Goal: Task Accomplishment & Management: Manage account settings

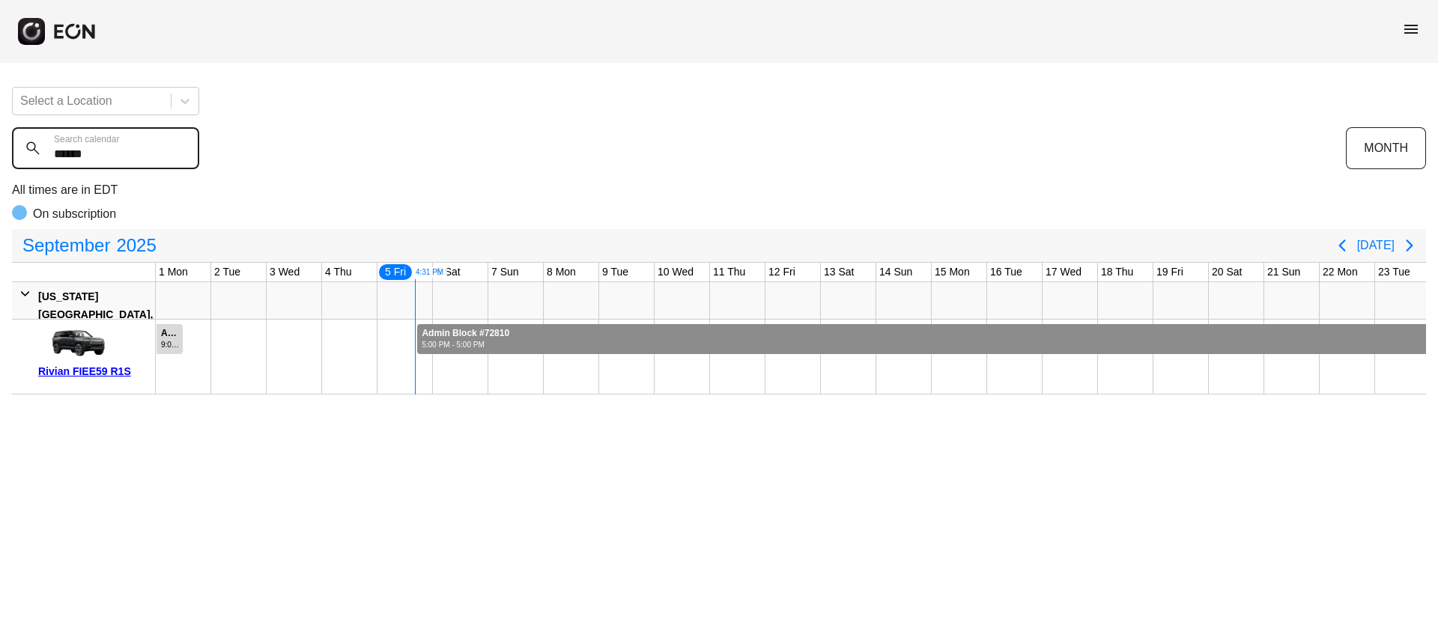
scroll to position [0, 222]
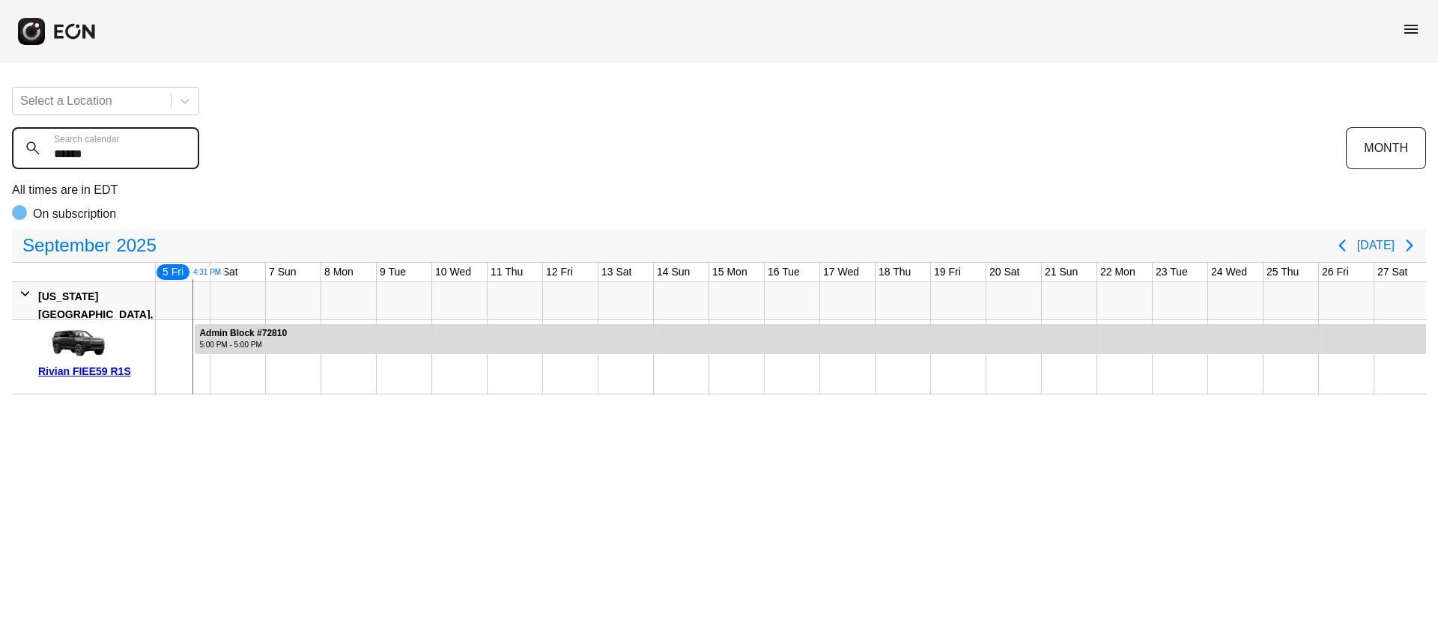
click at [48, 155] on calendar "******" at bounding box center [105, 148] width 187 height 42
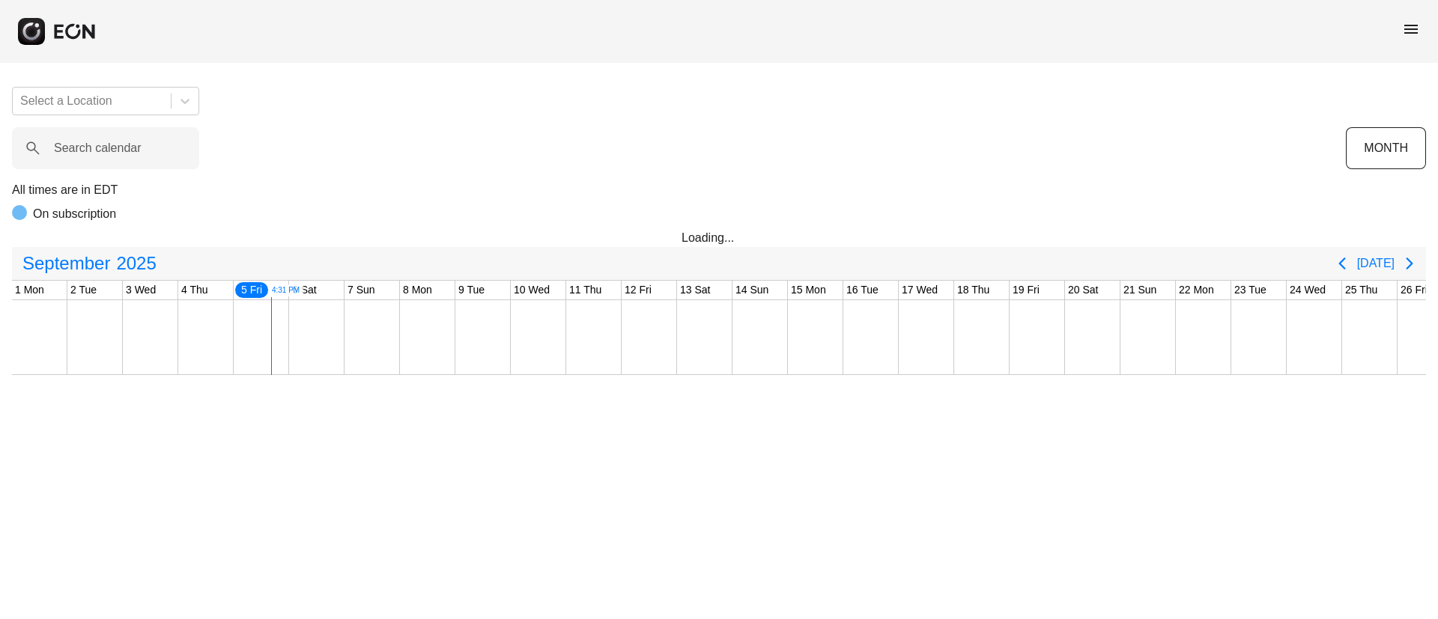
scroll to position [0, 222]
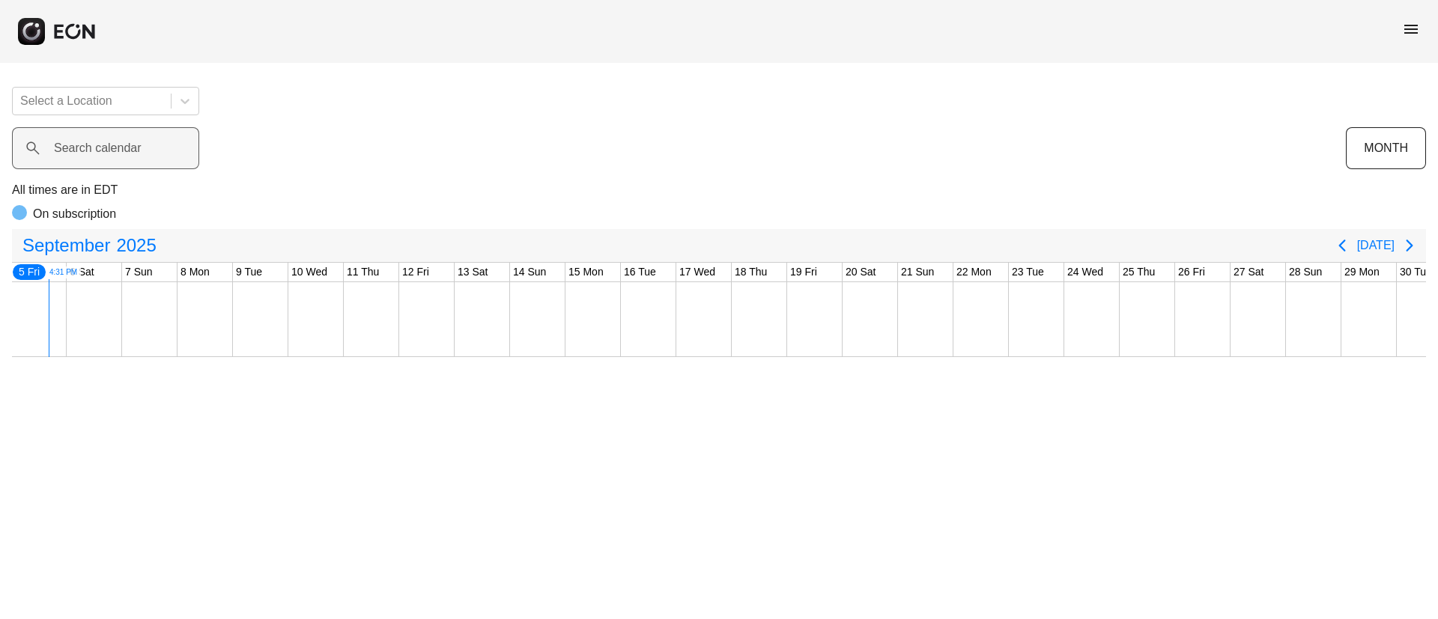
click at [111, 148] on label "Search calendar" at bounding box center [98, 148] width 88 height 18
click at [111, 148] on calendar "Search calendar" at bounding box center [105, 148] width 187 height 42
paste calendar "******"
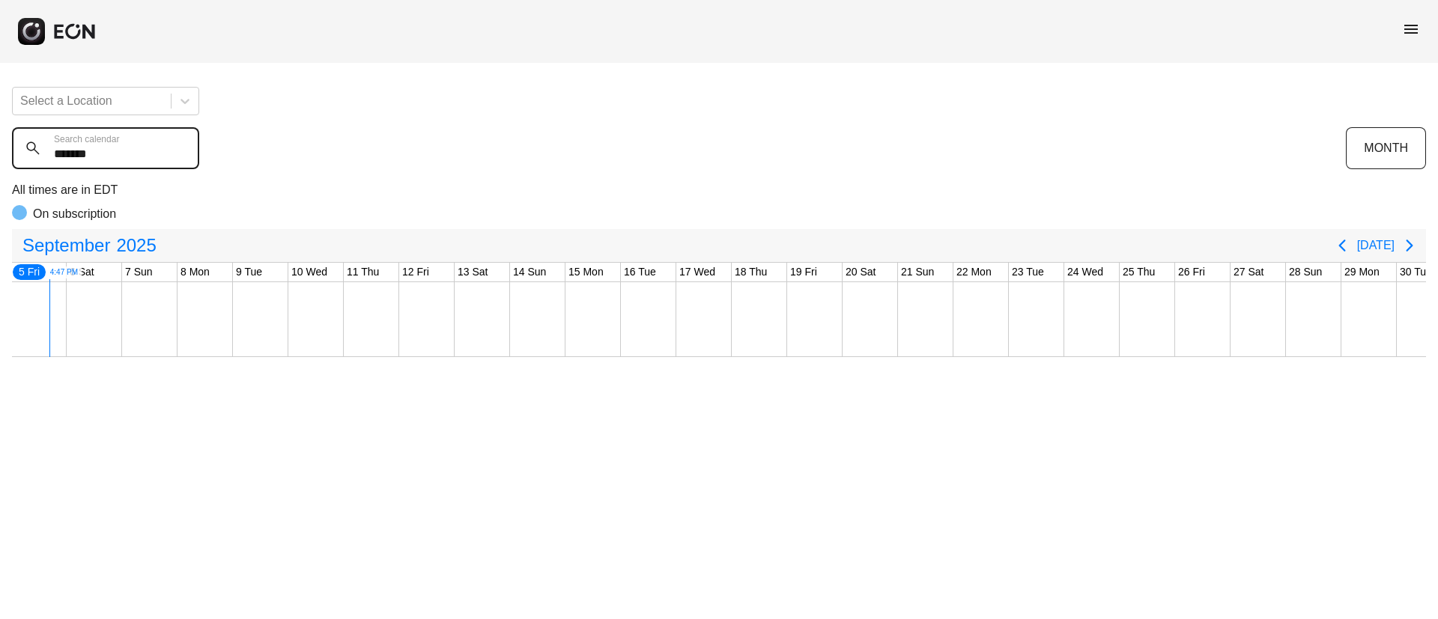
type calendar "******"
click at [22, 165] on calendar "******" at bounding box center [105, 148] width 187 height 42
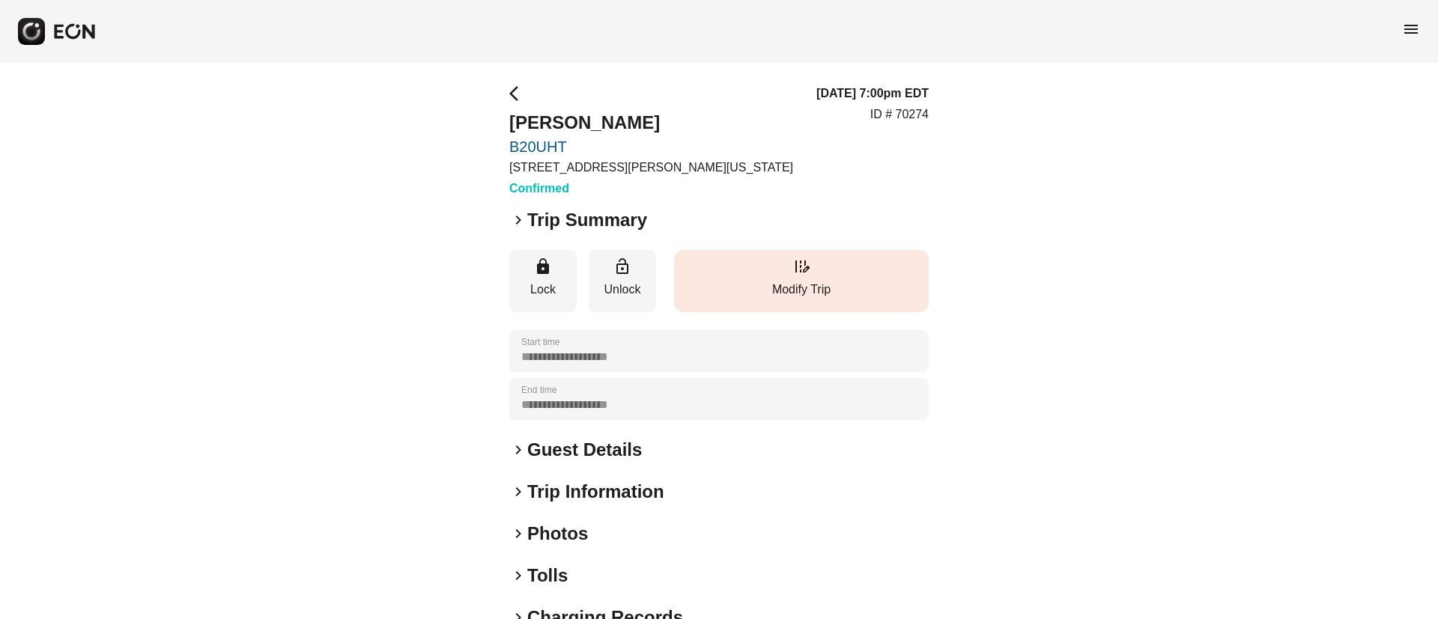
click at [789, 282] on p "Modify Trip" at bounding box center [802, 290] width 240 height 18
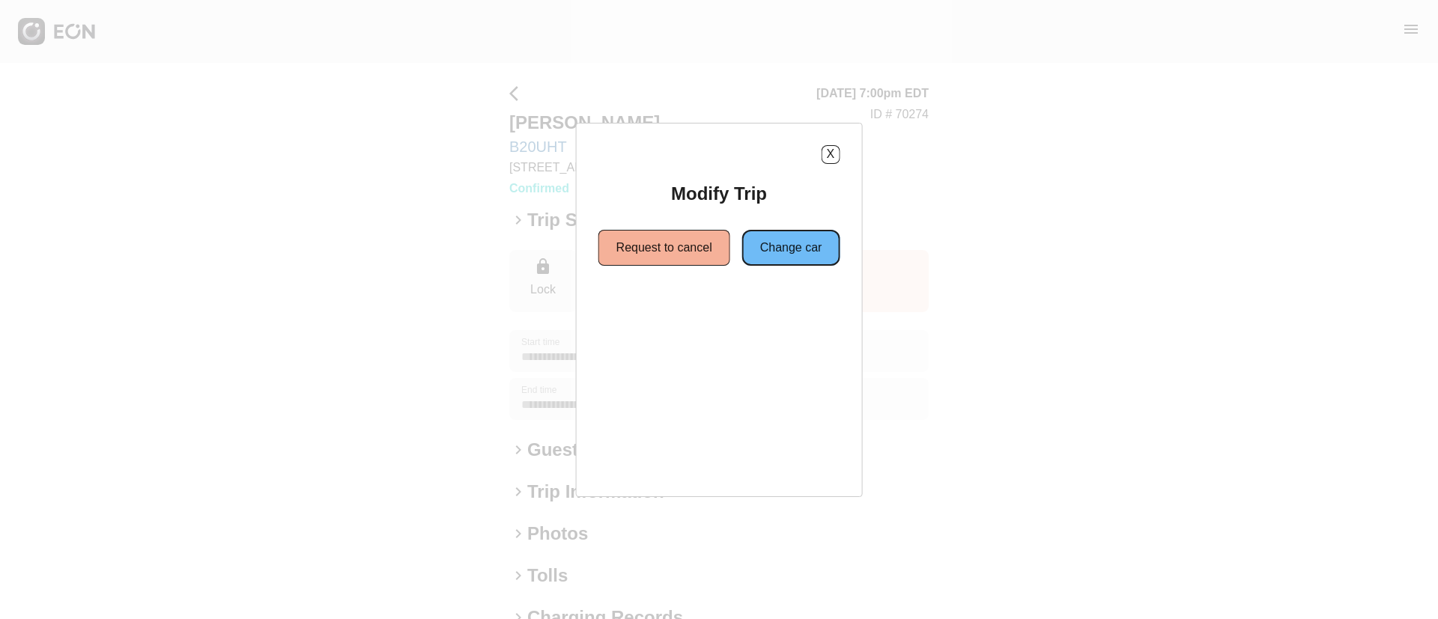
click at [765, 245] on button "Change car" at bounding box center [791, 248] width 98 height 36
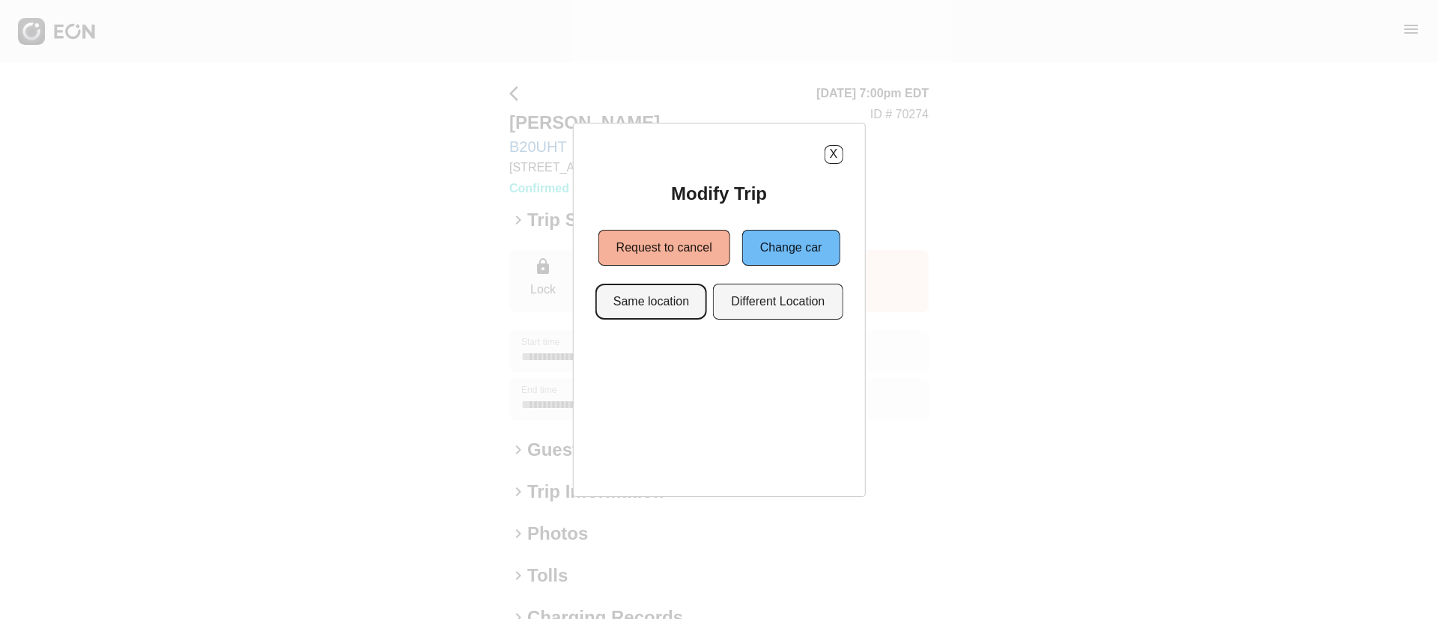
click at [660, 305] on button "Same location" at bounding box center [651, 302] width 112 height 36
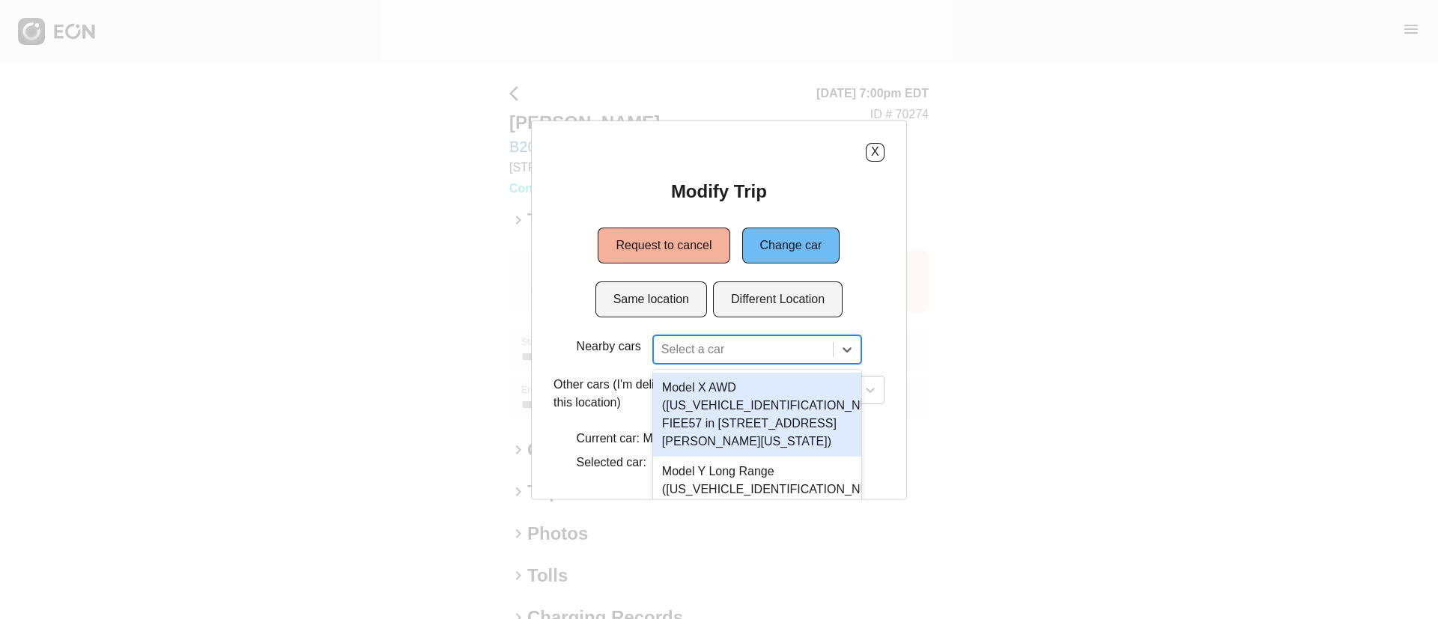
click at [696, 346] on div "3 results available. Use Up and Down to choose options, press Enter to select t…" at bounding box center [757, 349] width 208 height 28
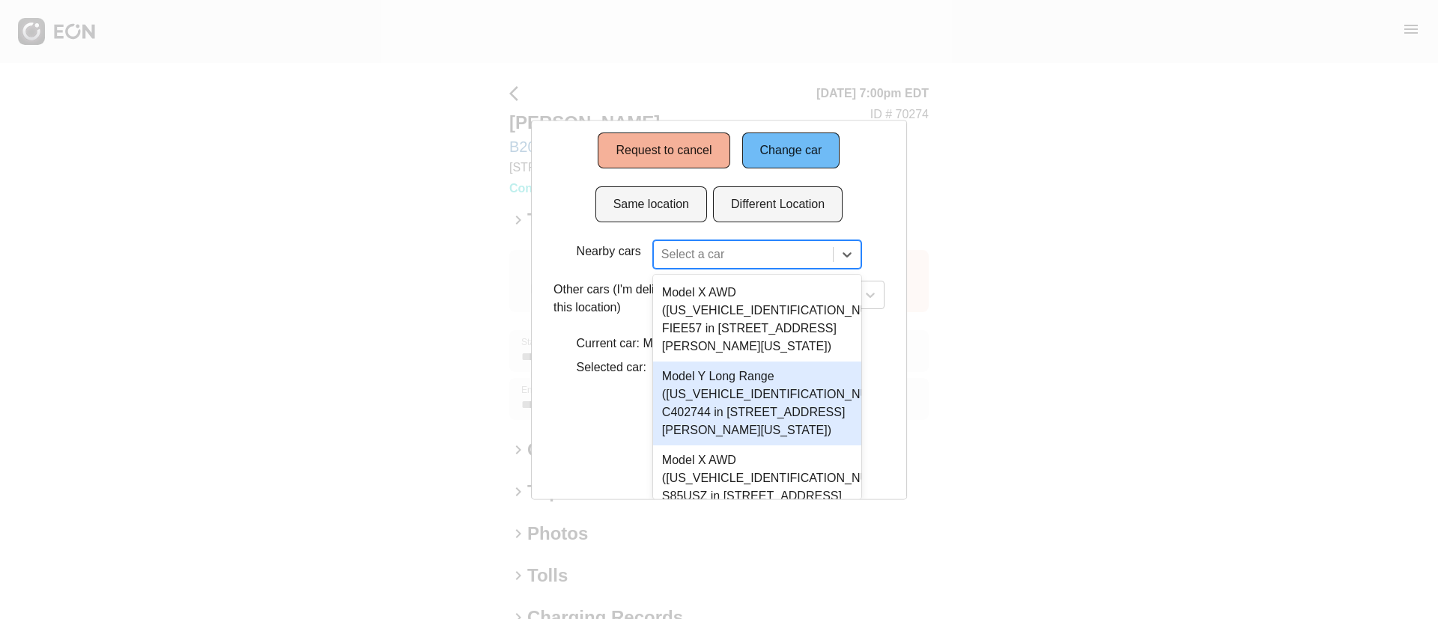
click at [758, 402] on div "Model Y Long Range (7SAYGDEE7NF494704 C402744 in 45-50 Davis St, New York City,…" at bounding box center [757, 403] width 208 height 84
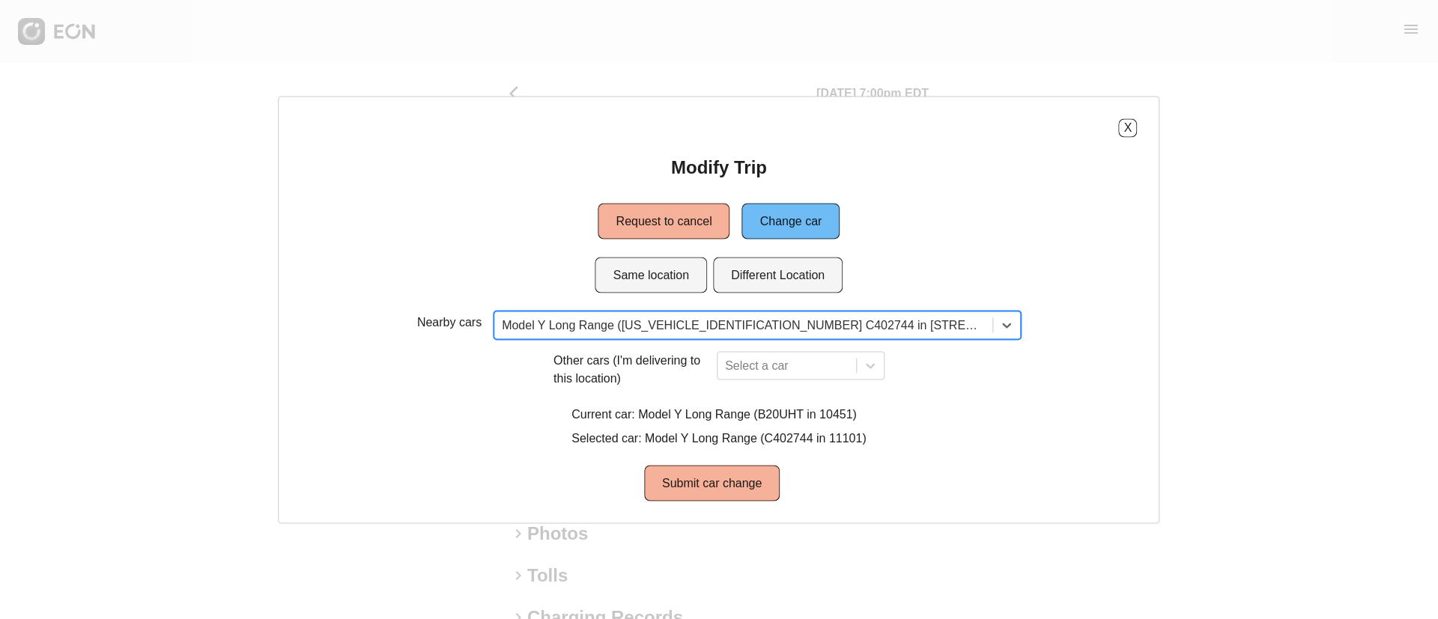
scroll to position [0, 0]
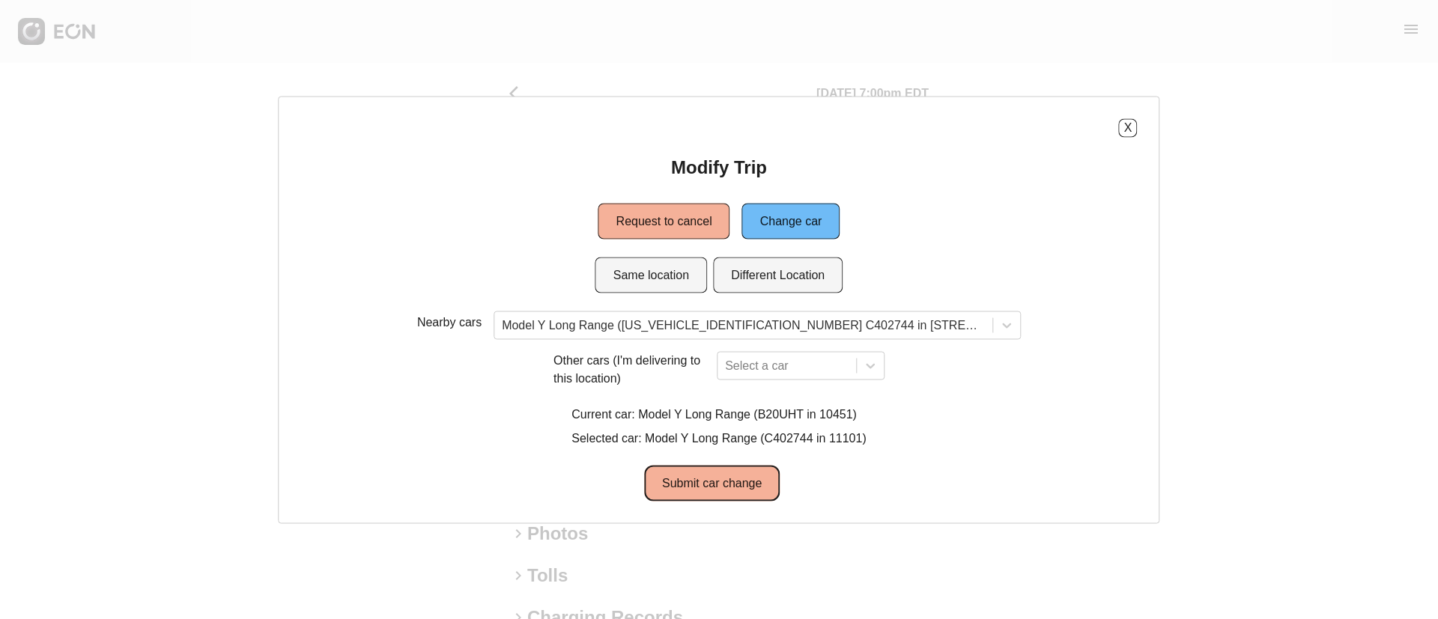
click at [688, 484] on button "Submit car change" at bounding box center [712, 483] width 136 height 36
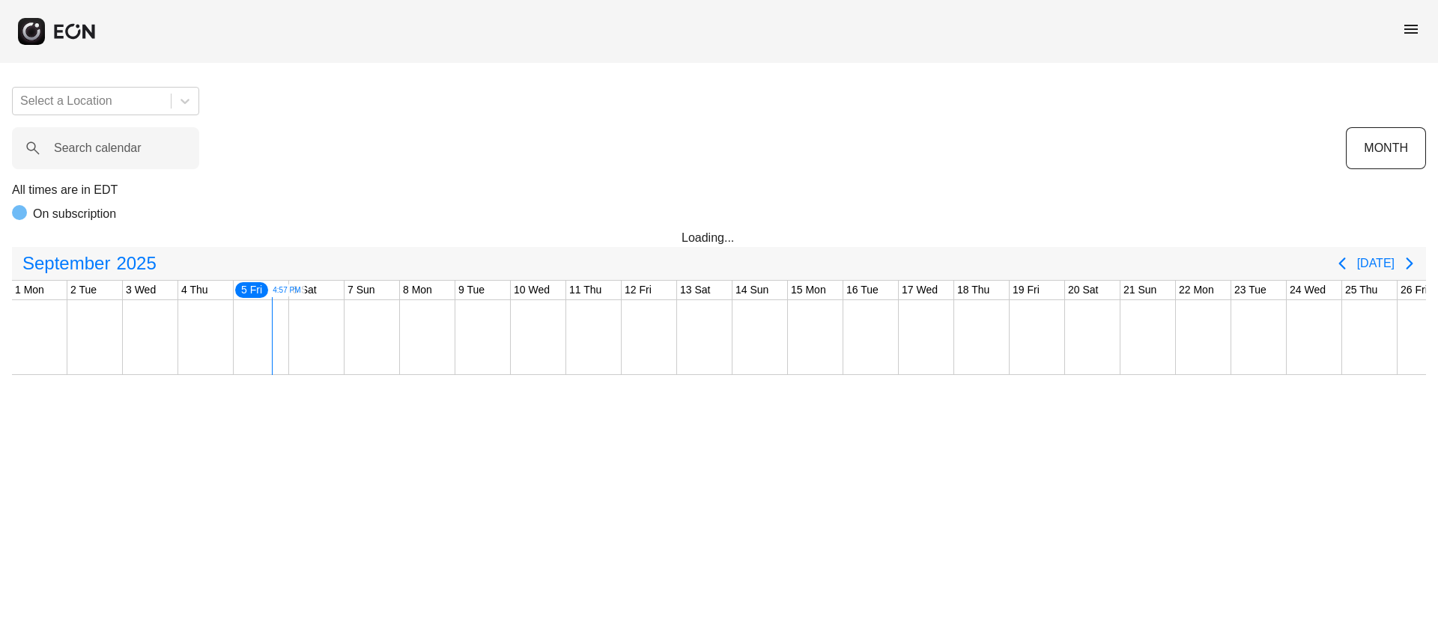
scroll to position [0, 222]
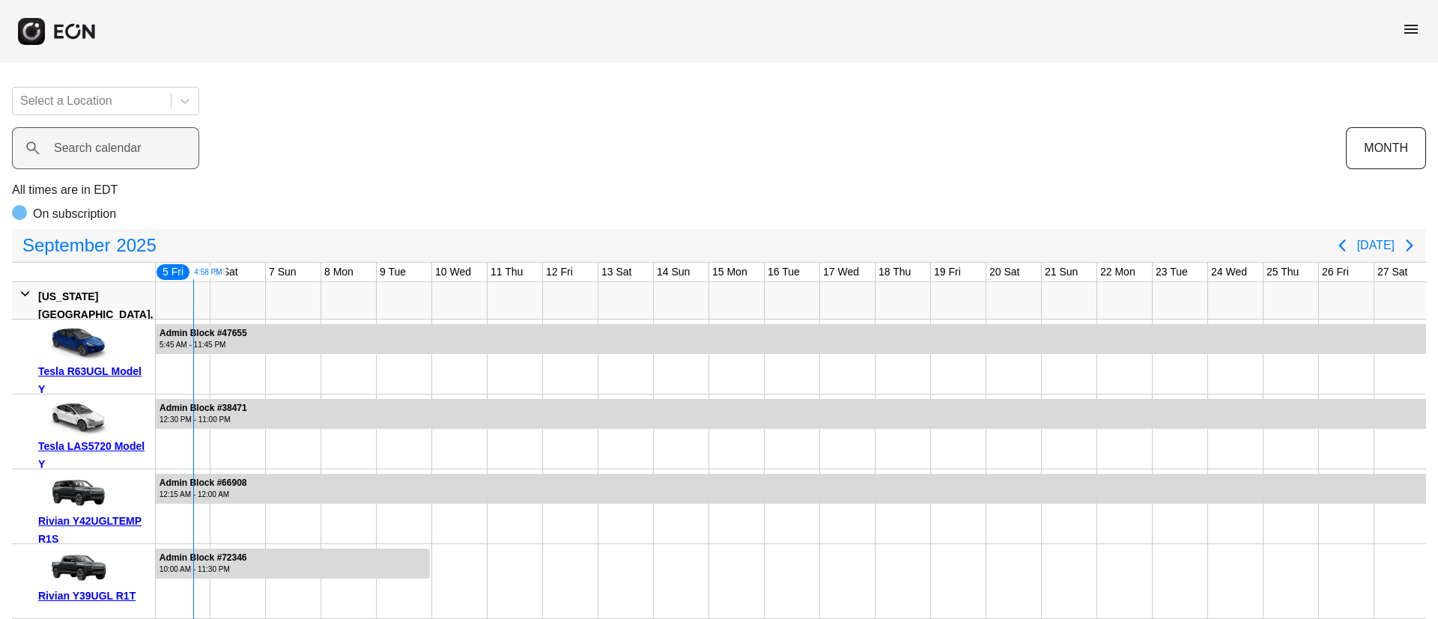
click at [106, 140] on label "Search calendar" at bounding box center [98, 148] width 88 height 18
click at [106, 140] on calendar "Search calendar" at bounding box center [105, 148] width 187 height 42
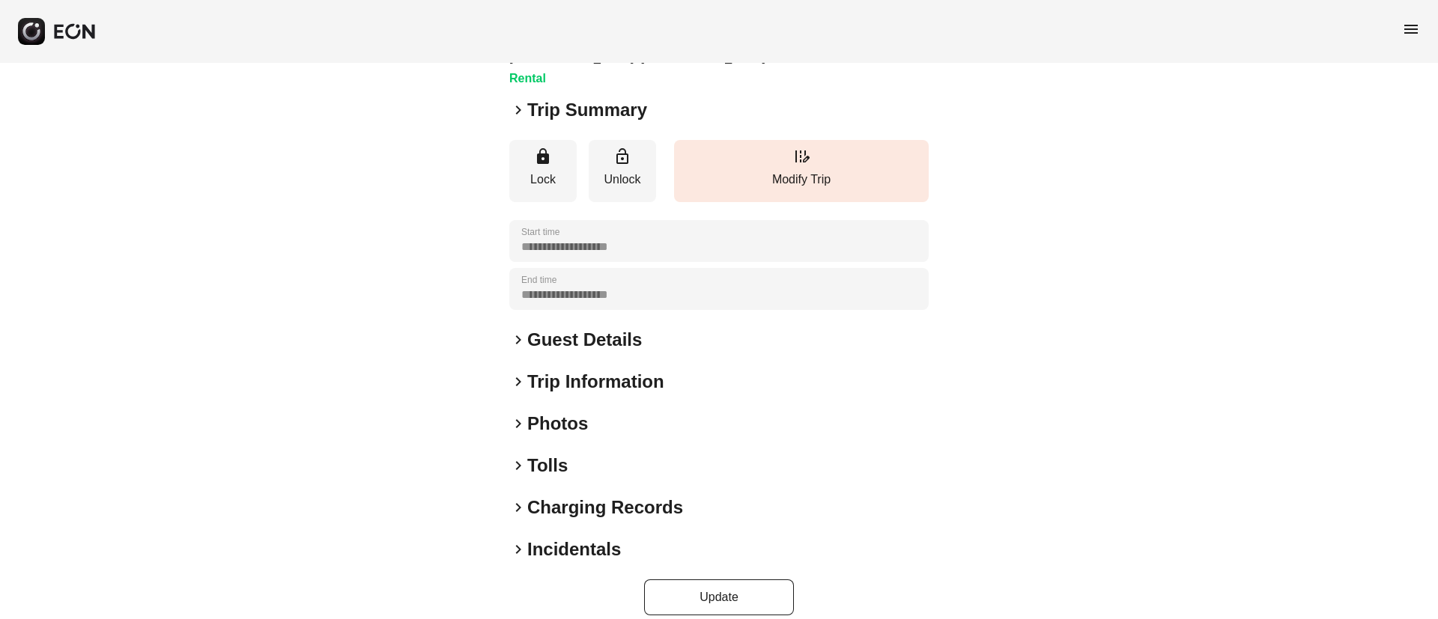
click at [619, 412] on div "keyboard_arrow_right Photos" at bounding box center [718, 424] width 419 height 24
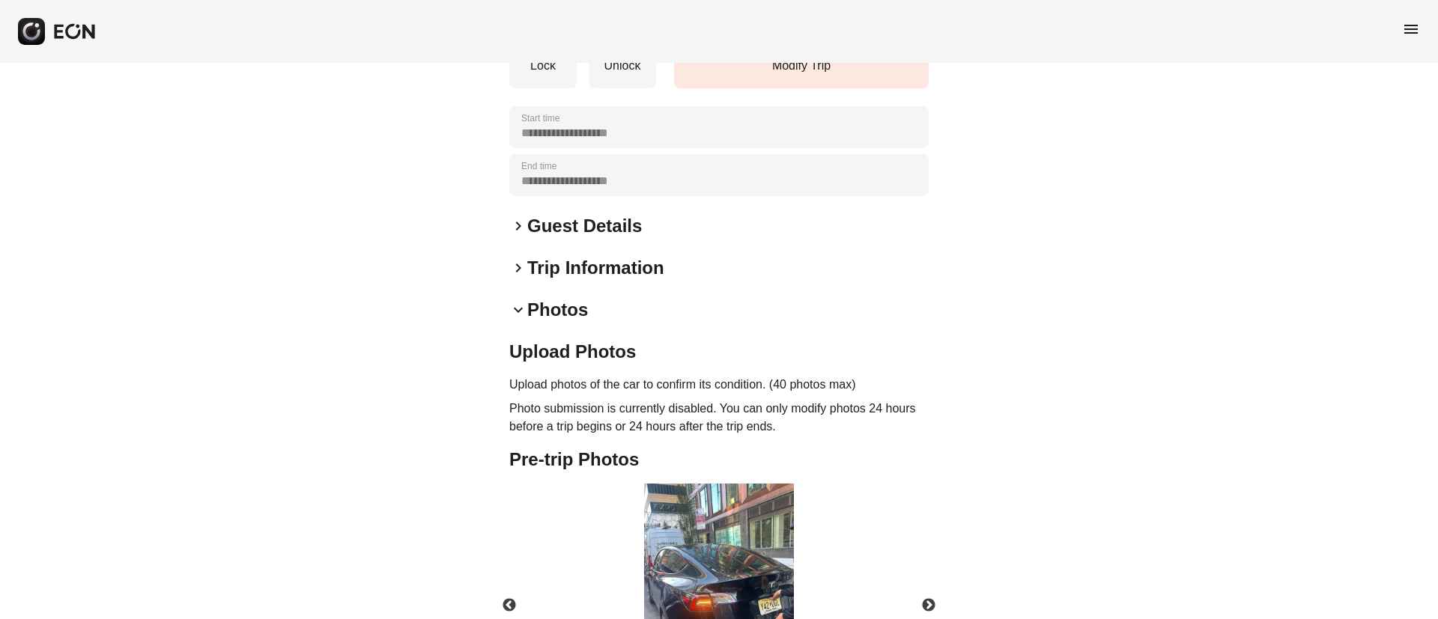
scroll to position [448, 0]
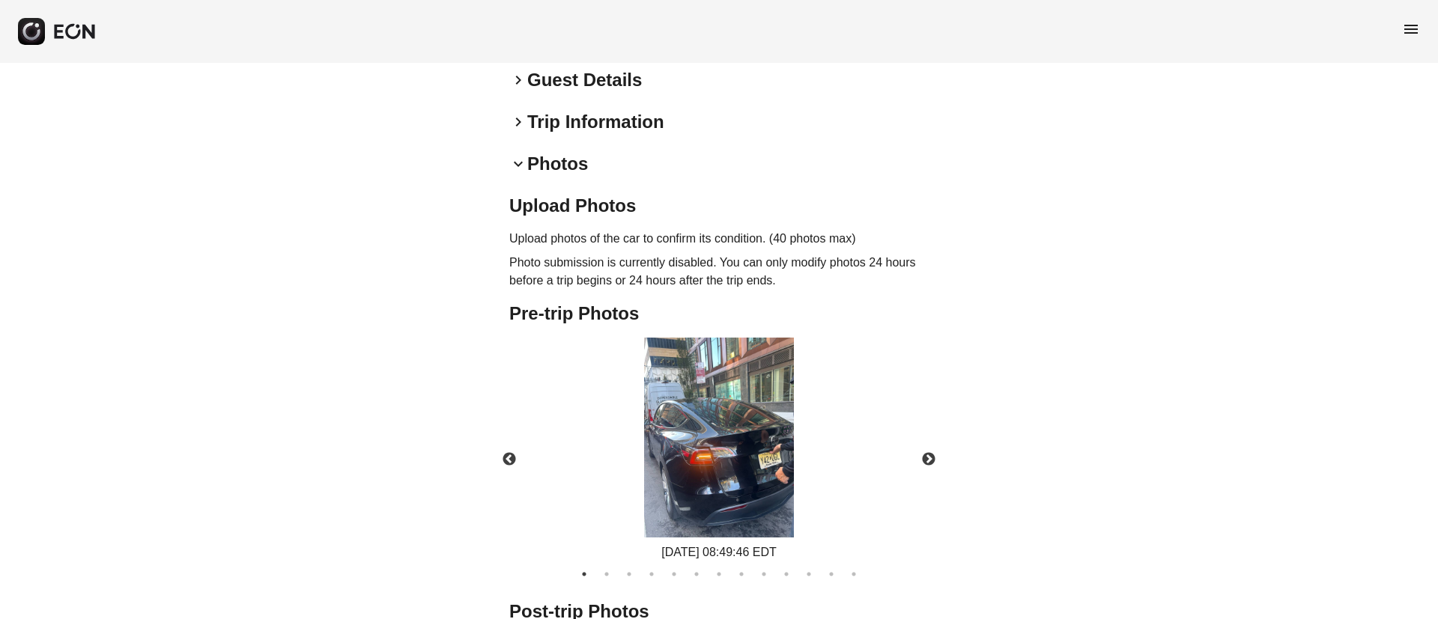
click at [738, 431] on img at bounding box center [719, 438] width 150 height 200
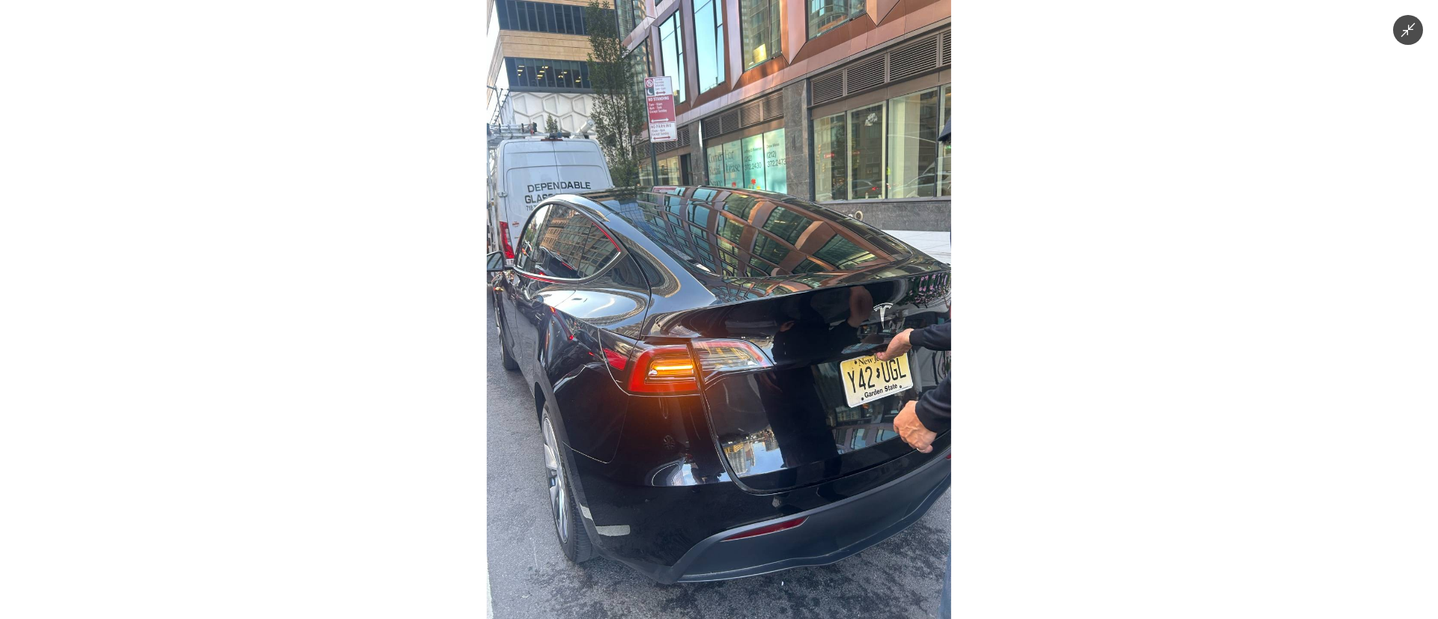
click at [738, 431] on img at bounding box center [719, 309] width 464 height 619
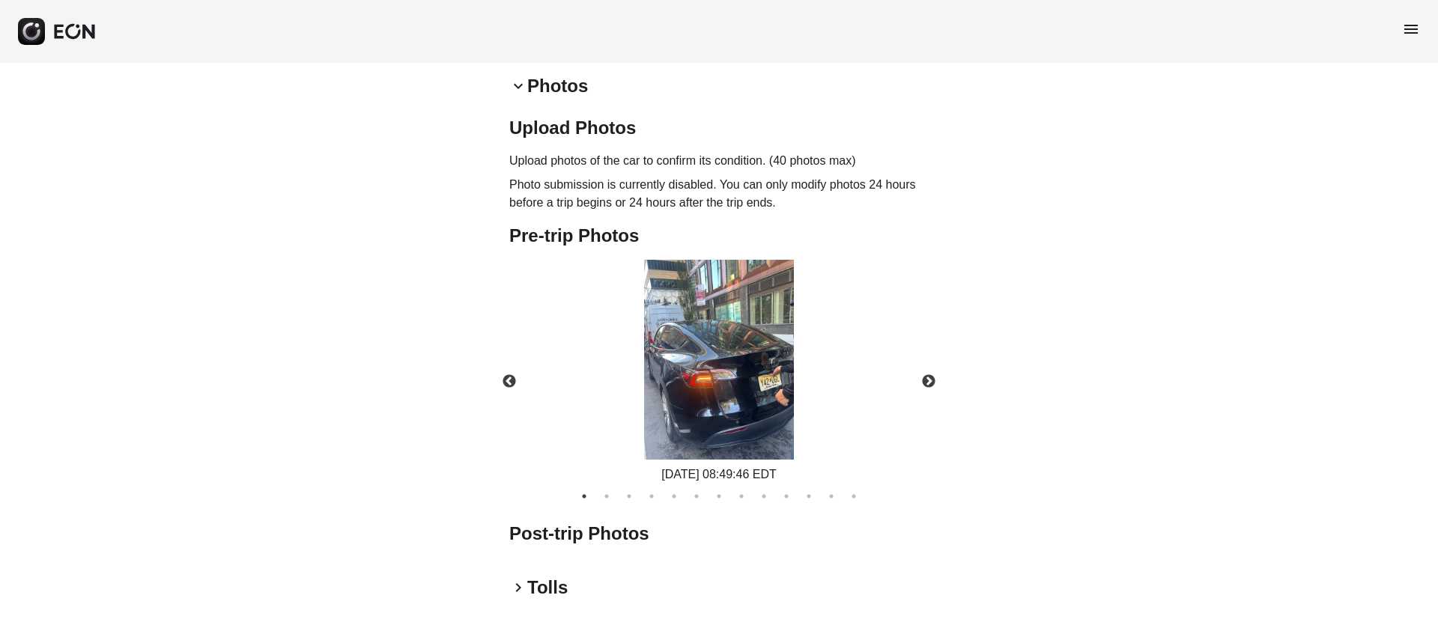
scroll to position [560, 0]
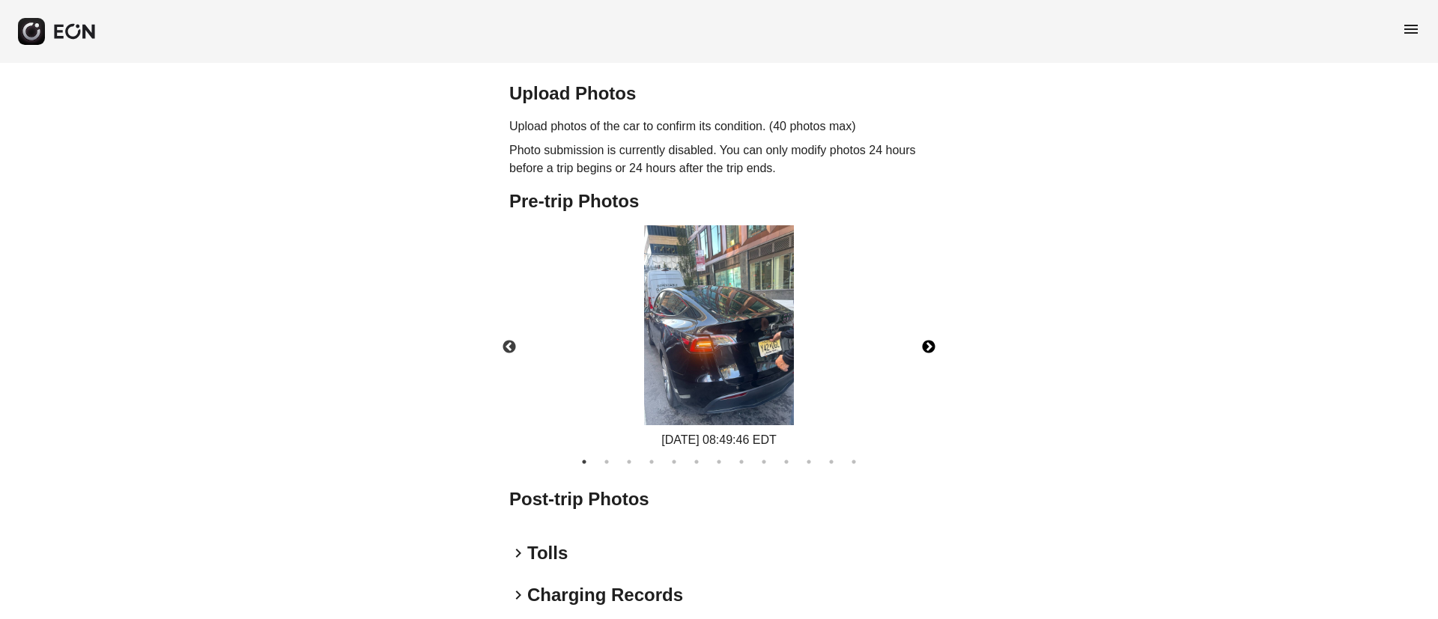
click at [926, 332] on button "Next" at bounding box center [929, 347] width 52 height 52
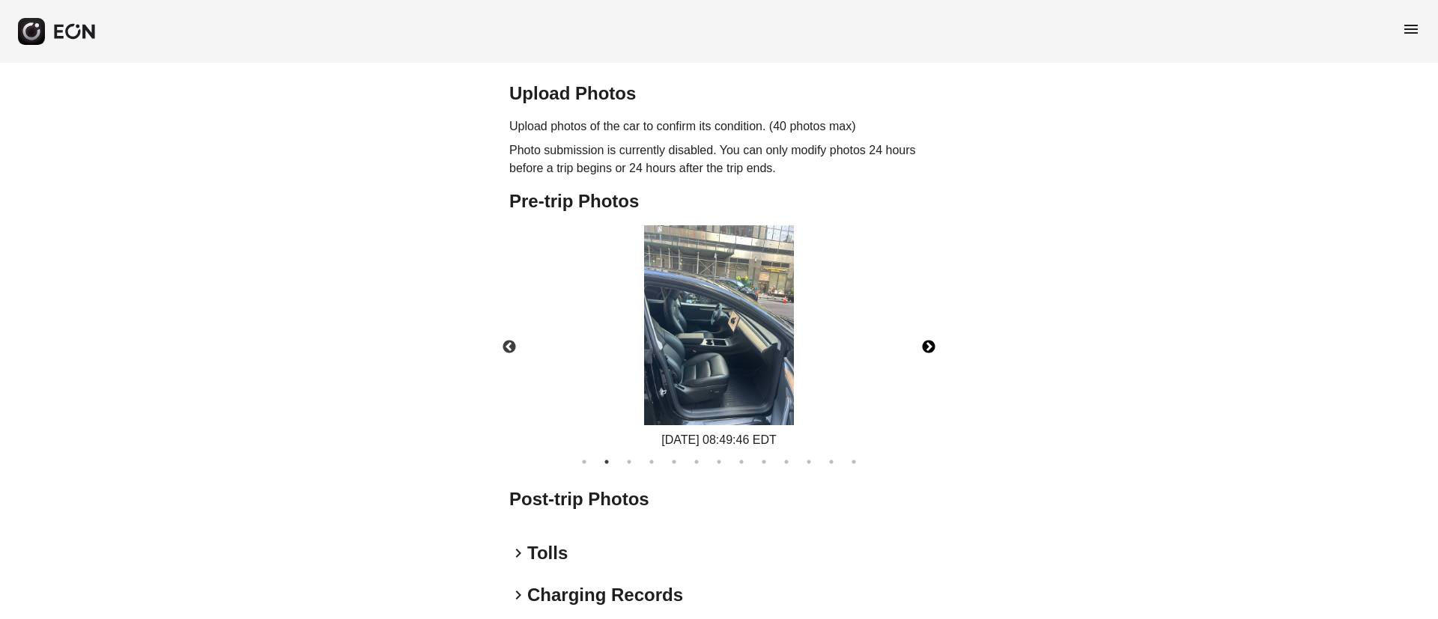
click at [926, 330] on button "Next" at bounding box center [929, 347] width 52 height 52
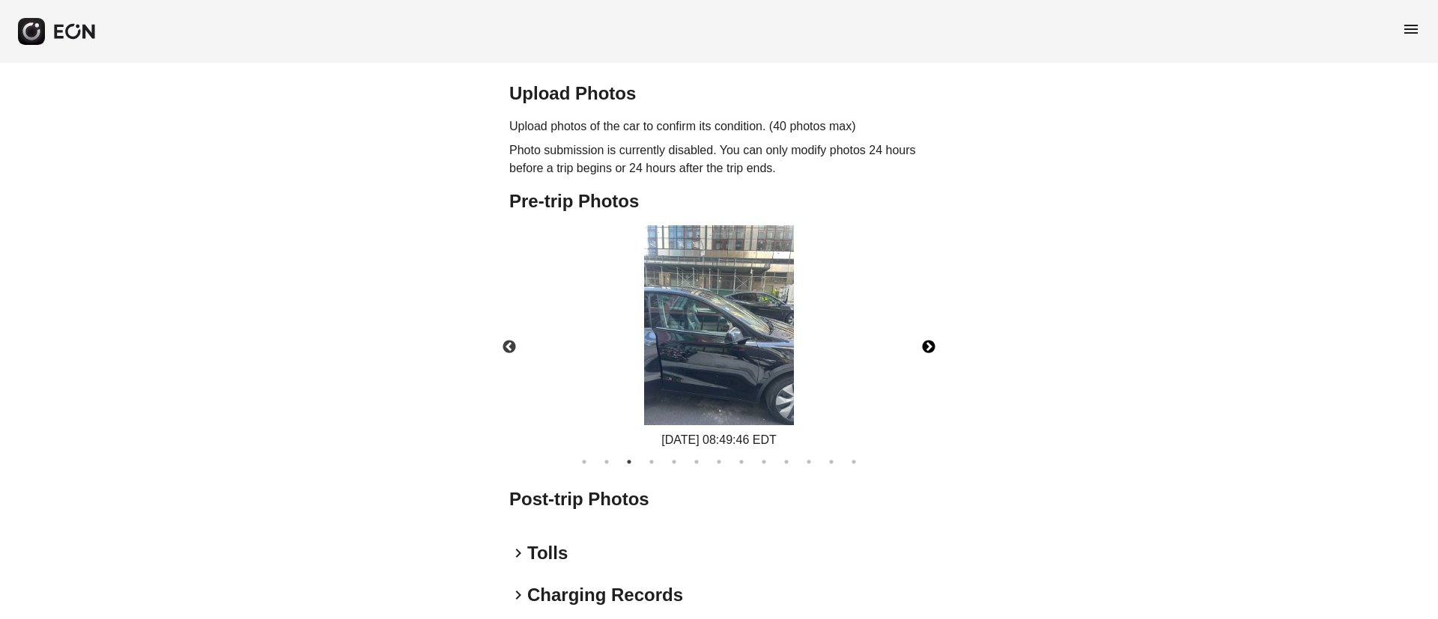
click at [926, 330] on button "Next" at bounding box center [929, 347] width 52 height 52
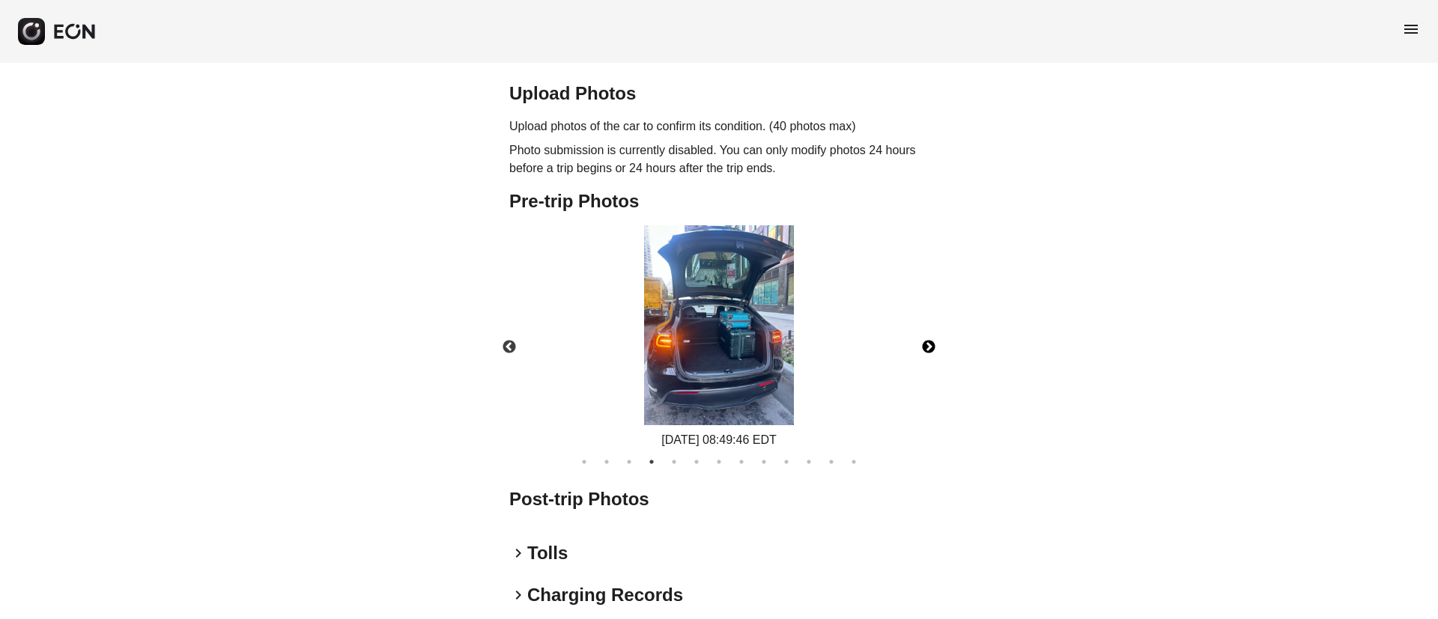
click at [926, 330] on button "Next" at bounding box center [929, 347] width 52 height 52
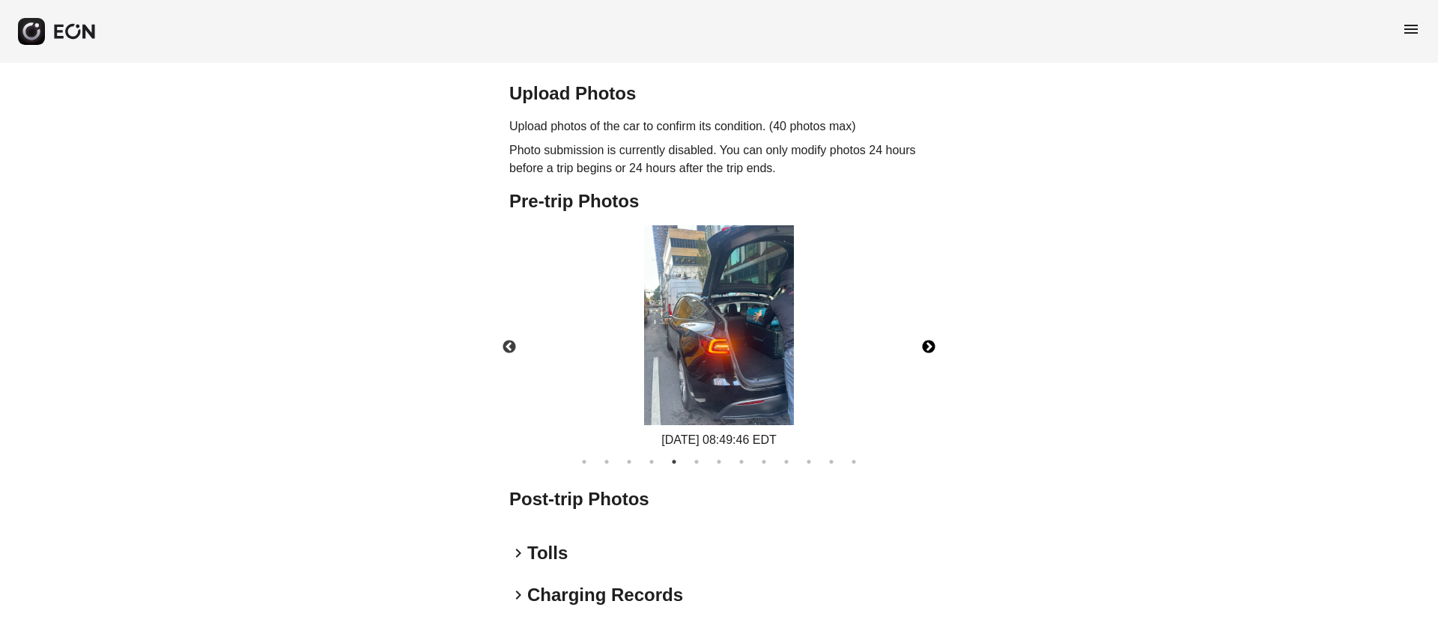
click at [926, 330] on button "Next" at bounding box center [929, 347] width 52 height 52
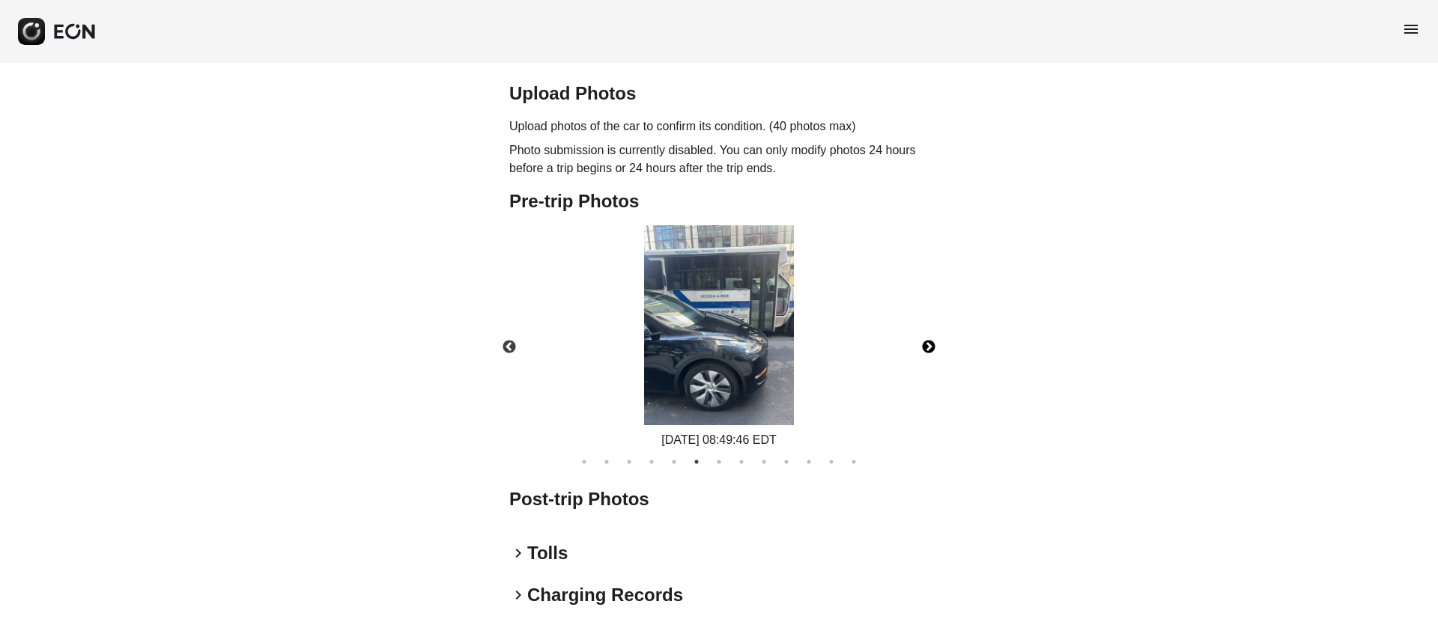
click at [926, 330] on button "Next" at bounding box center [929, 347] width 52 height 52
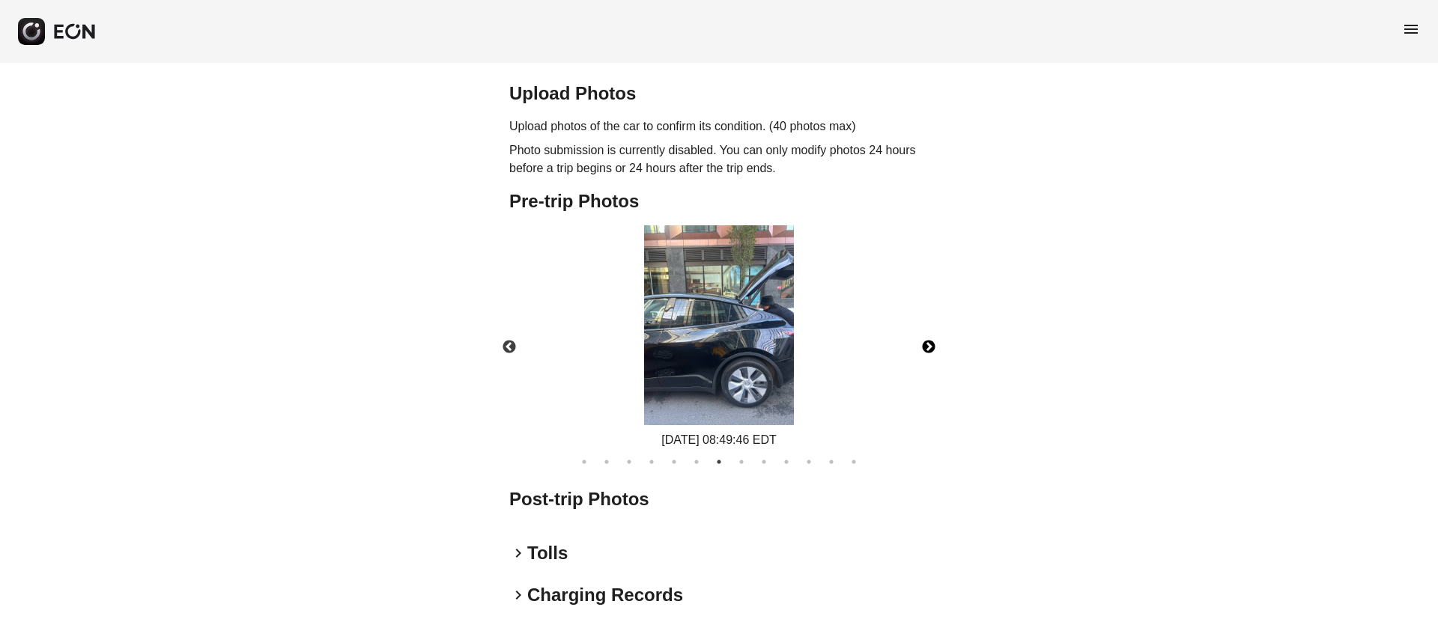
click at [926, 330] on button "Next" at bounding box center [929, 347] width 52 height 52
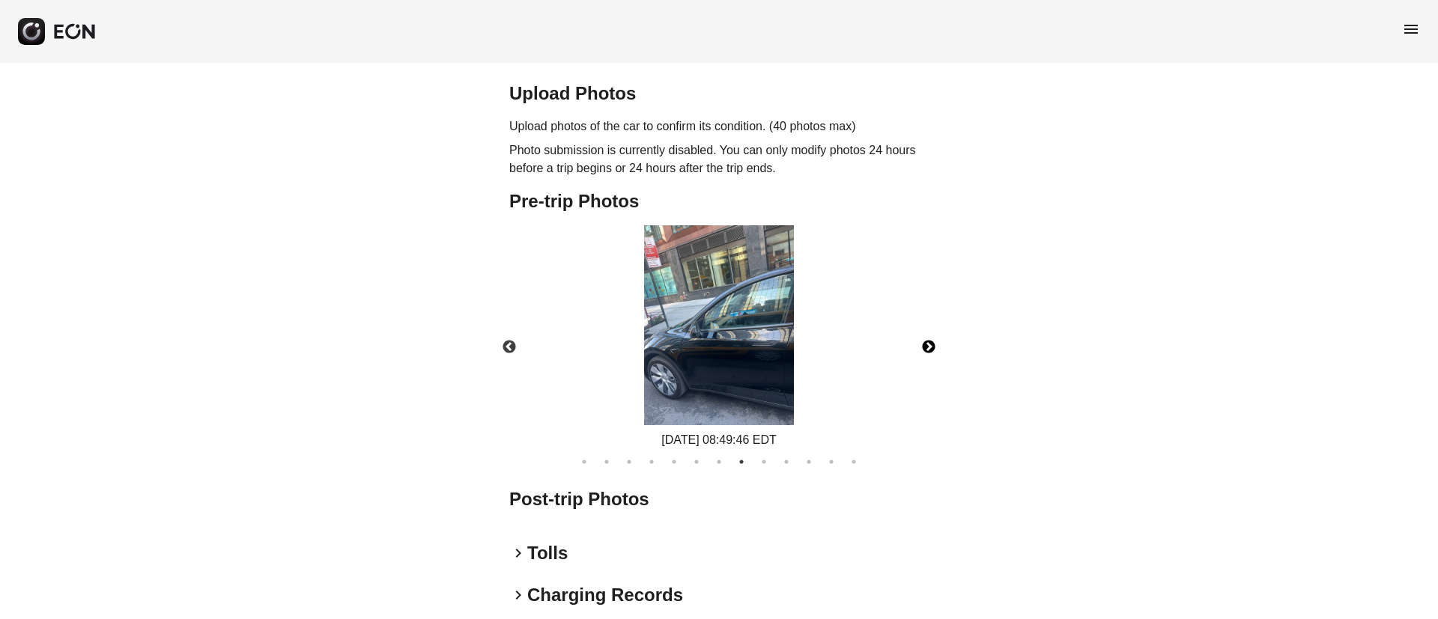
click at [926, 330] on button "Next" at bounding box center [929, 347] width 52 height 52
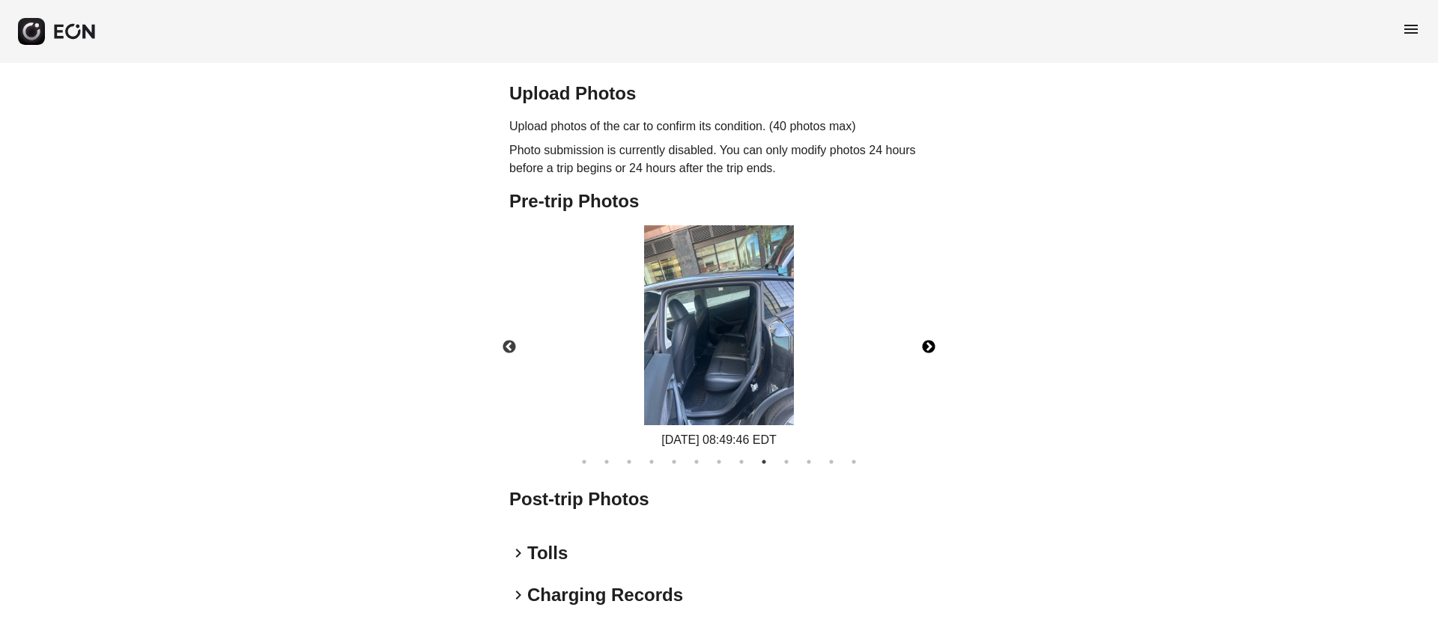
click at [926, 330] on button "Next" at bounding box center [929, 347] width 52 height 52
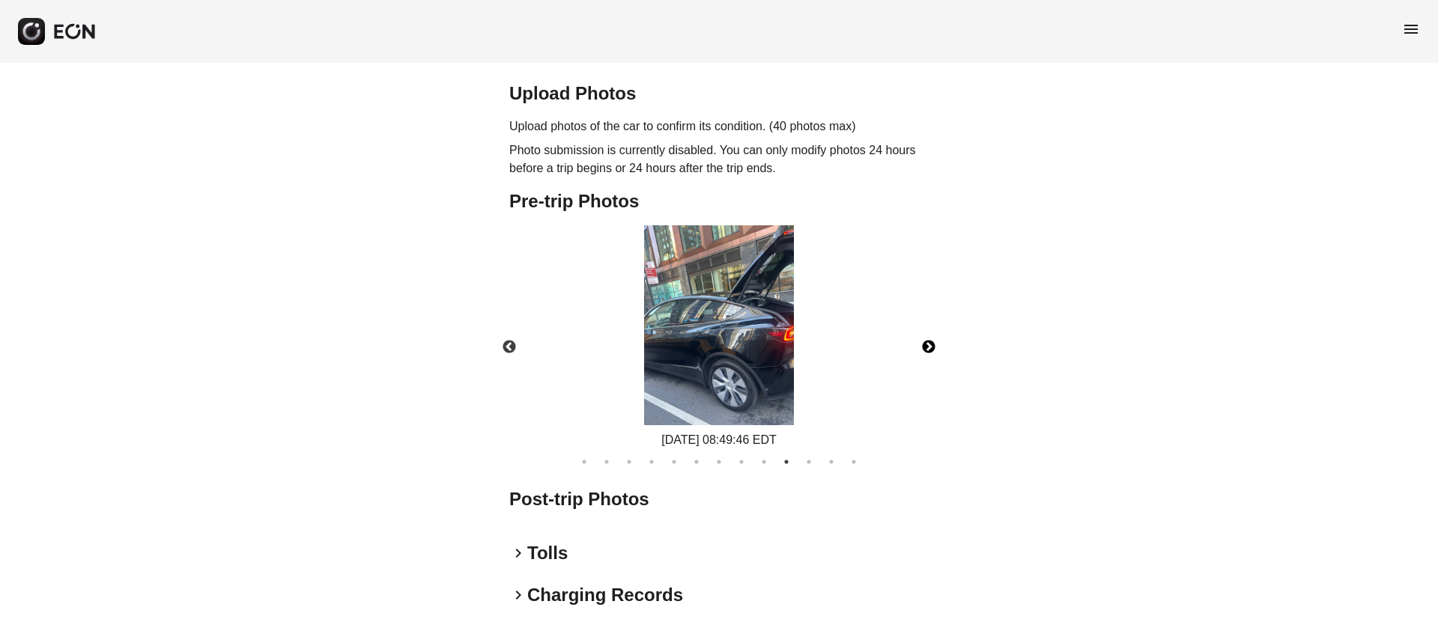
click at [926, 330] on button "Next" at bounding box center [929, 347] width 52 height 52
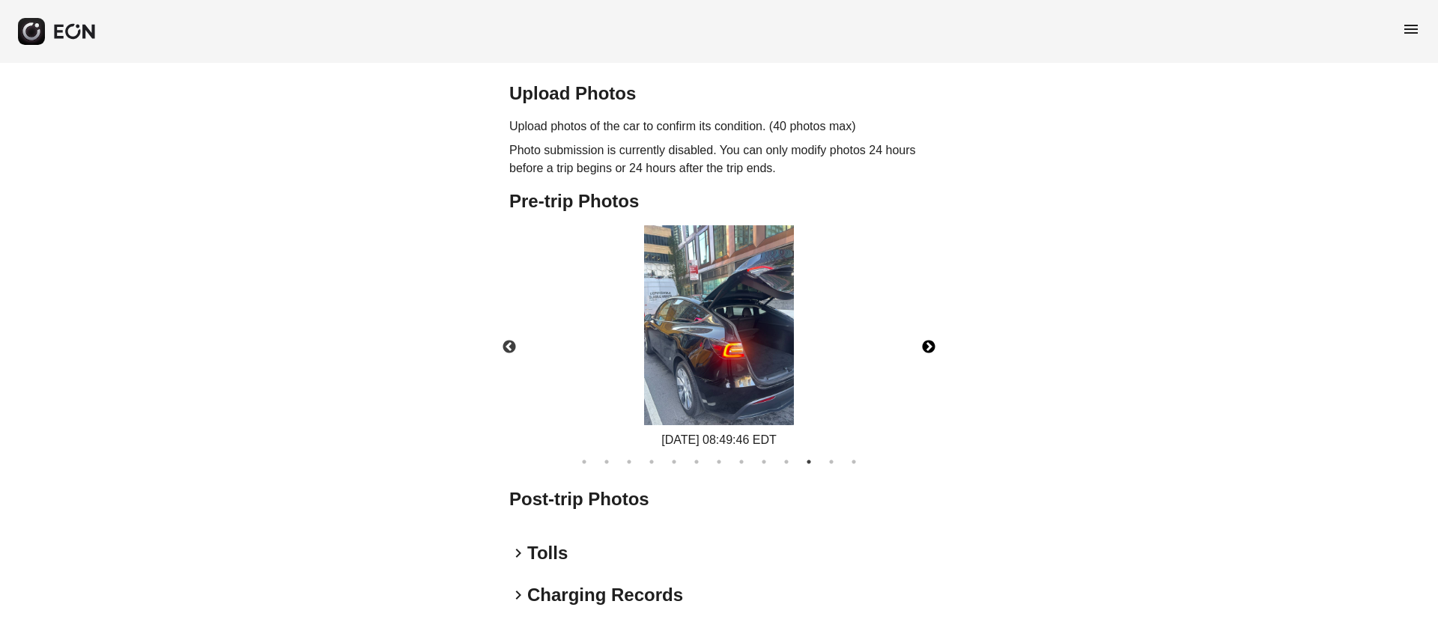
click at [926, 330] on button "Next" at bounding box center [929, 347] width 52 height 52
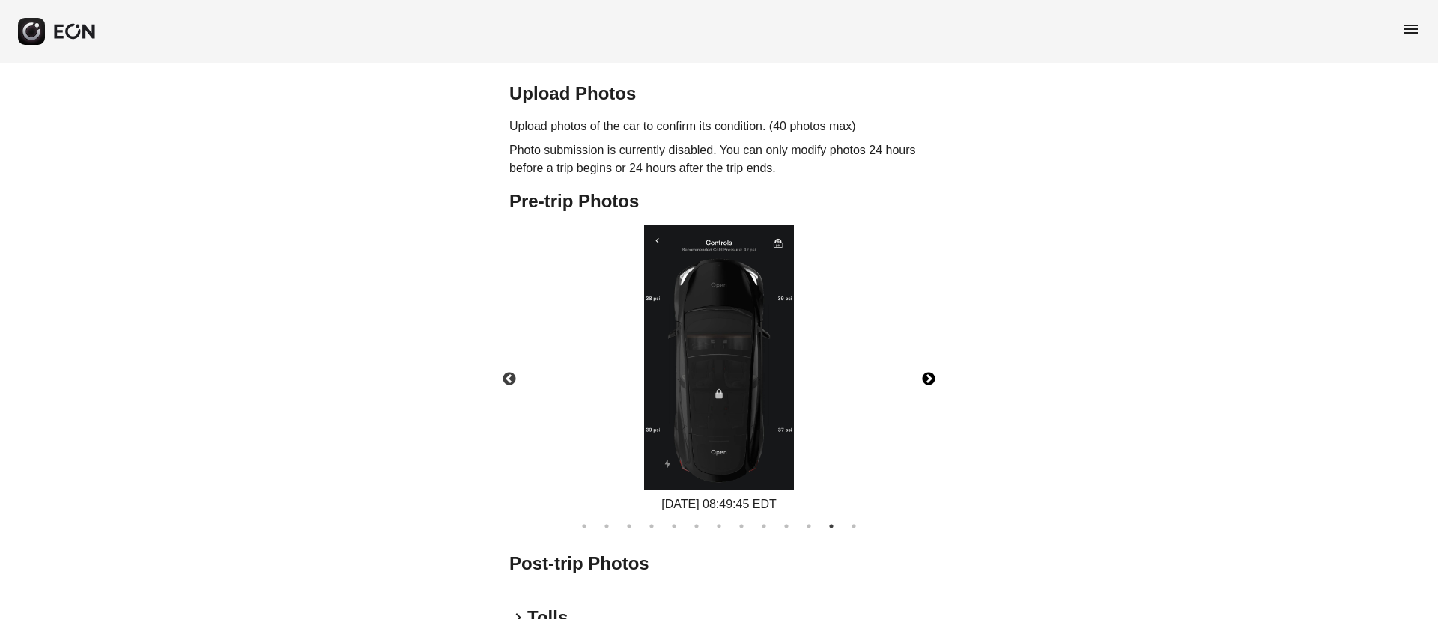
click at [926, 330] on div "09/05/2025 08:49:45 EDT" at bounding box center [719, 369] width 445 height 288
click at [926, 360] on button "Next" at bounding box center [929, 380] width 52 height 52
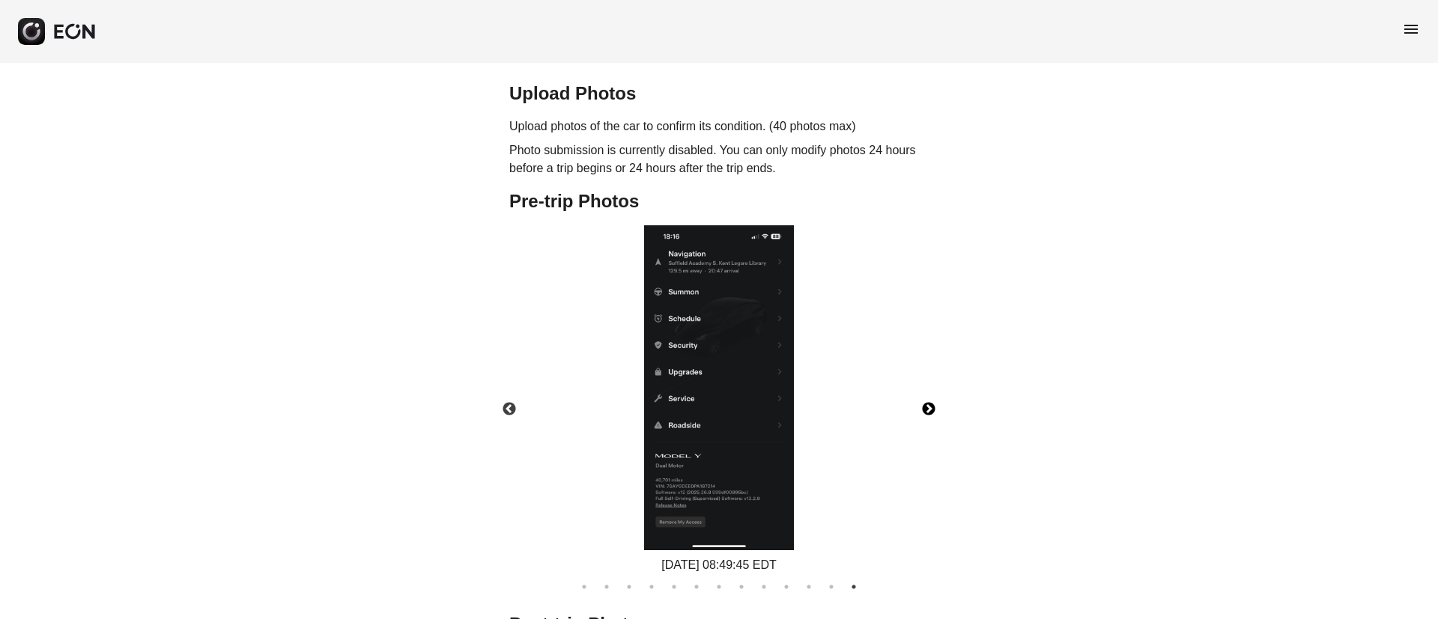
click at [729, 372] on img at bounding box center [719, 387] width 150 height 325
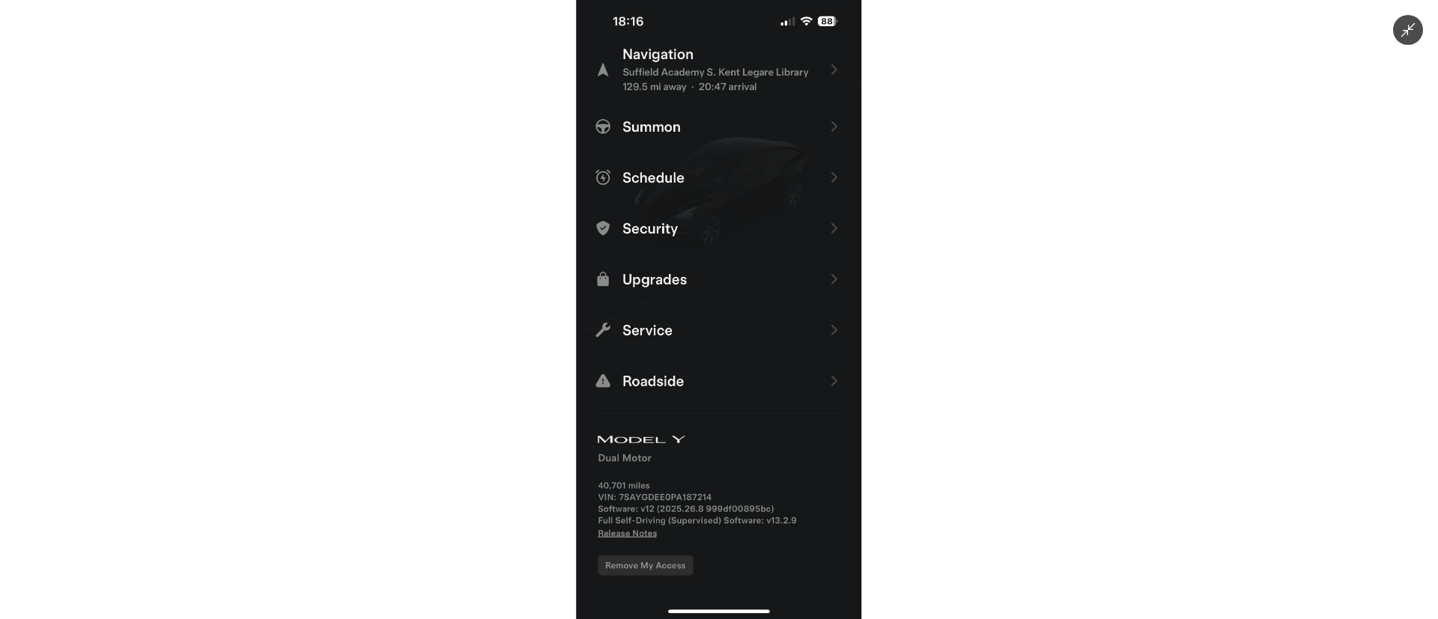
click at [729, 372] on img at bounding box center [718, 309] width 285 height 619
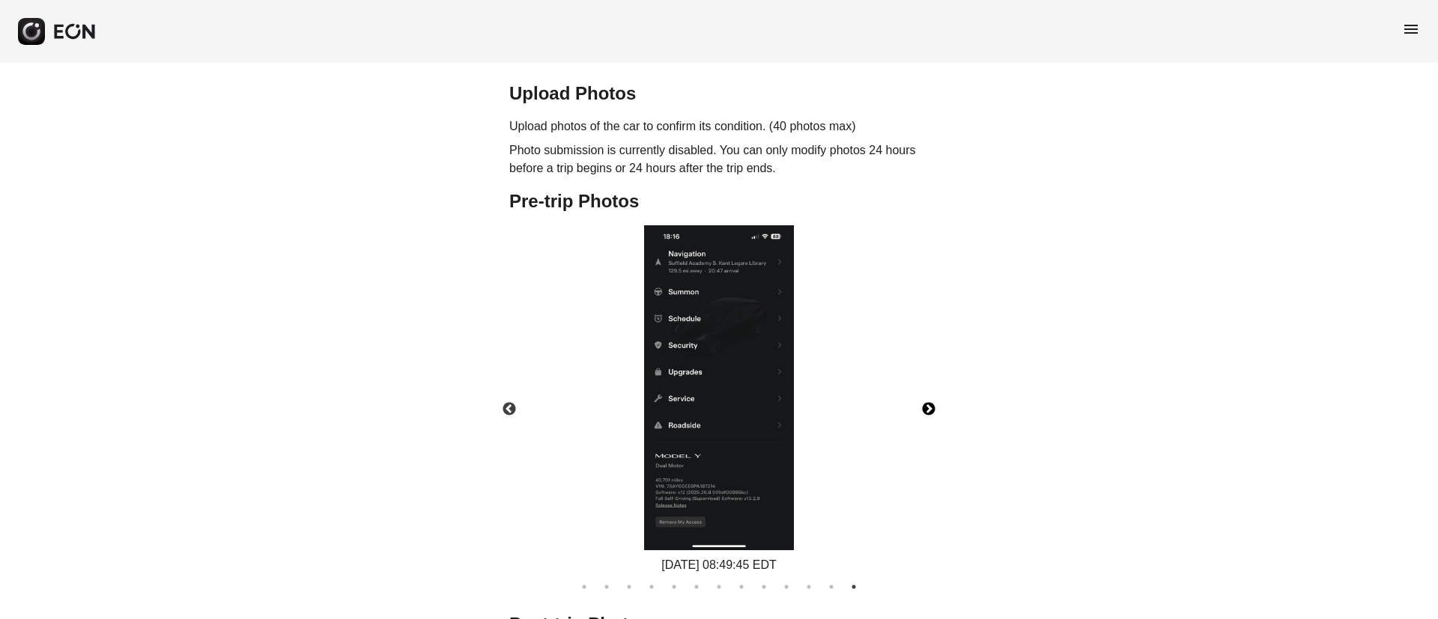
click at [729, 372] on img at bounding box center [719, 387] width 150 height 325
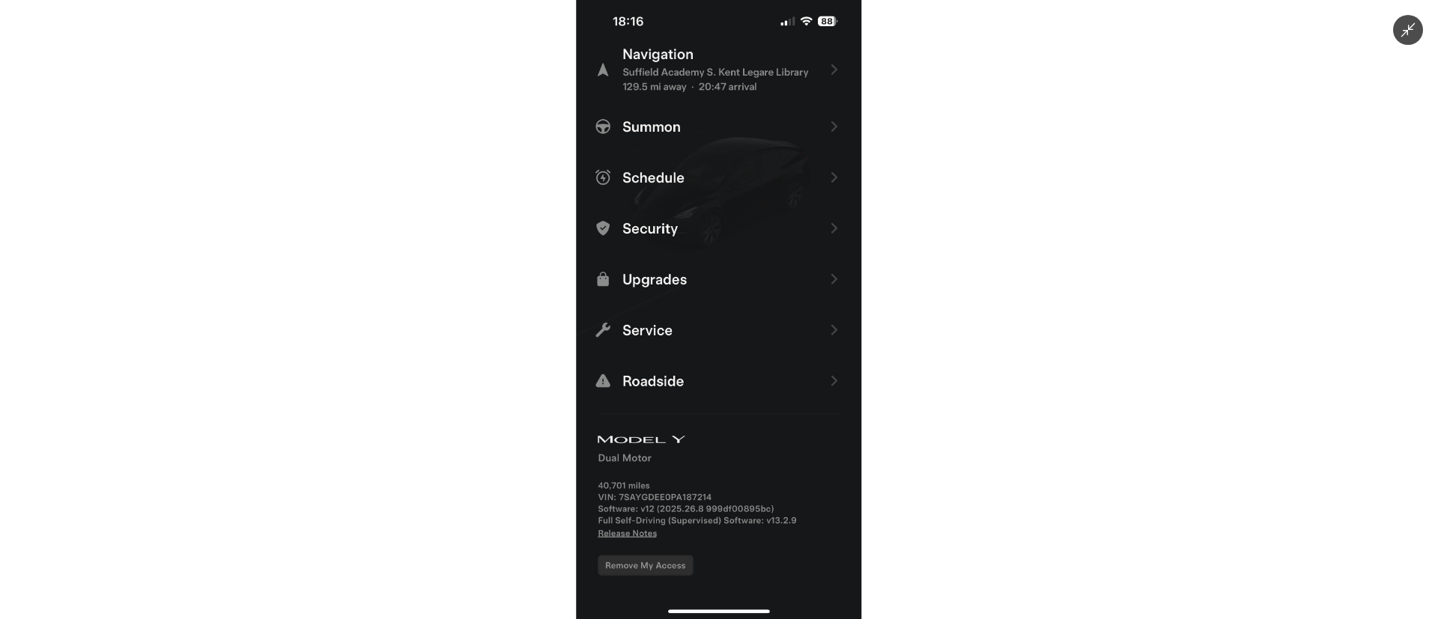
click at [729, 372] on img at bounding box center [718, 309] width 285 height 619
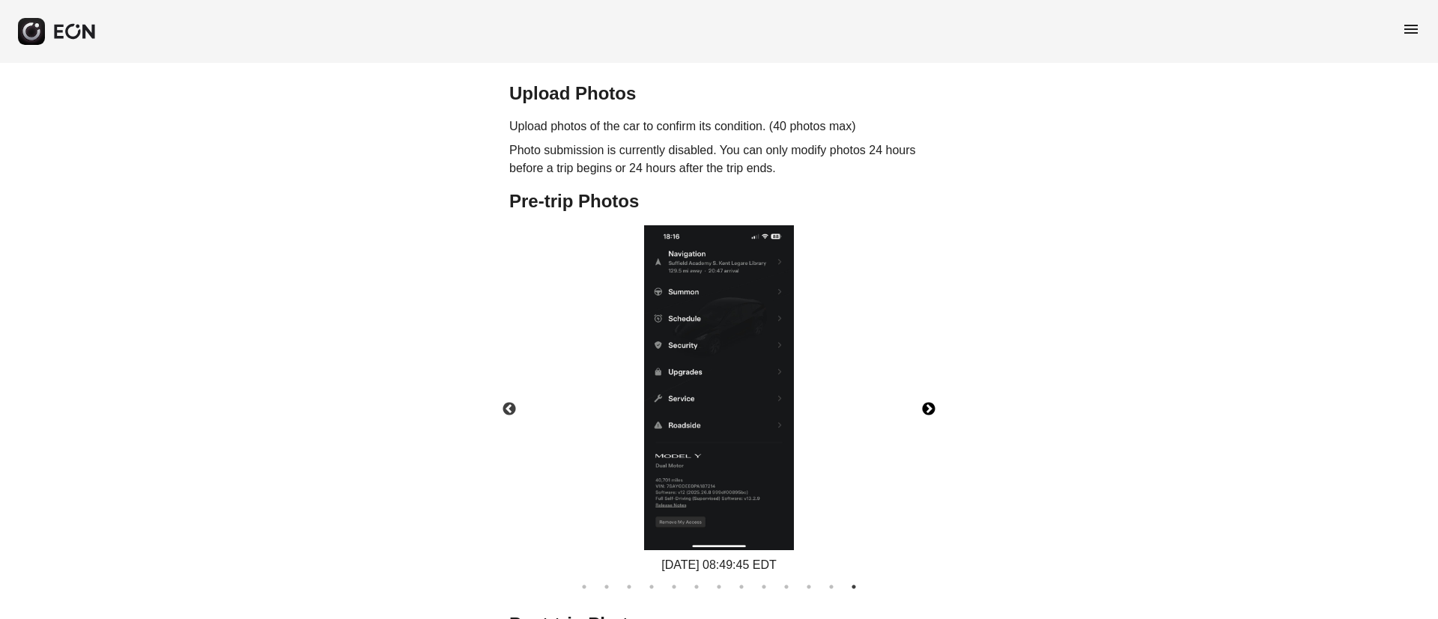
click at [729, 372] on img at bounding box center [719, 387] width 150 height 325
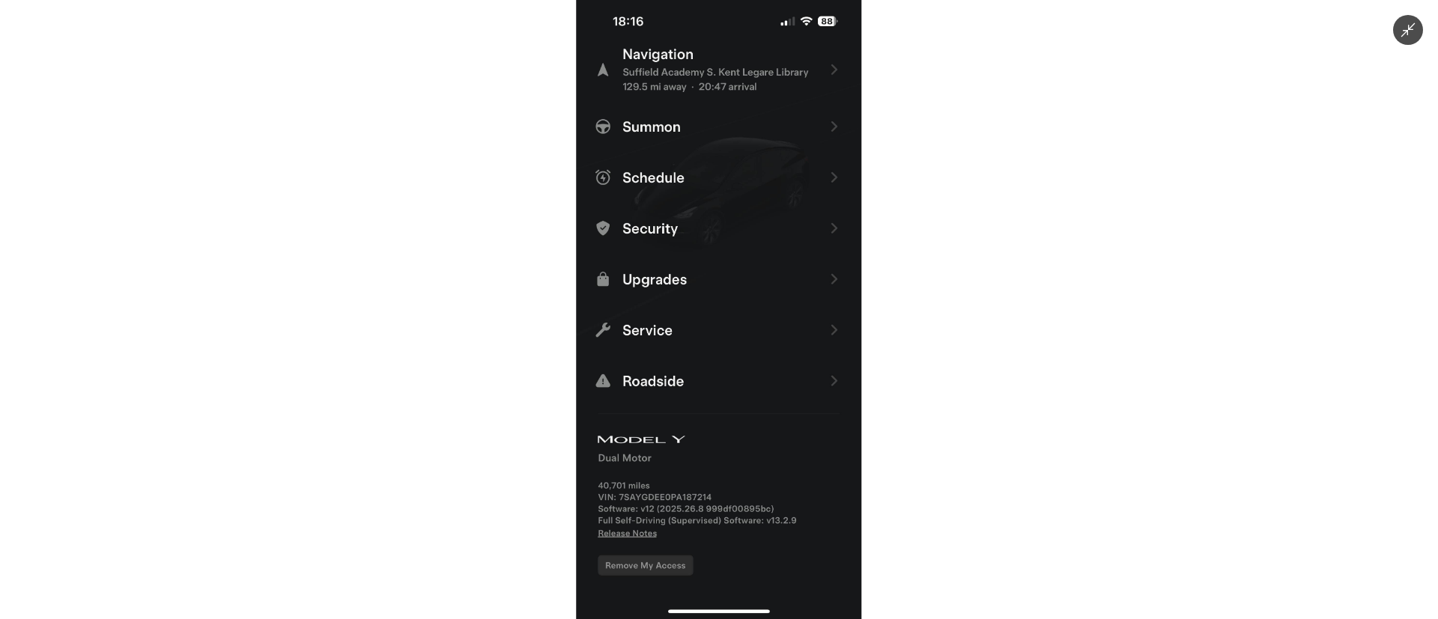
click at [729, 372] on img at bounding box center [718, 309] width 285 height 619
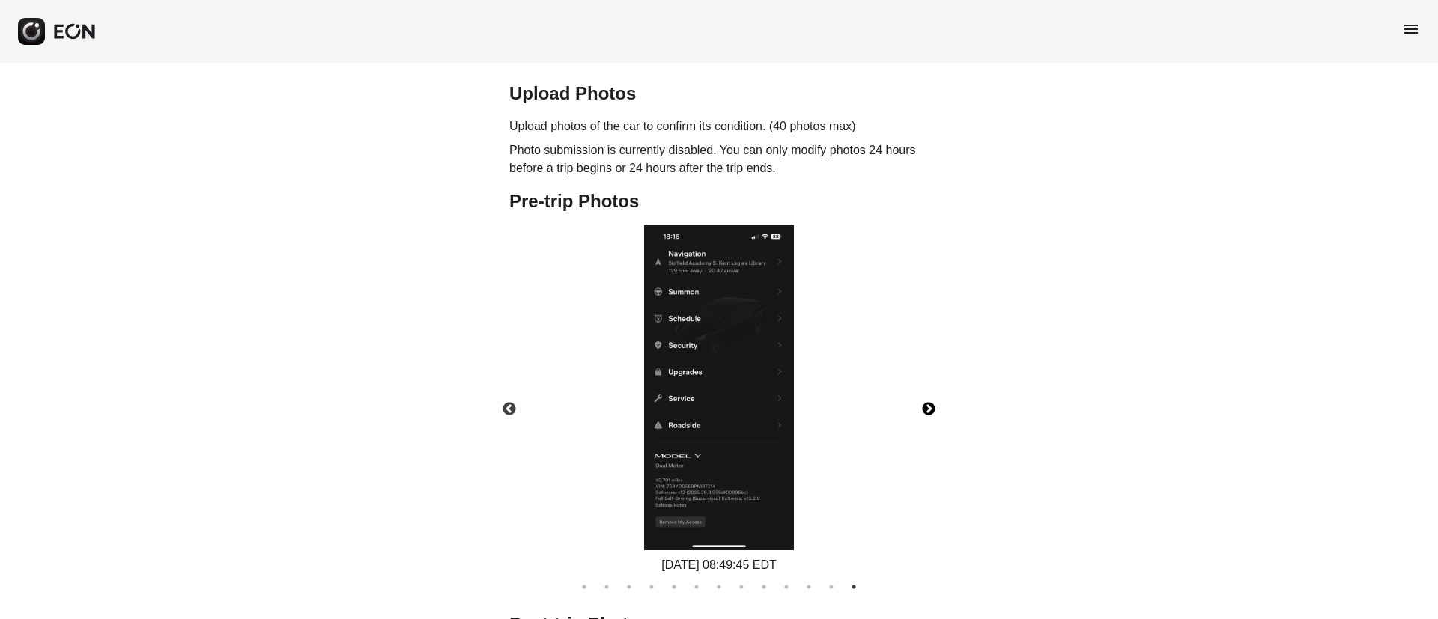
click at [729, 372] on img at bounding box center [719, 387] width 150 height 325
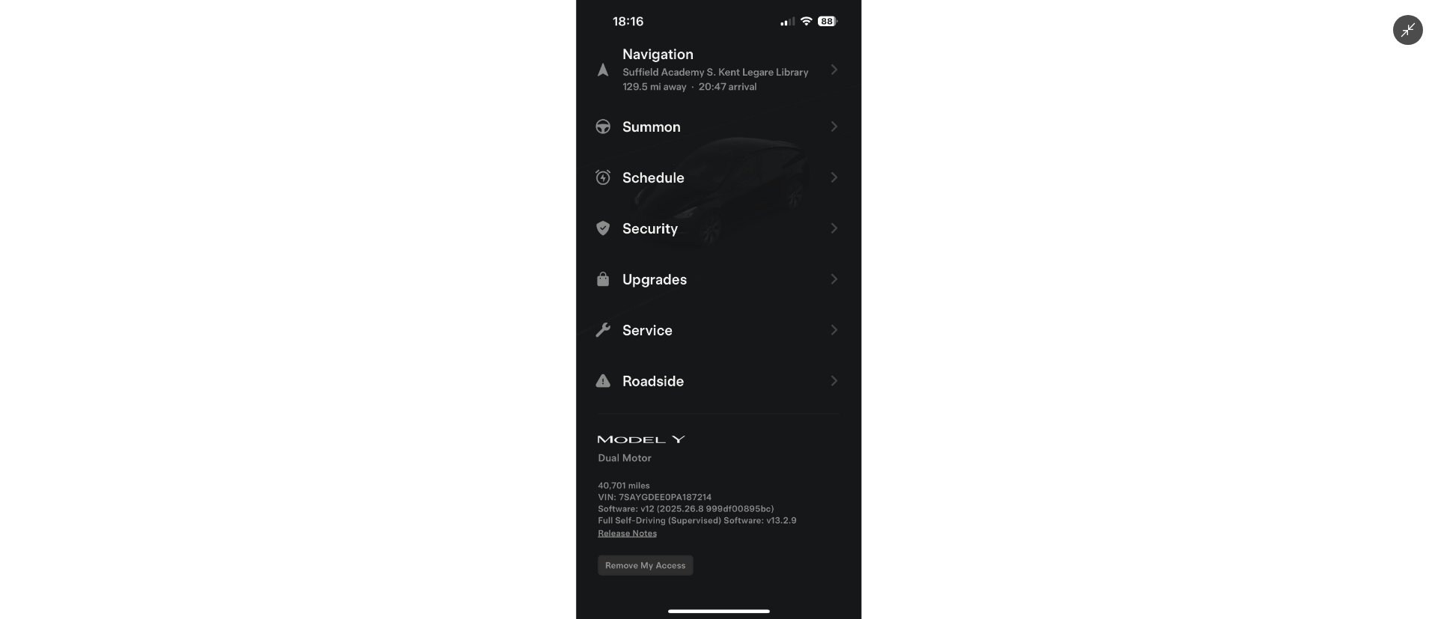
click at [729, 372] on img at bounding box center [718, 309] width 285 height 619
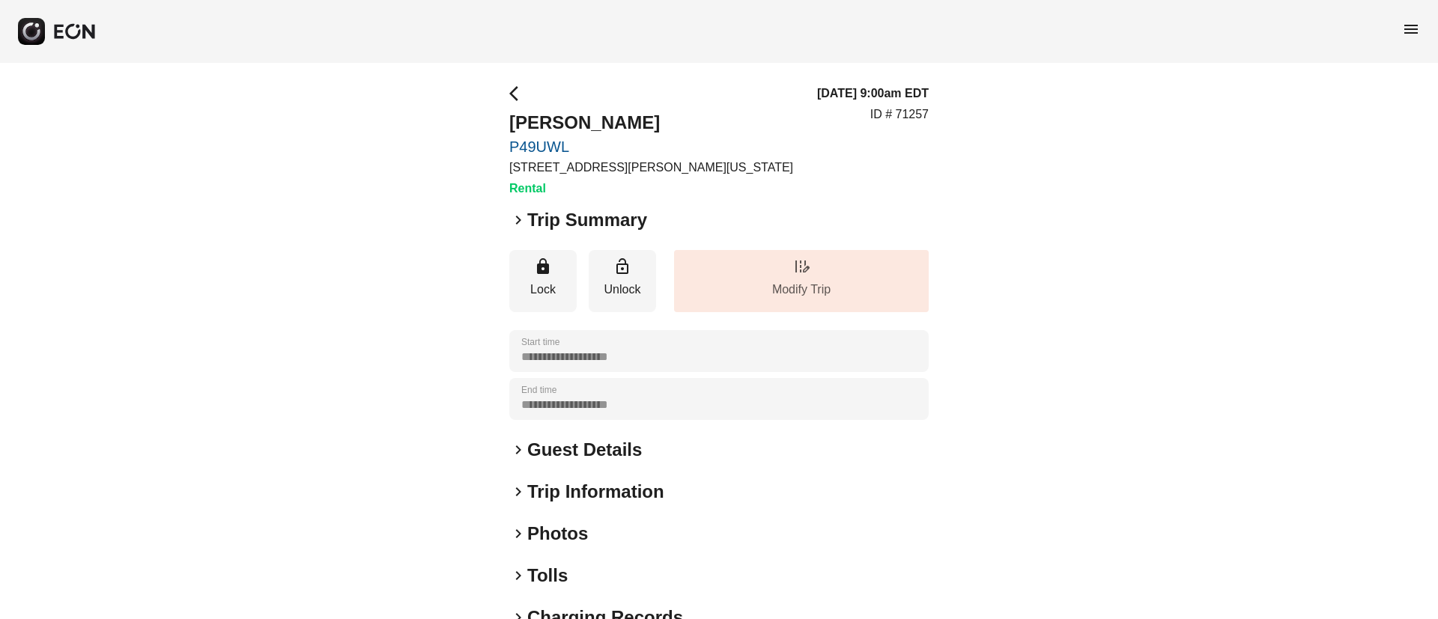
scroll to position [128, 0]
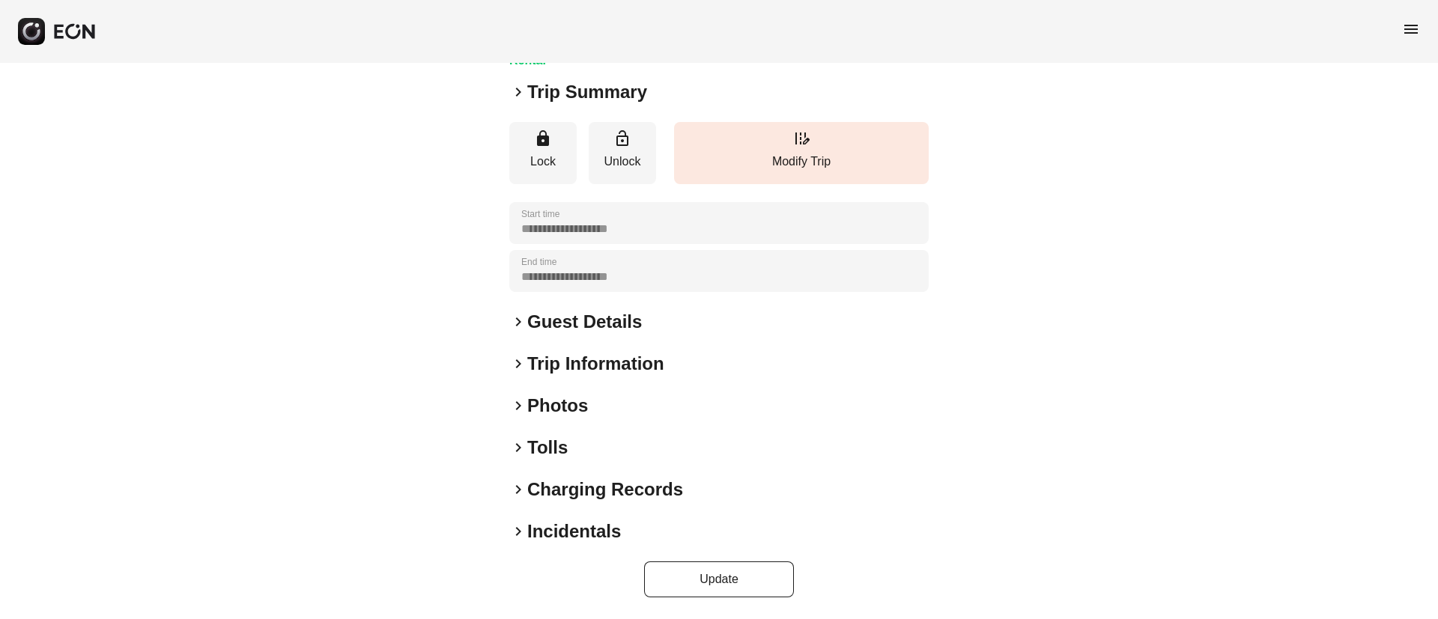
click at [625, 407] on div "keyboard_arrow_right Photos" at bounding box center [718, 406] width 419 height 24
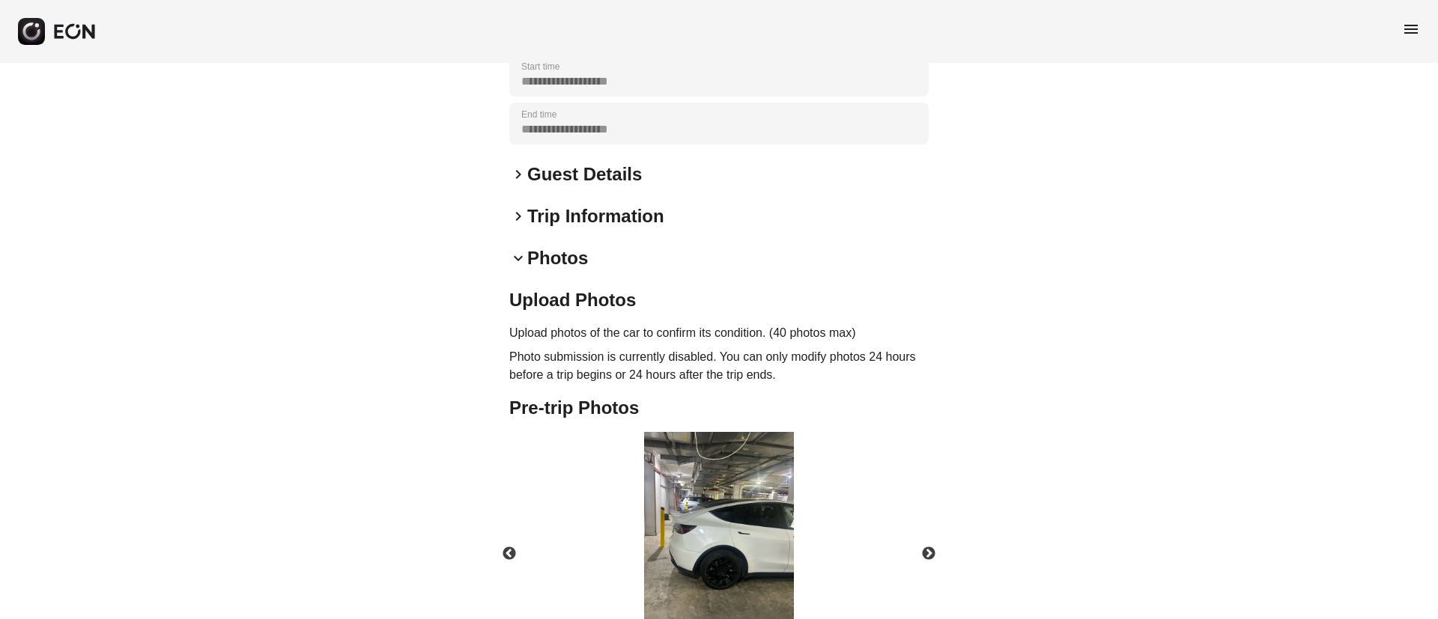
scroll to position [388, 0]
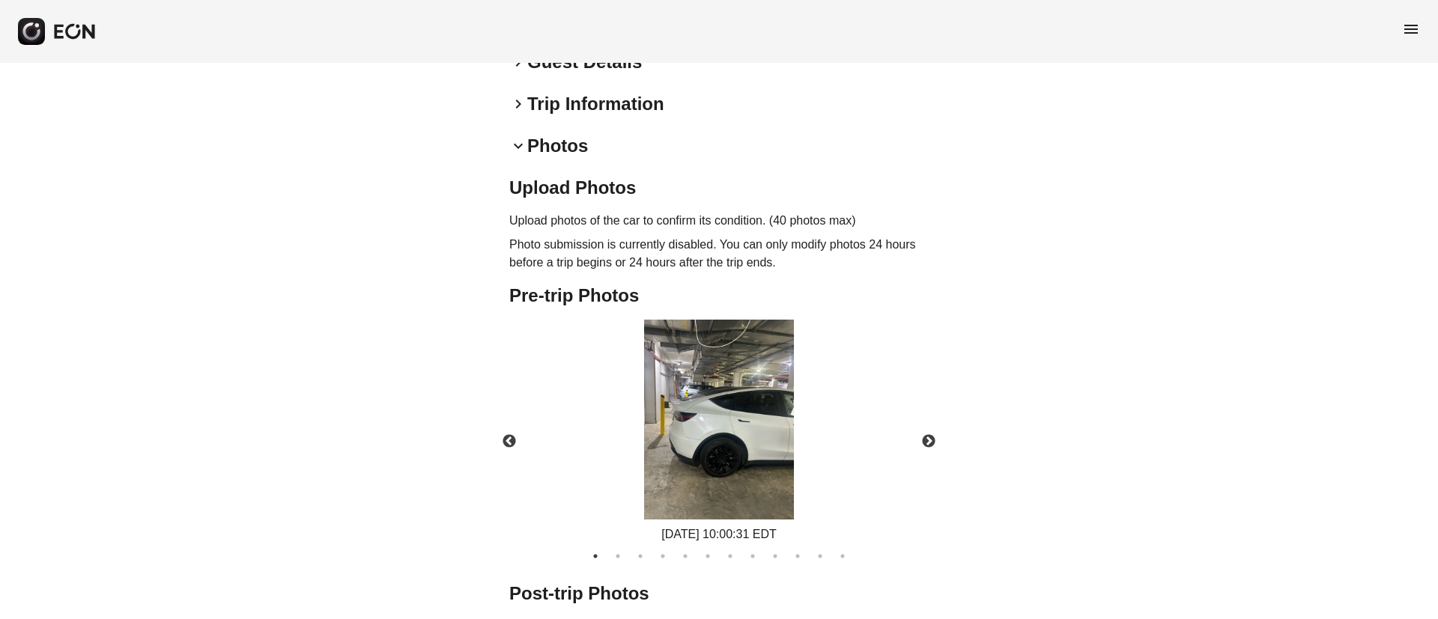
click at [725, 448] on img at bounding box center [719, 420] width 150 height 200
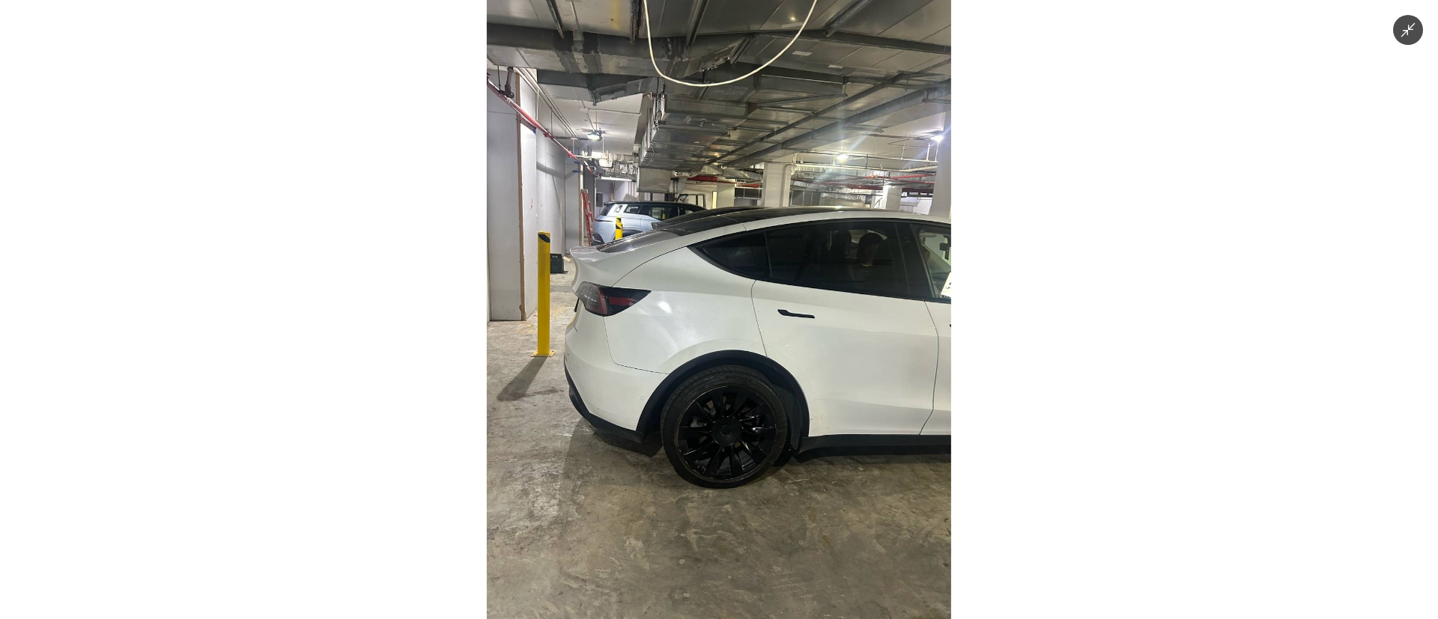
click at [725, 448] on img at bounding box center [719, 309] width 464 height 619
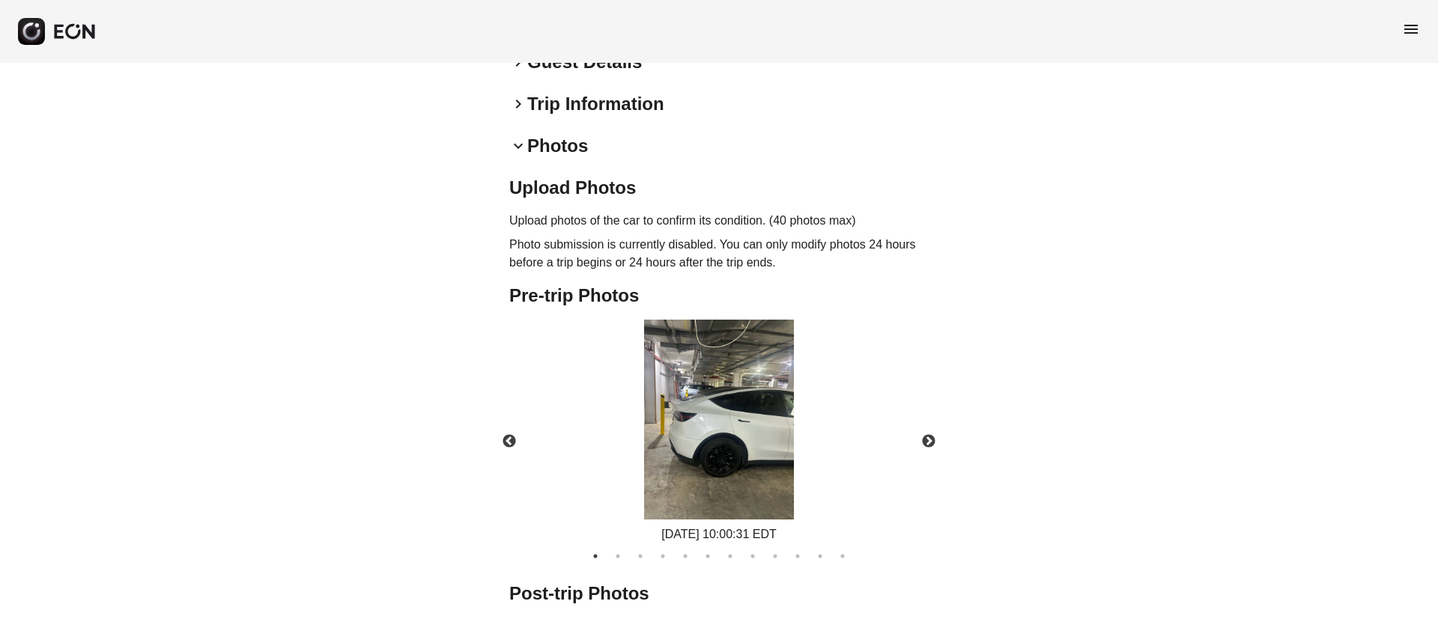
click at [725, 448] on img at bounding box center [719, 420] width 150 height 200
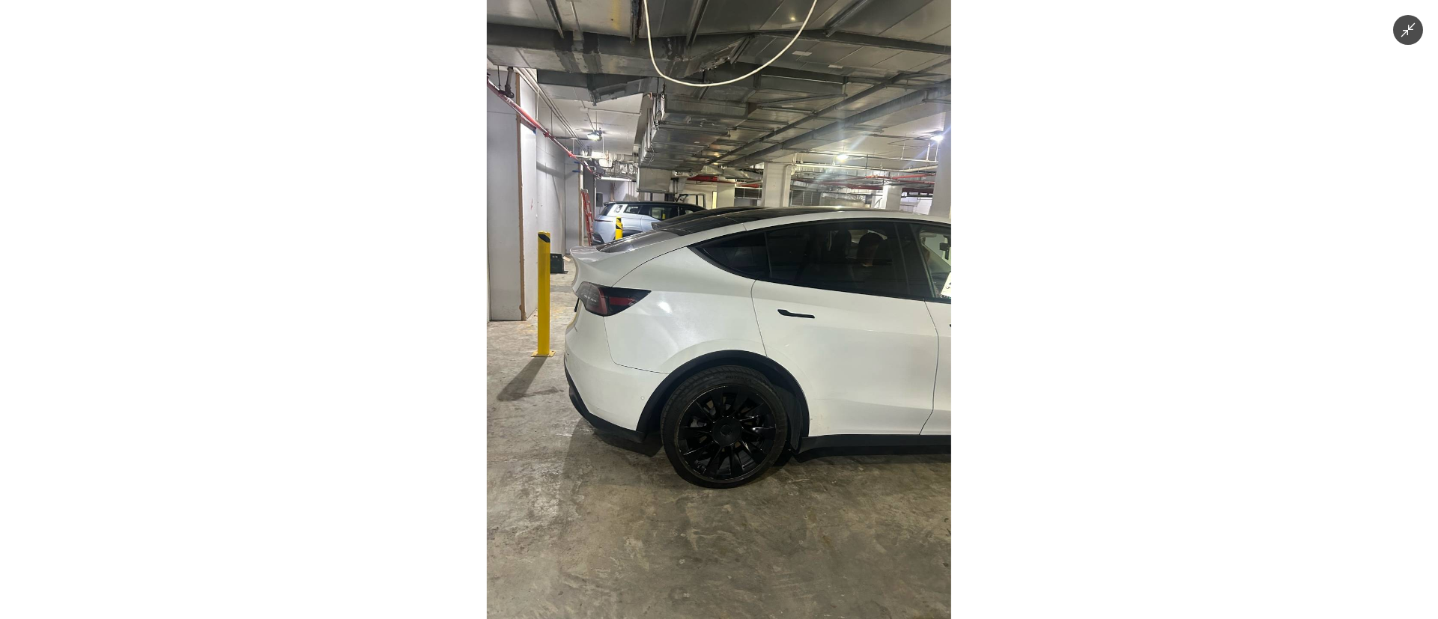
click at [725, 448] on img at bounding box center [719, 309] width 464 height 619
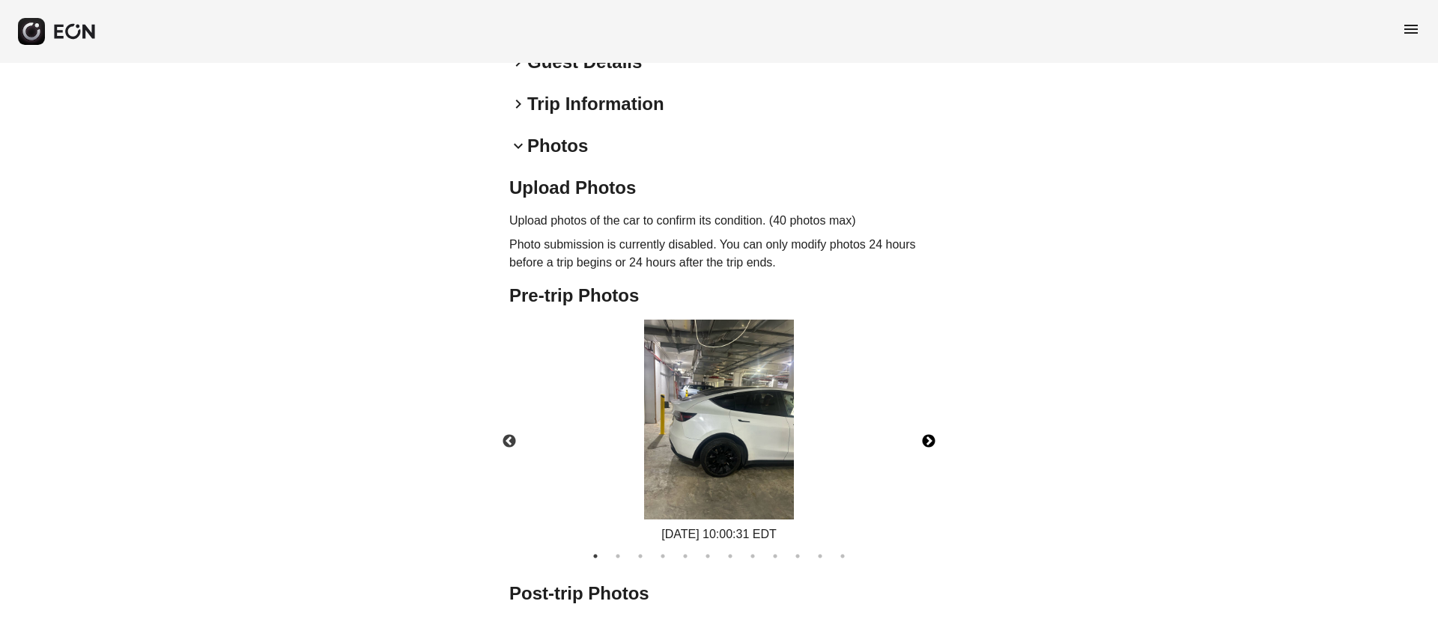
click at [948, 438] on button "Next" at bounding box center [929, 442] width 52 height 52
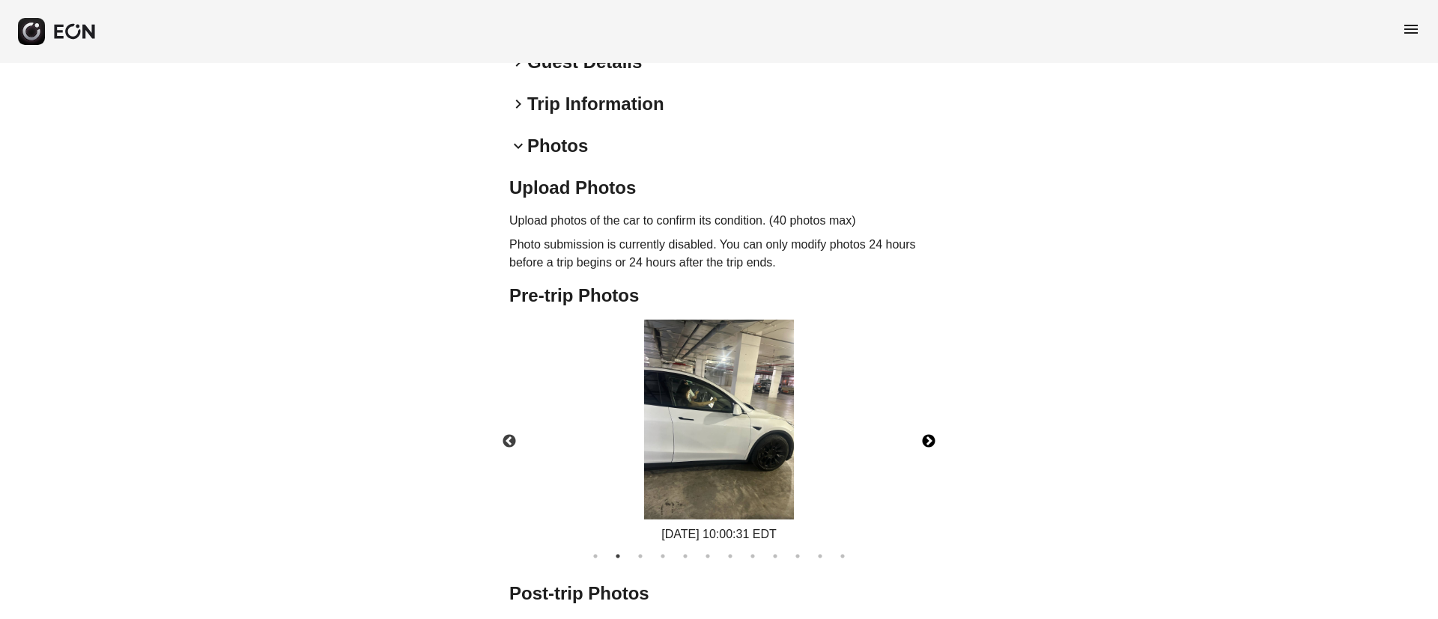
click at [926, 438] on button "Next" at bounding box center [929, 442] width 52 height 52
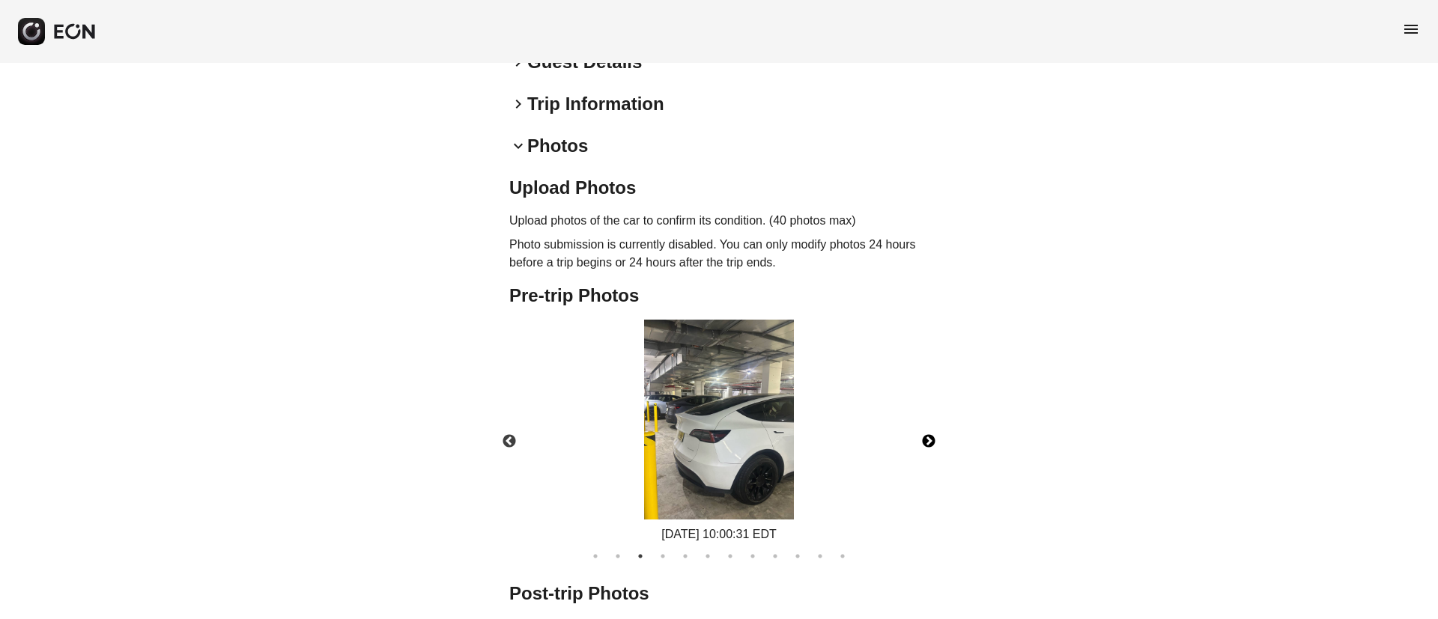
click at [926, 438] on button "Next" at bounding box center [929, 442] width 52 height 52
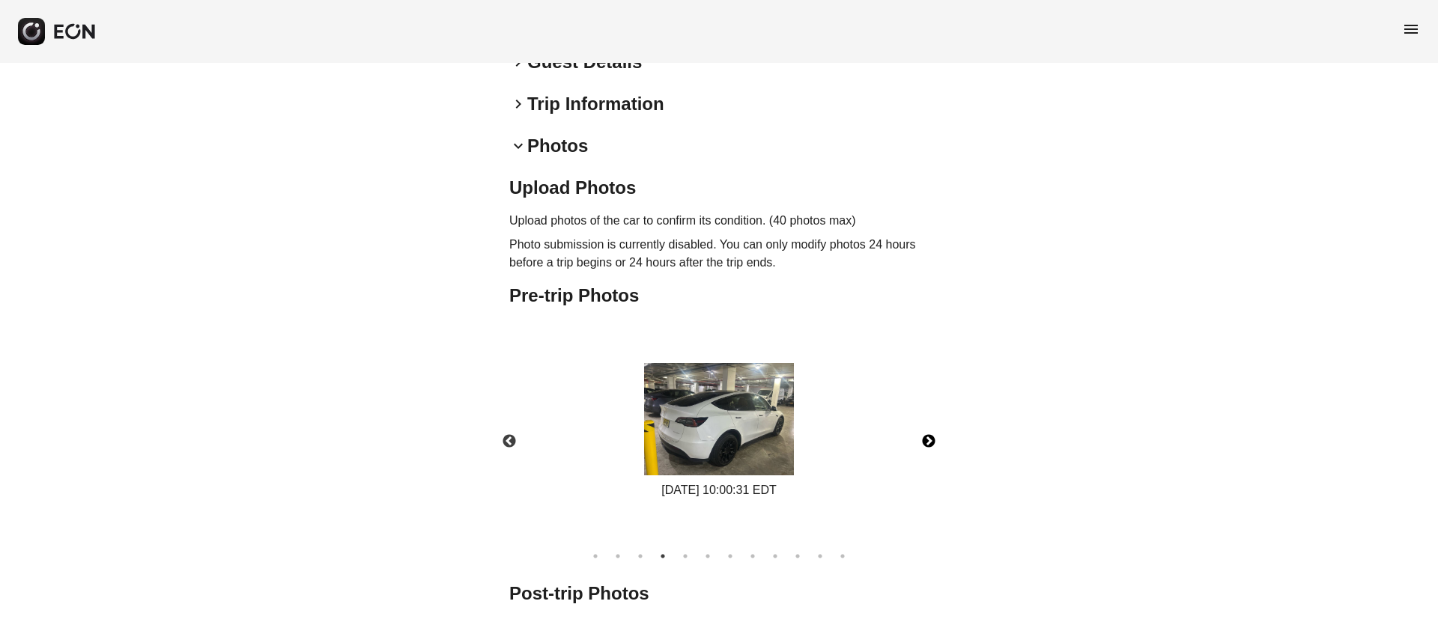
click at [740, 443] on img at bounding box center [719, 419] width 150 height 112
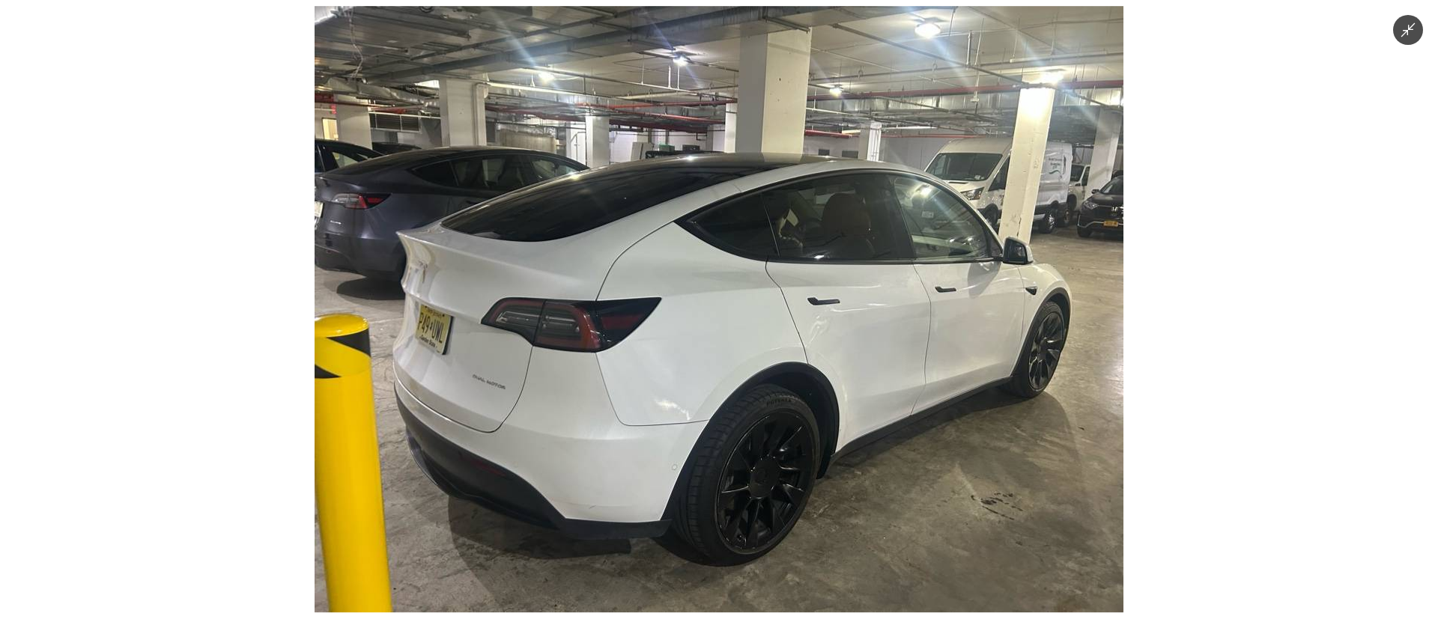
click at [740, 443] on img at bounding box center [719, 309] width 809 height 607
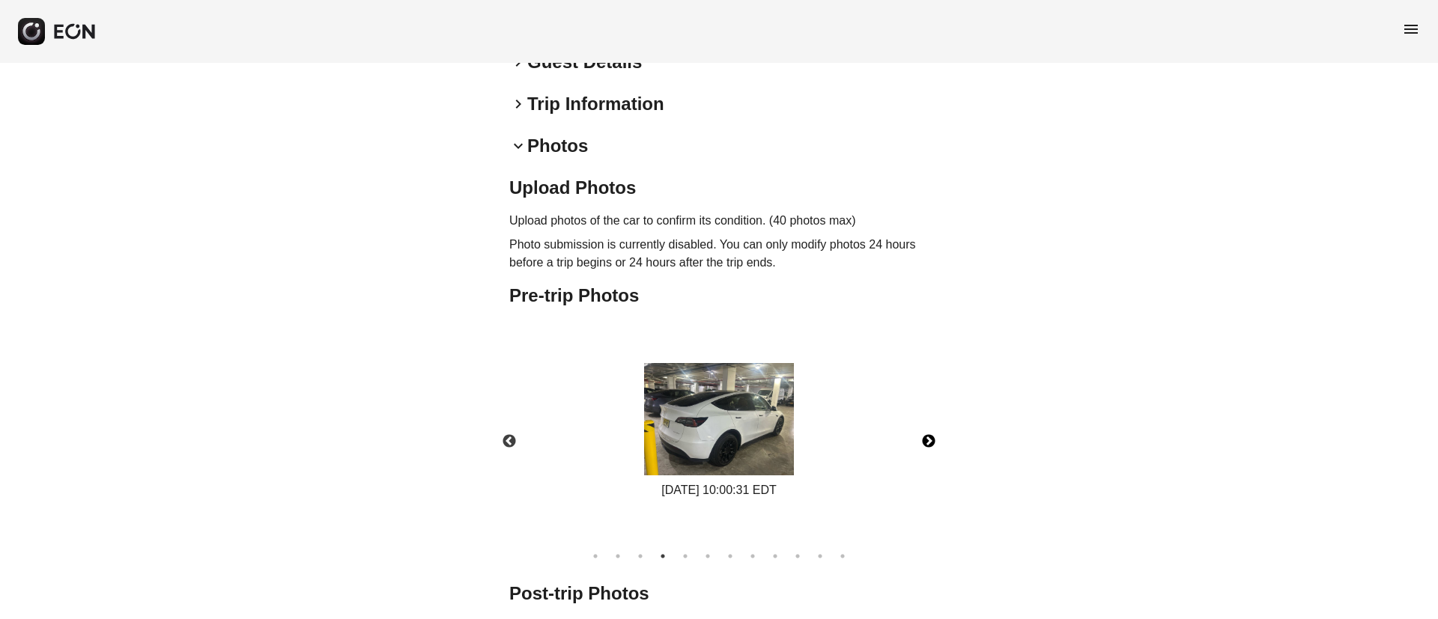
click at [919, 441] on button "Next" at bounding box center [929, 442] width 52 height 52
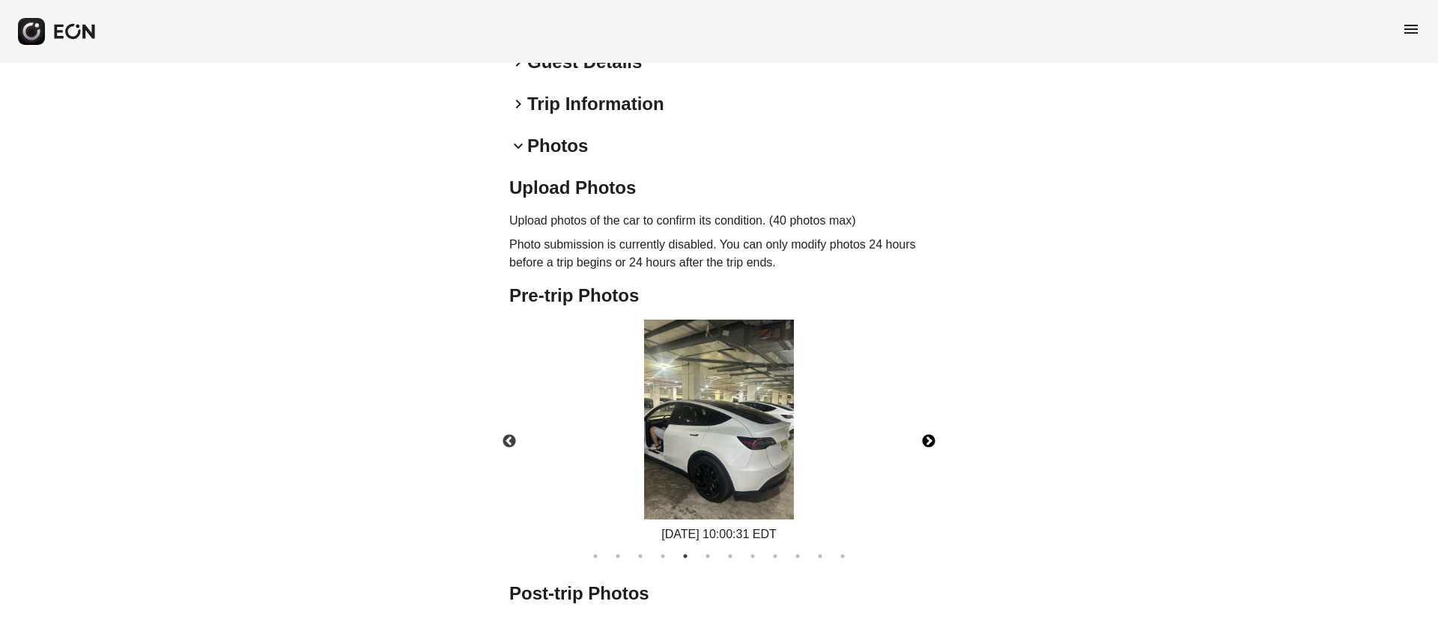
click at [919, 441] on button "Next" at bounding box center [929, 442] width 52 height 52
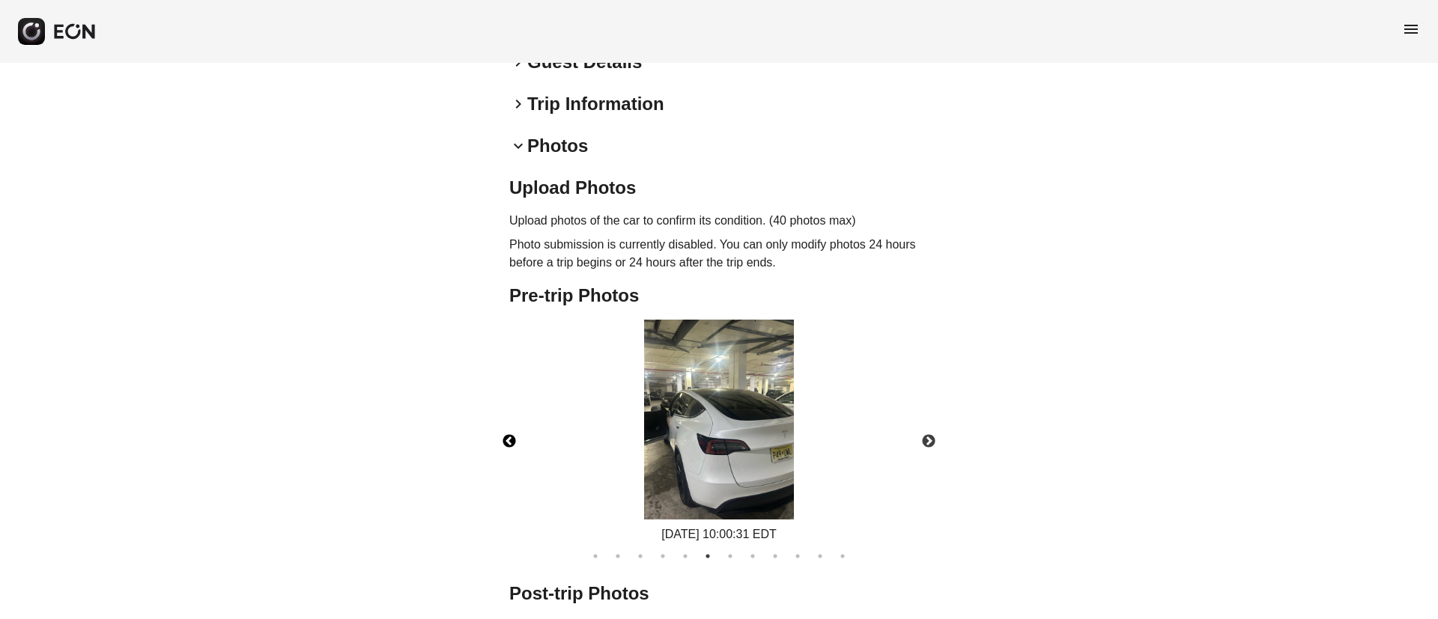
click at [512, 441] on button "Previous" at bounding box center [509, 442] width 52 height 52
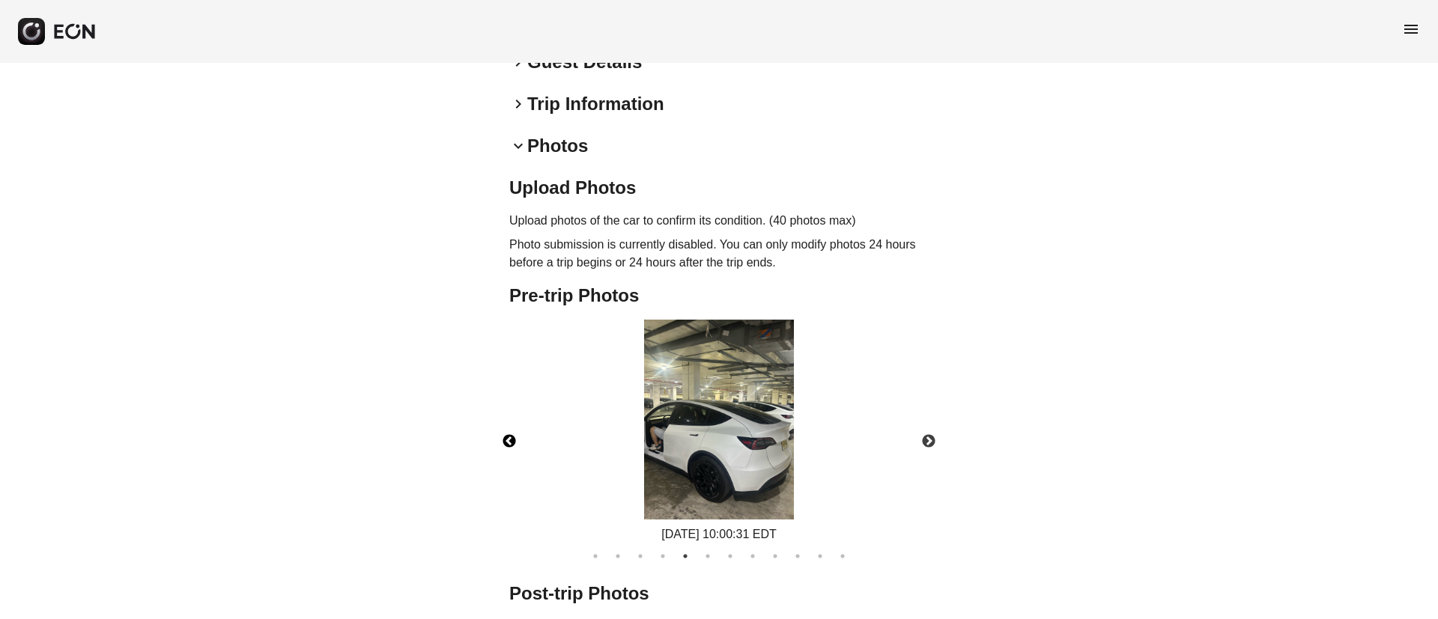
click at [694, 446] on img at bounding box center [719, 420] width 150 height 200
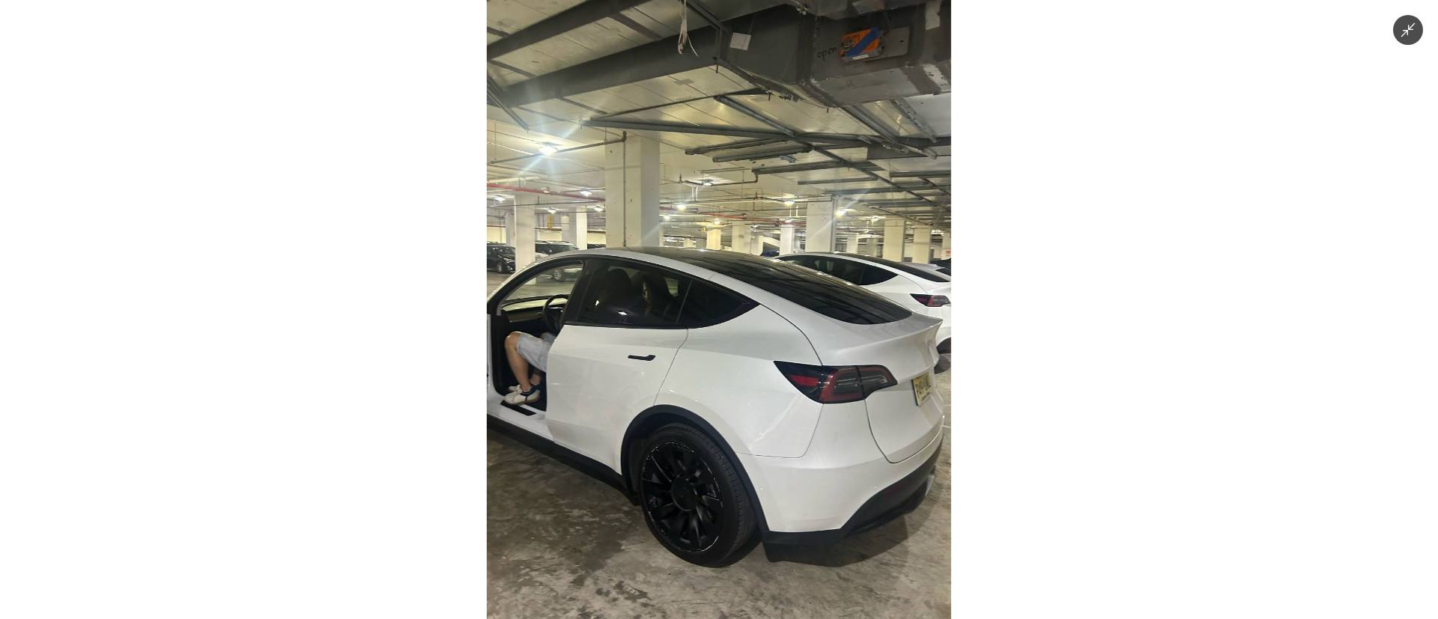
click at [691, 443] on img at bounding box center [719, 309] width 464 height 619
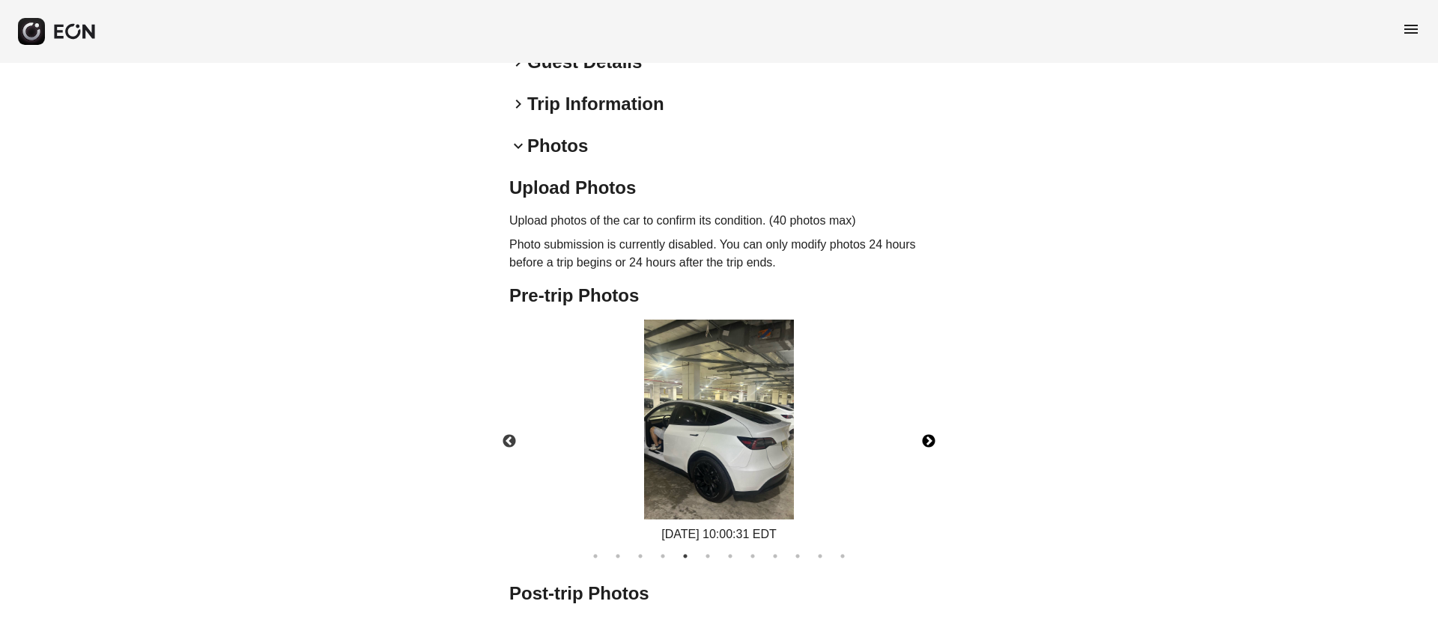
click at [933, 443] on button "Next" at bounding box center [929, 442] width 52 height 52
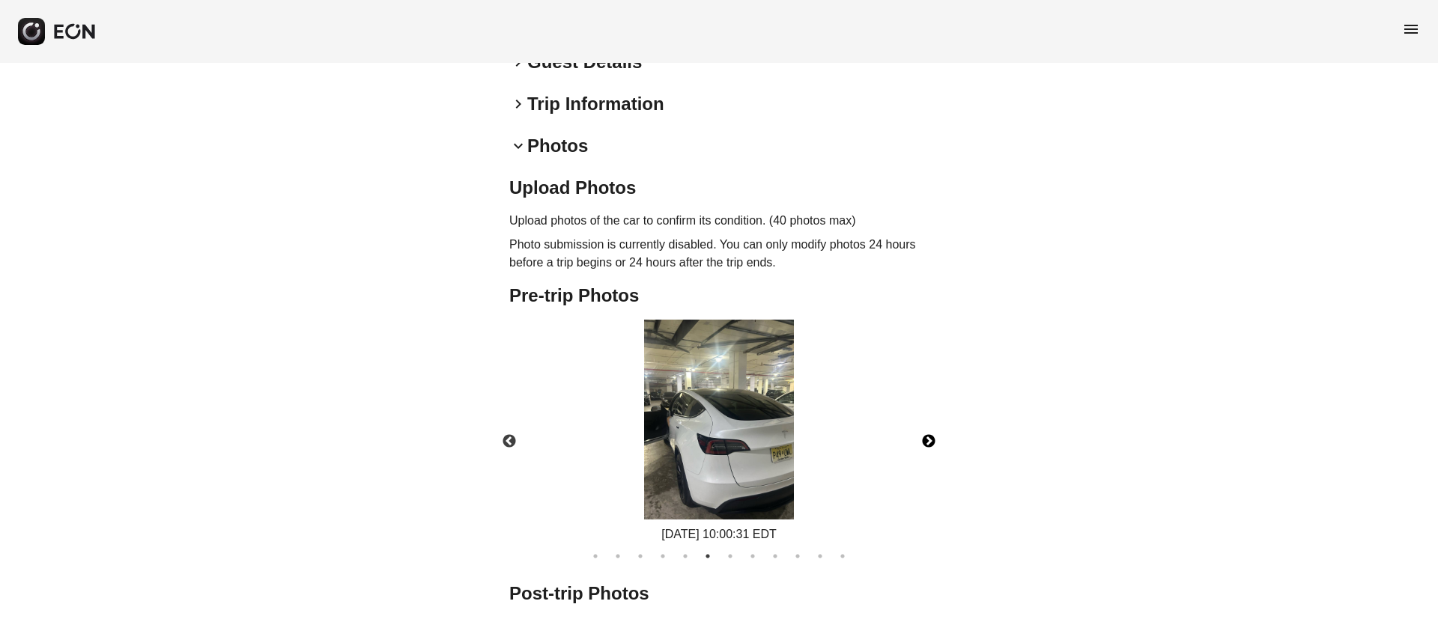
click at [933, 443] on button "Next" at bounding box center [929, 442] width 52 height 52
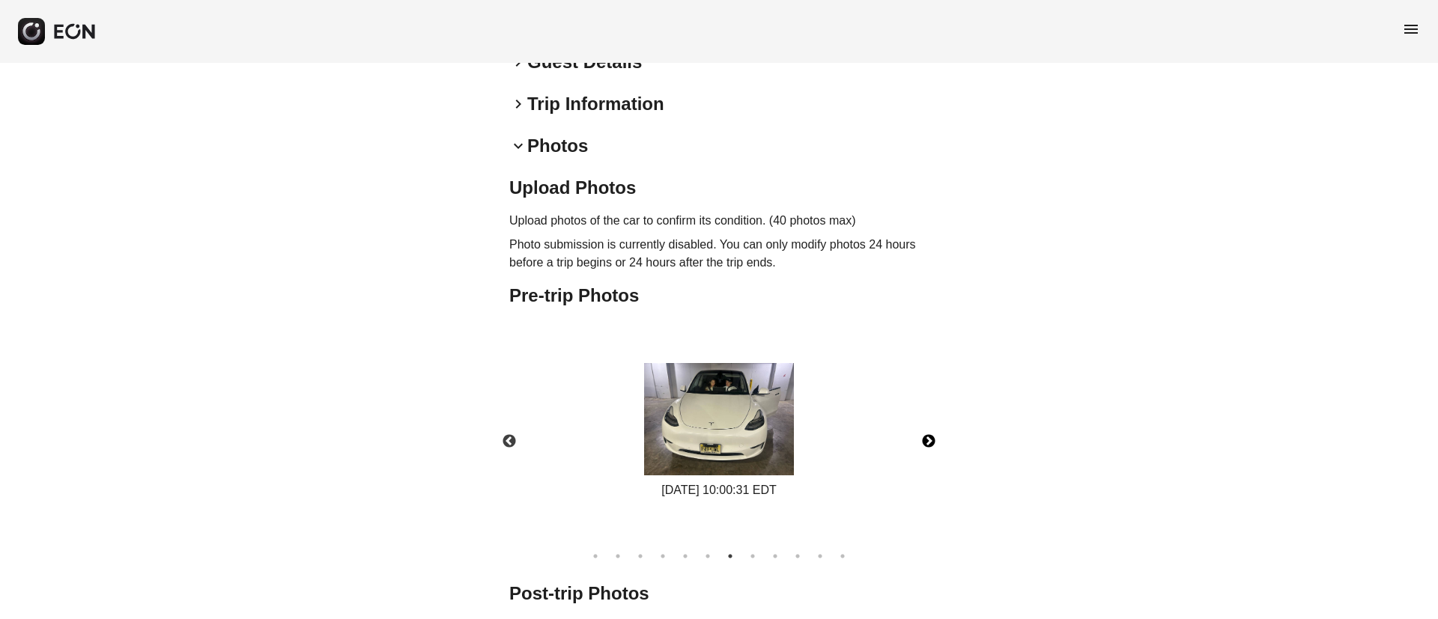
click at [736, 425] on img at bounding box center [719, 419] width 150 height 112
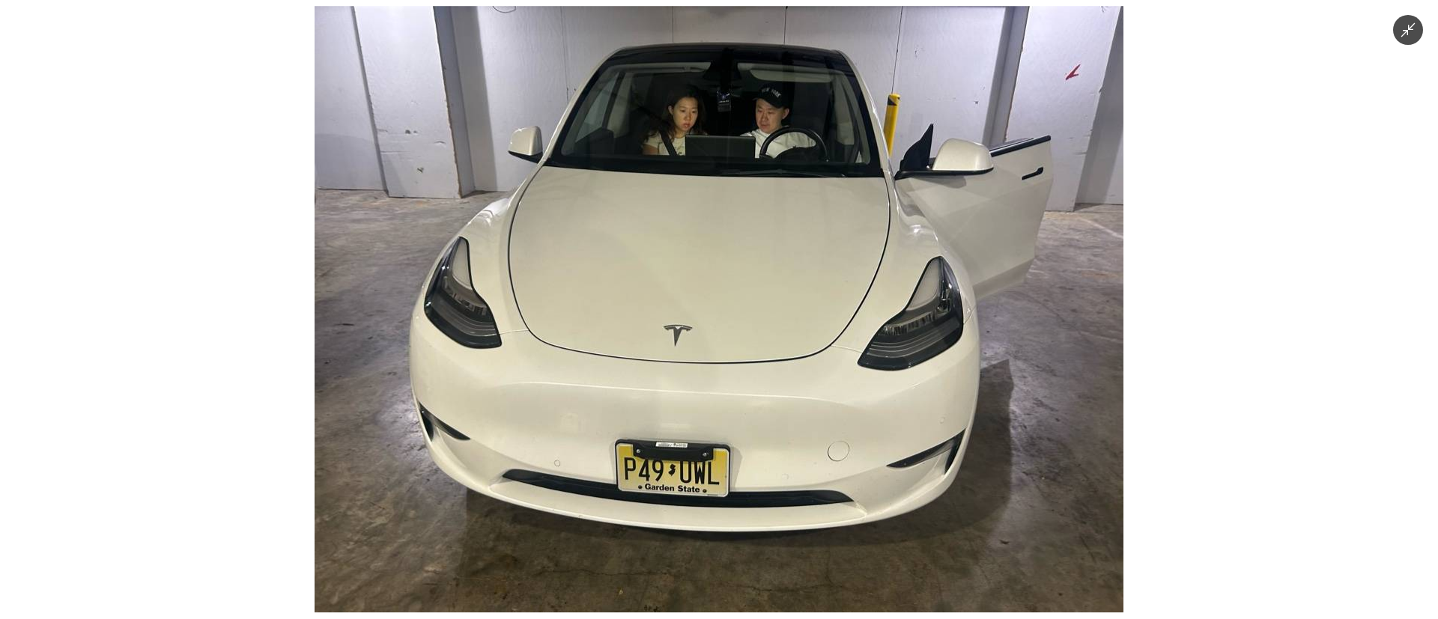
click at [736, 425] on img at bounding box center [719, 309] width 809 height 607
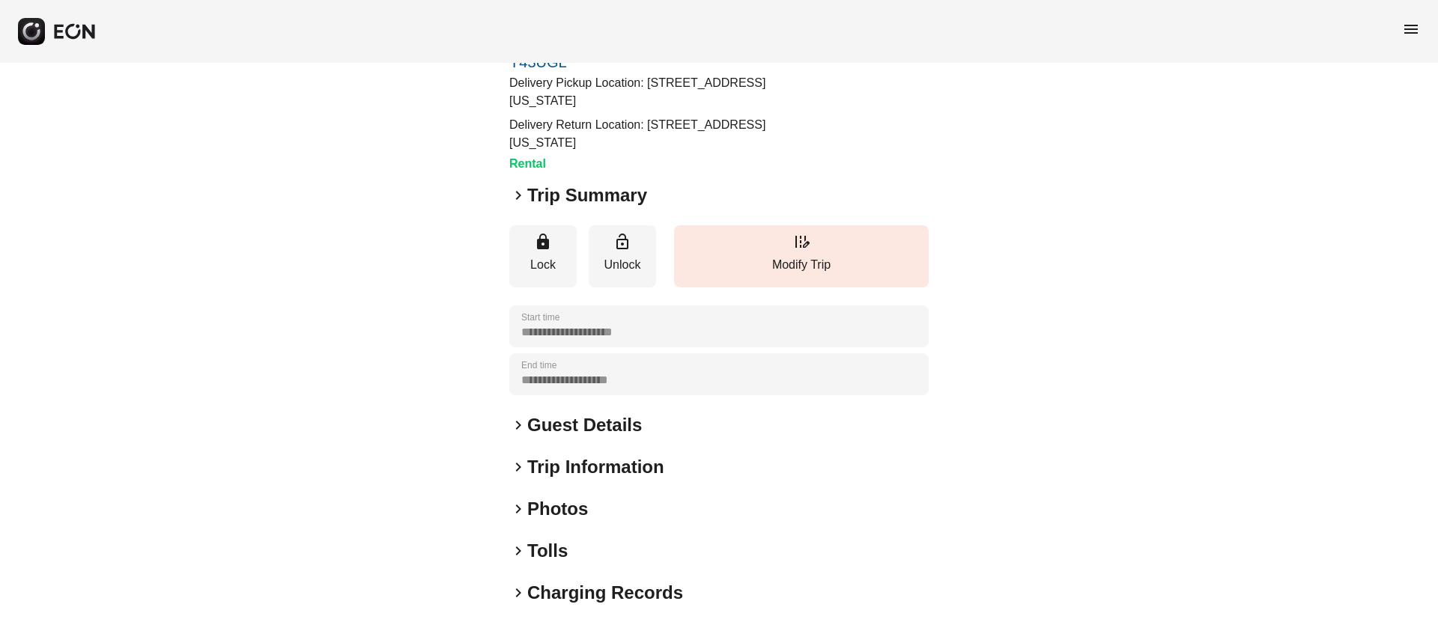
scroll to position [188, 0]
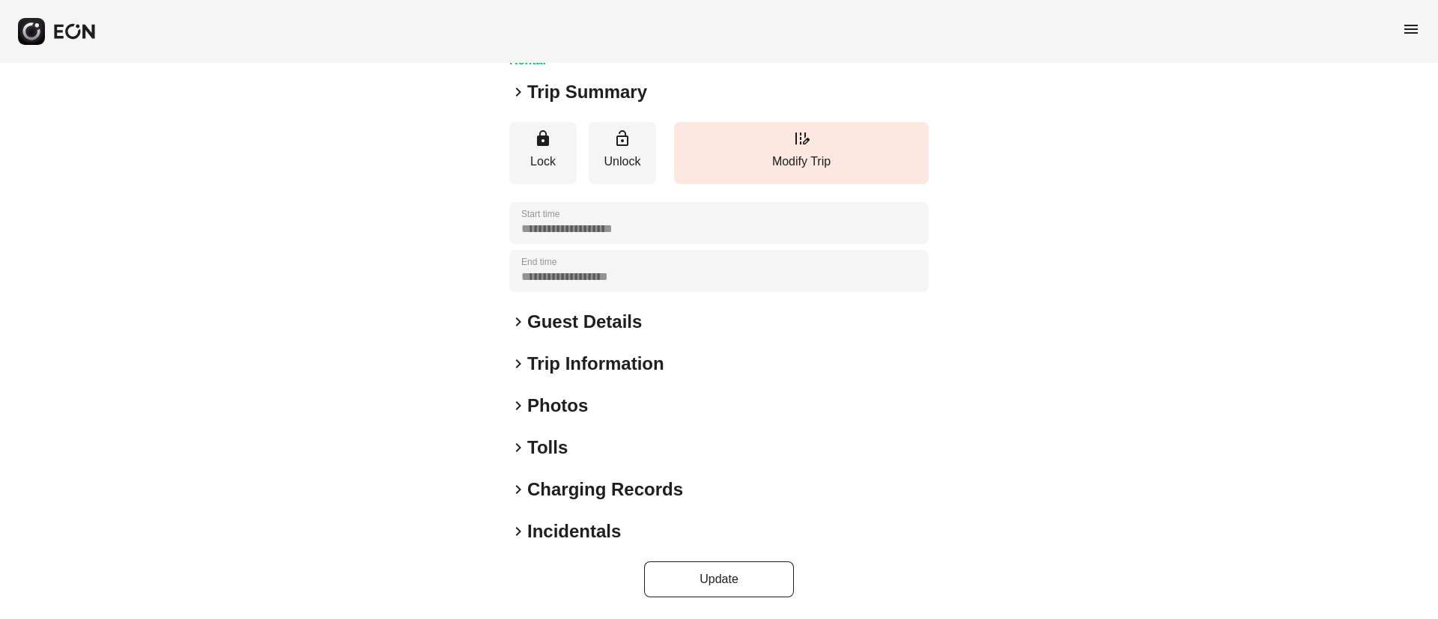
click at [642, 414] on div "keyboard_arrow_right Photos" at bounding box center [718, 406] width 419 height 24
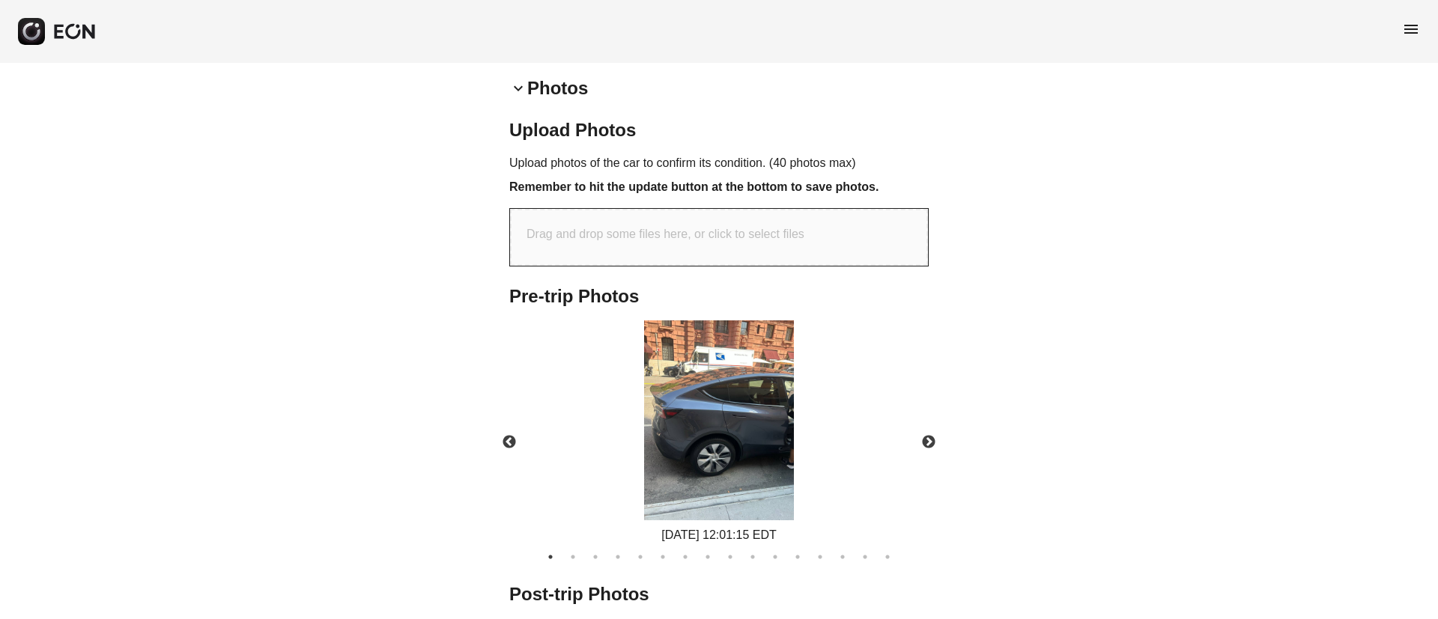
scroll to position [506, 0]
click at [729, 458] on img at bounding box center [719, 420] width 150 height 200
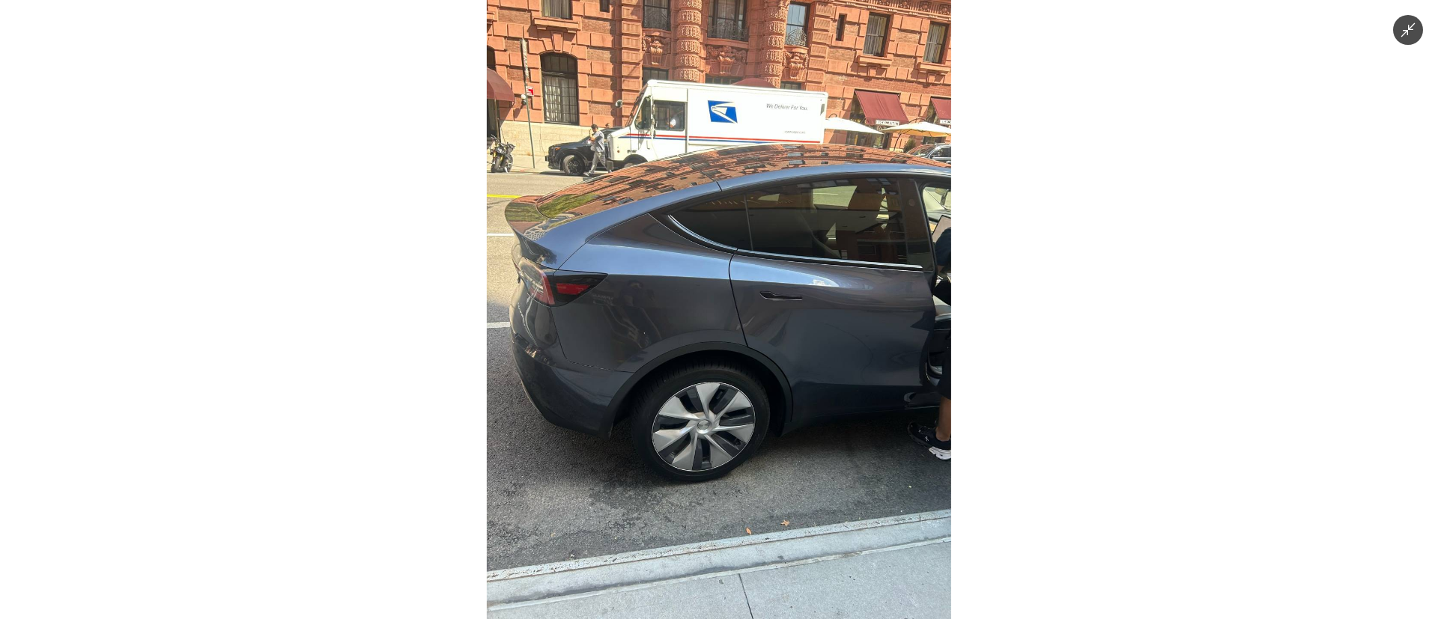
click at [771, 392] on img at bounding box center [719, 309] width 464 height 619
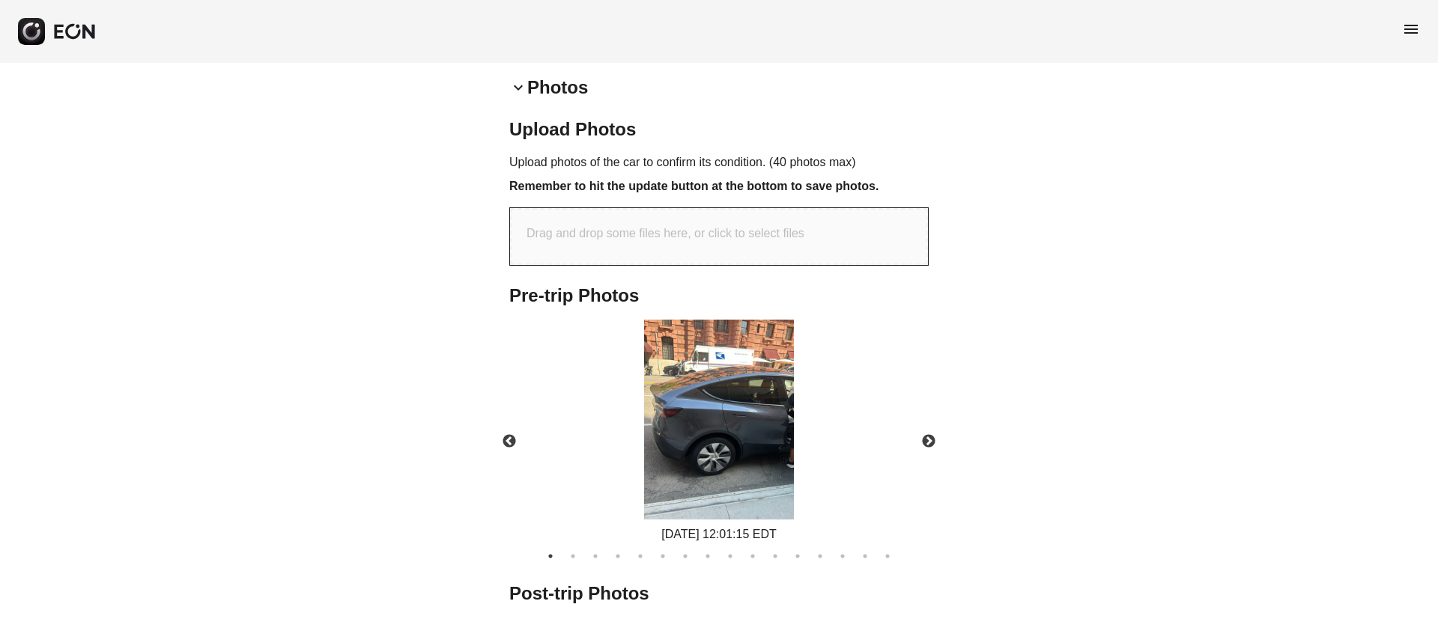
click at [771, 391] on img at bounding box center [719, 420] width 150 height 200
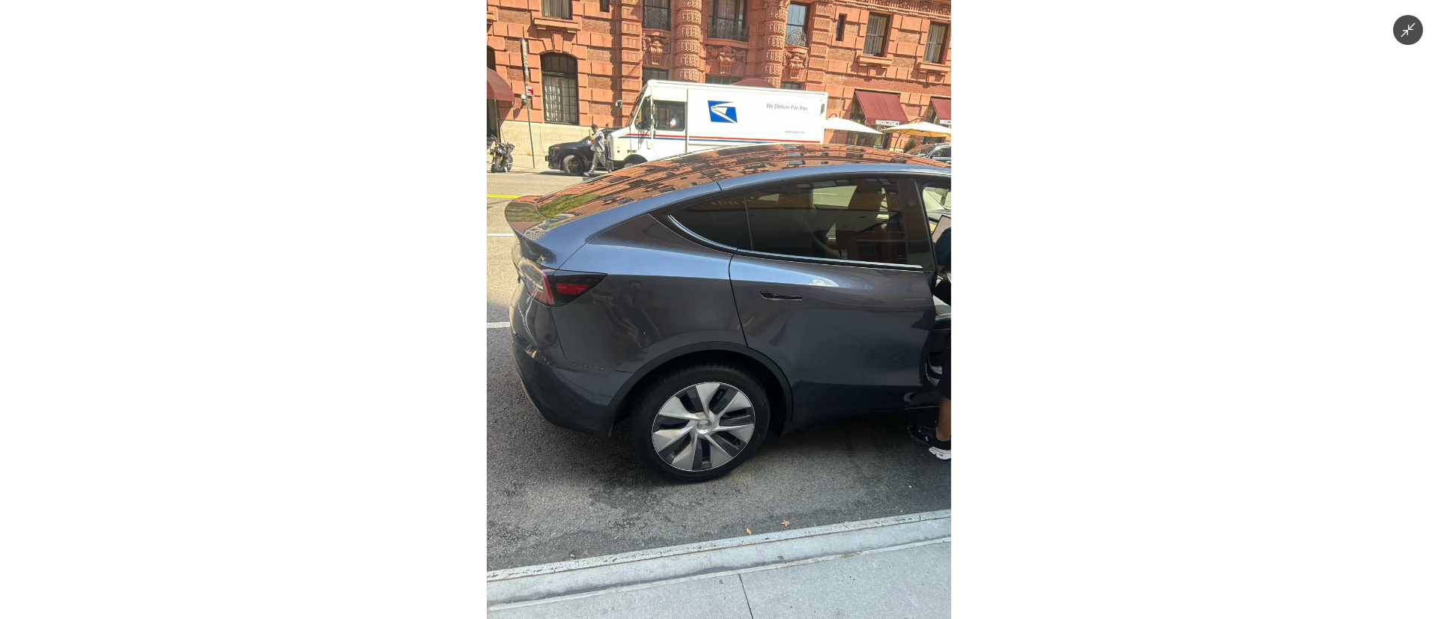
click at [771, 391] on img at bounding box center [719, 309] width 464 height 619
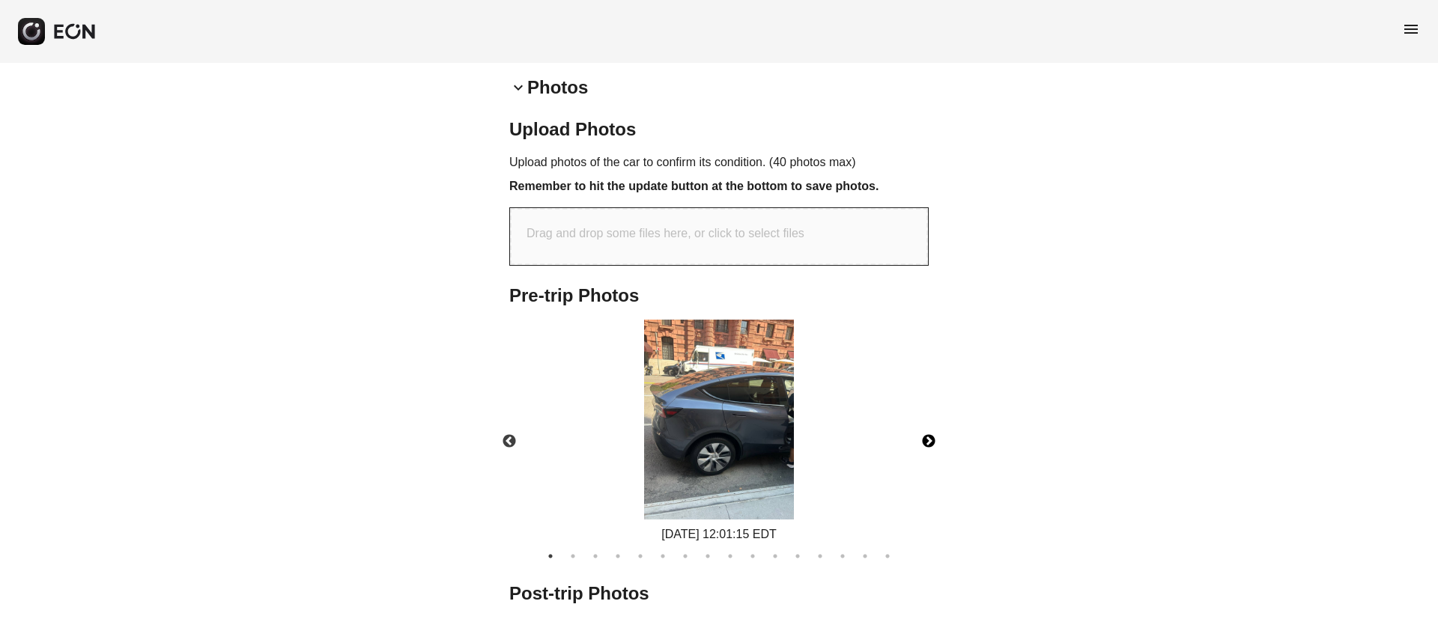
click at [935, 440] on button "Next" at bounding box center [929, 442] width 52 height 52
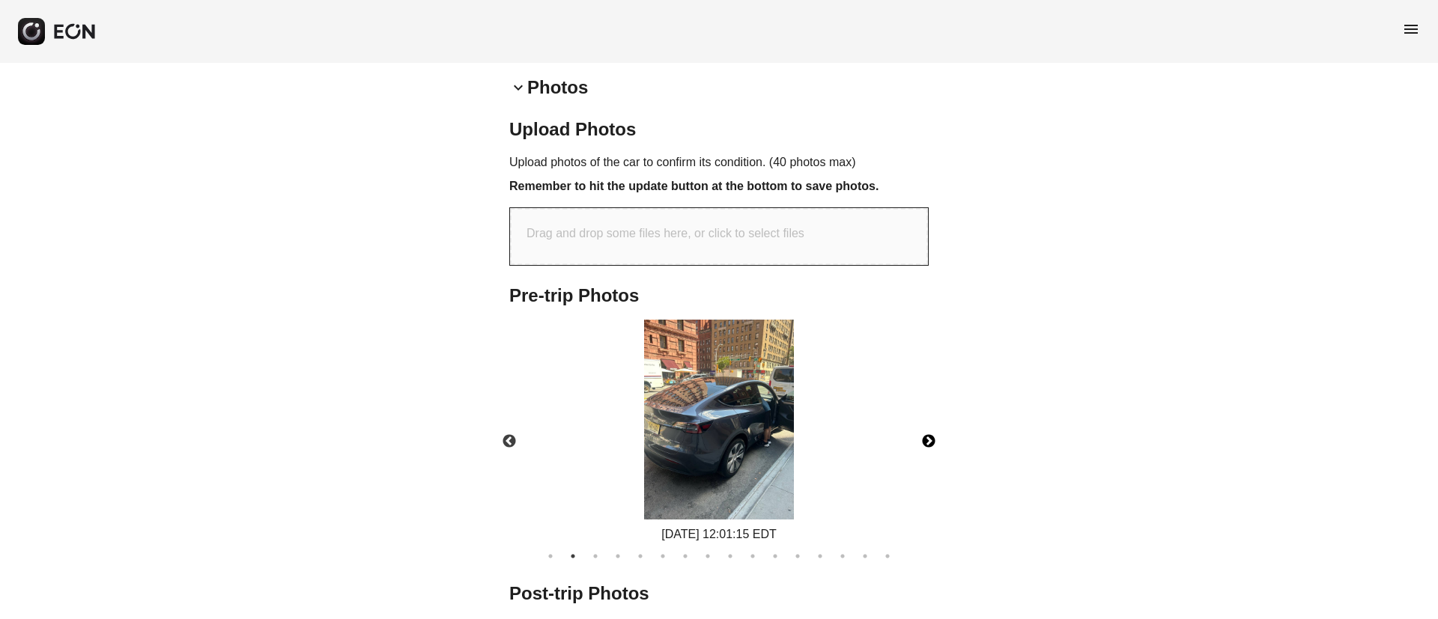
click at [754, 445] on img at bounding box center [719, 420] width 150 height 200
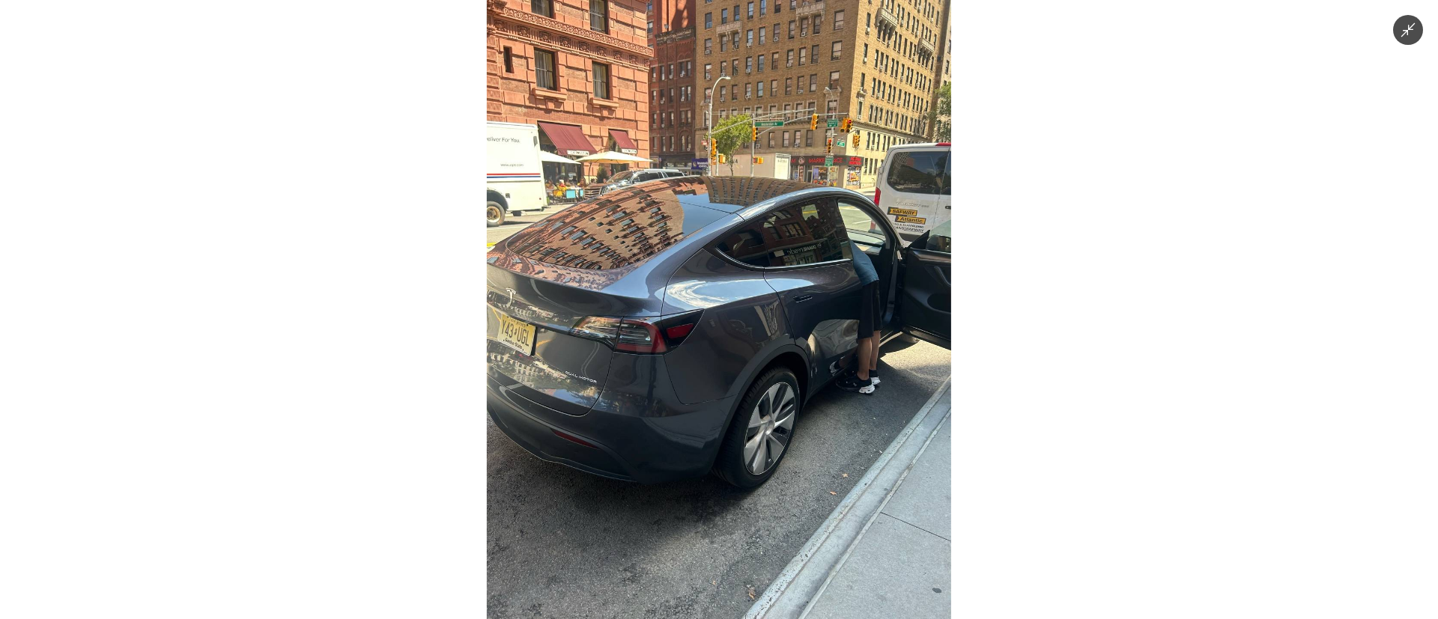
click at [746, 408] on img at bounding box center [719, 309] width 464 height 619
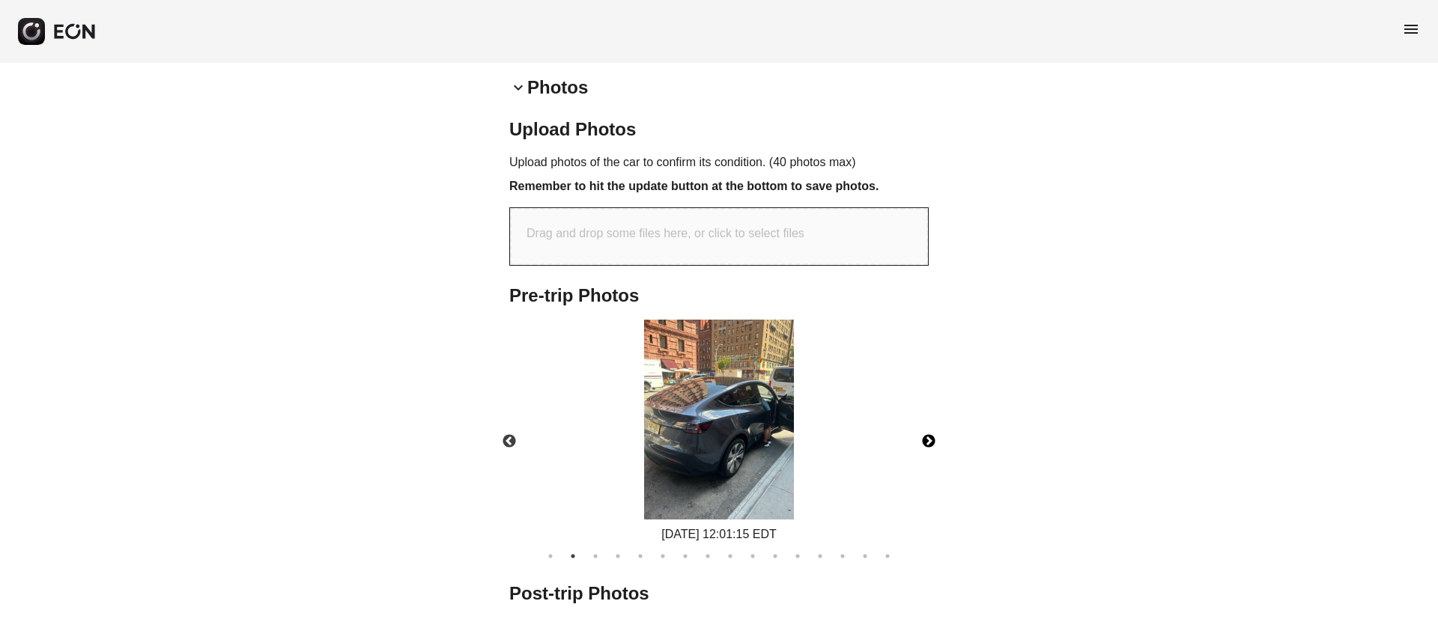
click at [706, 411] on img at bounding box center [719, 420] width 150 height 200
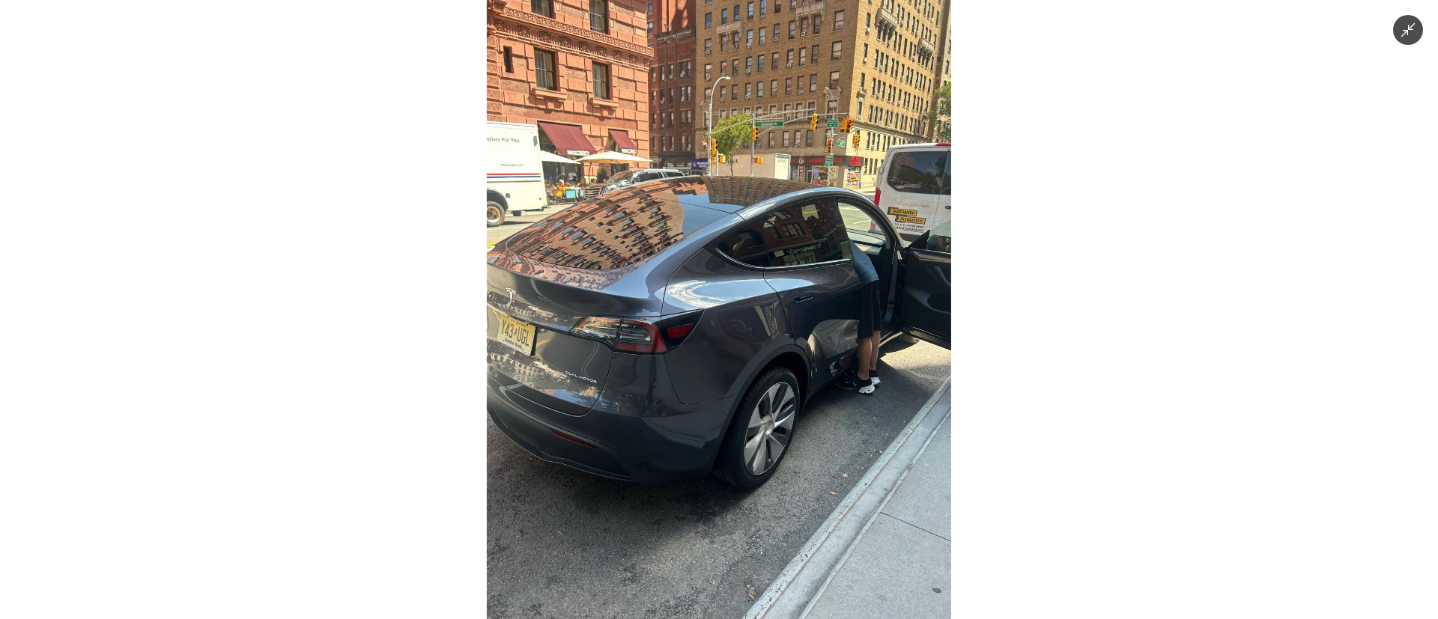
click at [706, 411] on img at bounding box center [719, 309] width 464 height 619
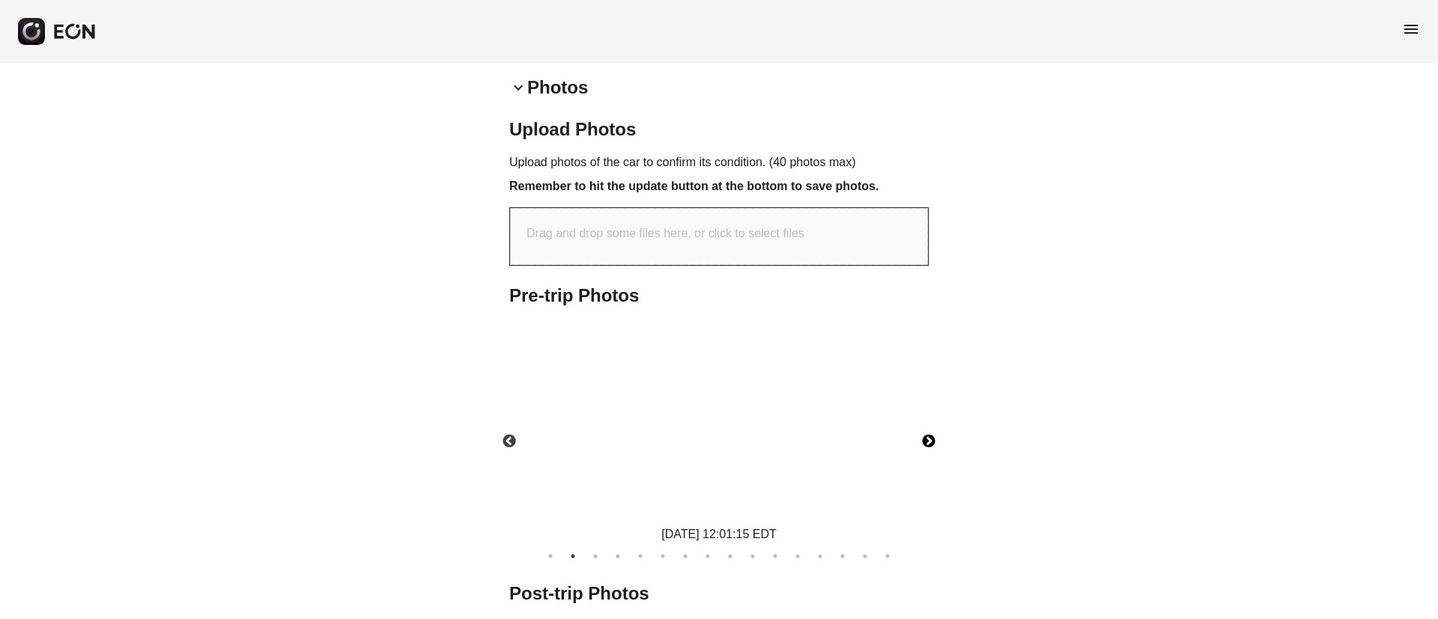
click at [706, 411] on img at bounding box center [719, 420] width 150 height 200
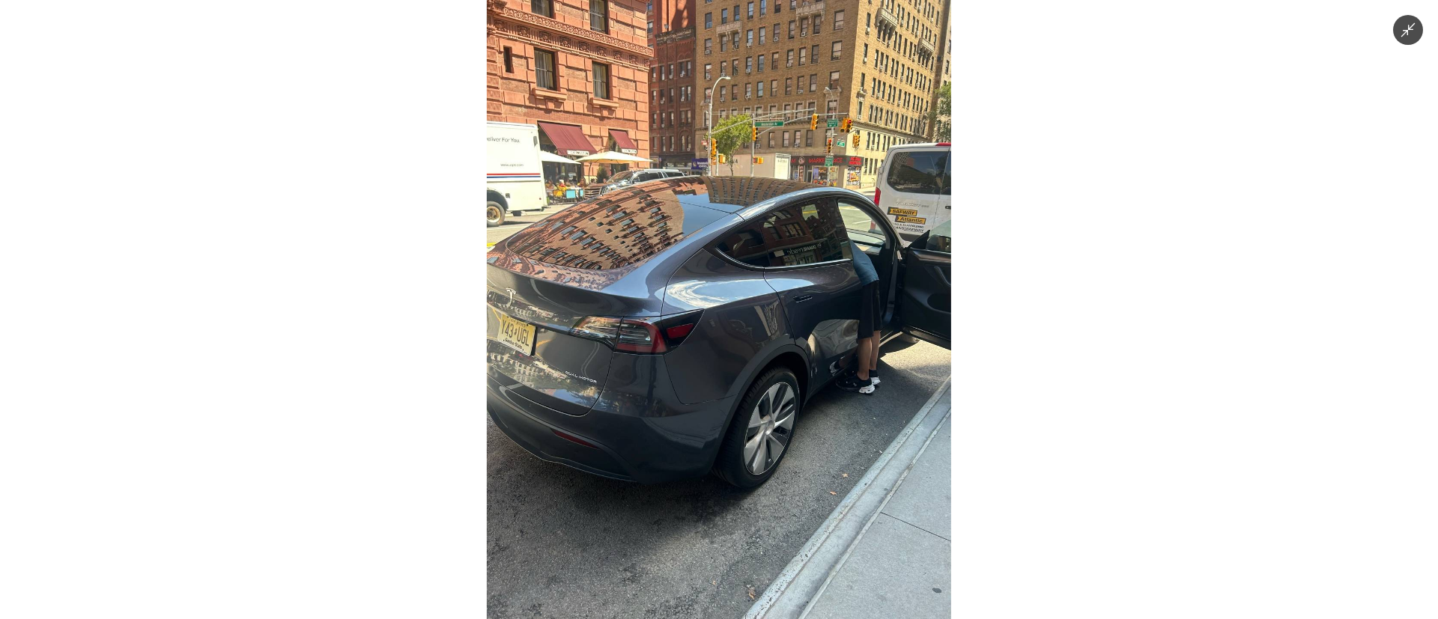
click at [706, 411] on img at bounding box center [719, 309] width 464 height 619
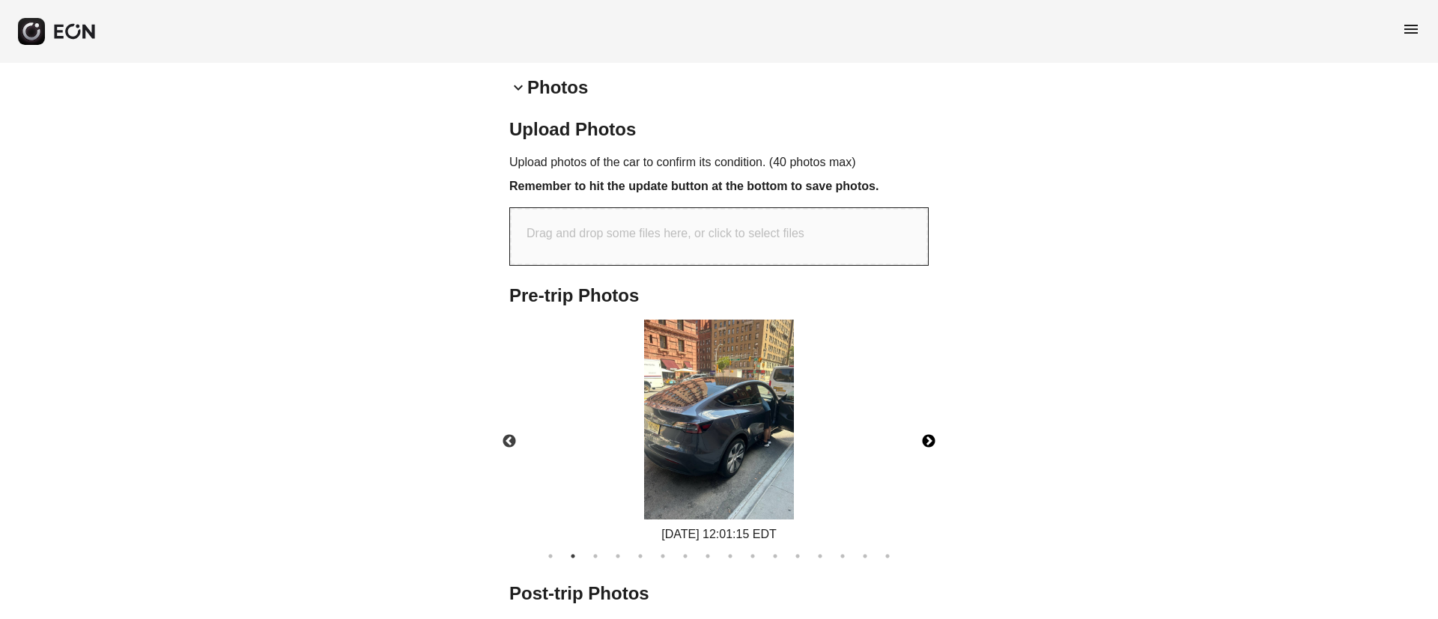
click at [924, 433] on button "Next" at bounding box center [929, 442] width 52 height 52
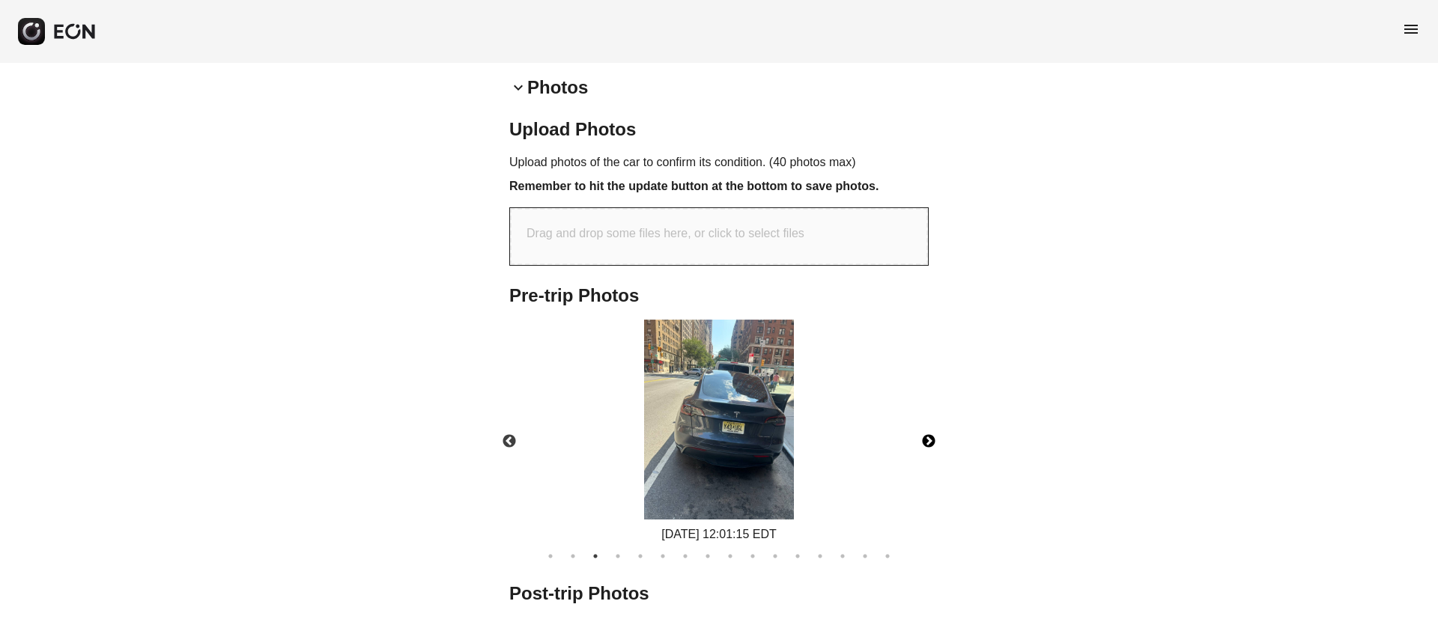
click at [913, 439] on button "Next" at bounding box center [929, 442] width 52 height 52
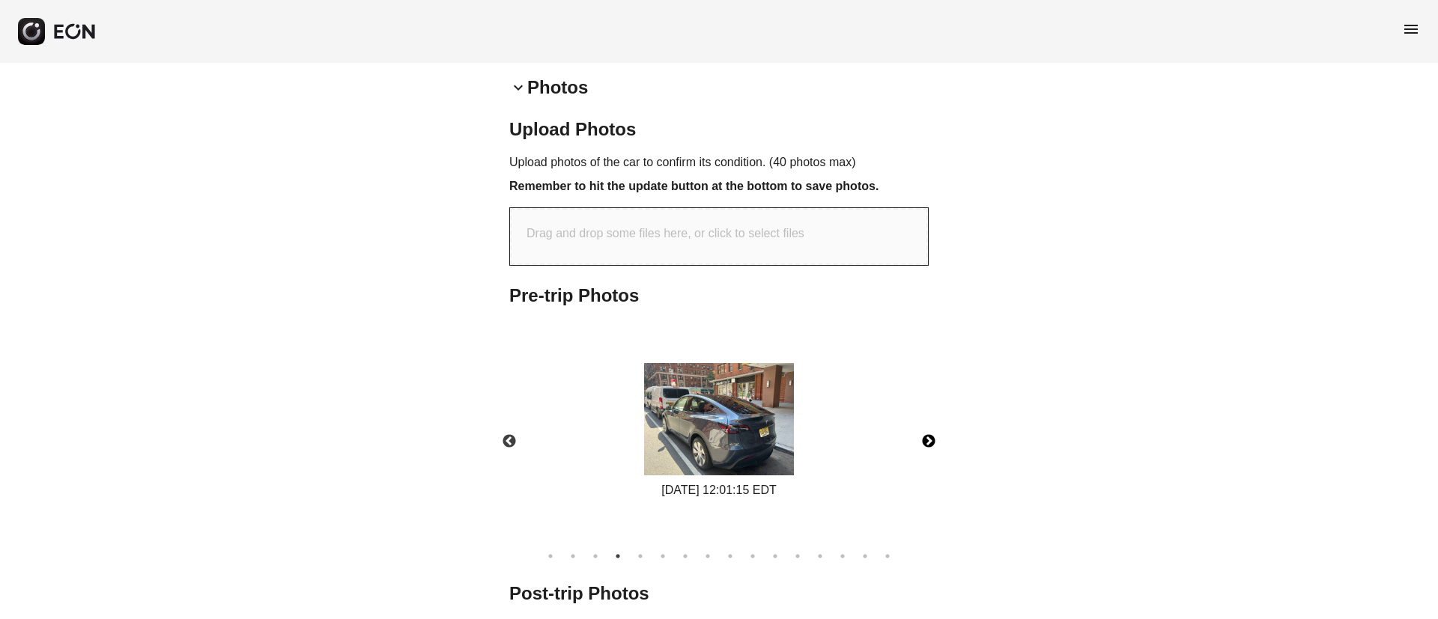
click at [913, 439] on button "Next" at bounding box center [929, 442] width 52 height 52
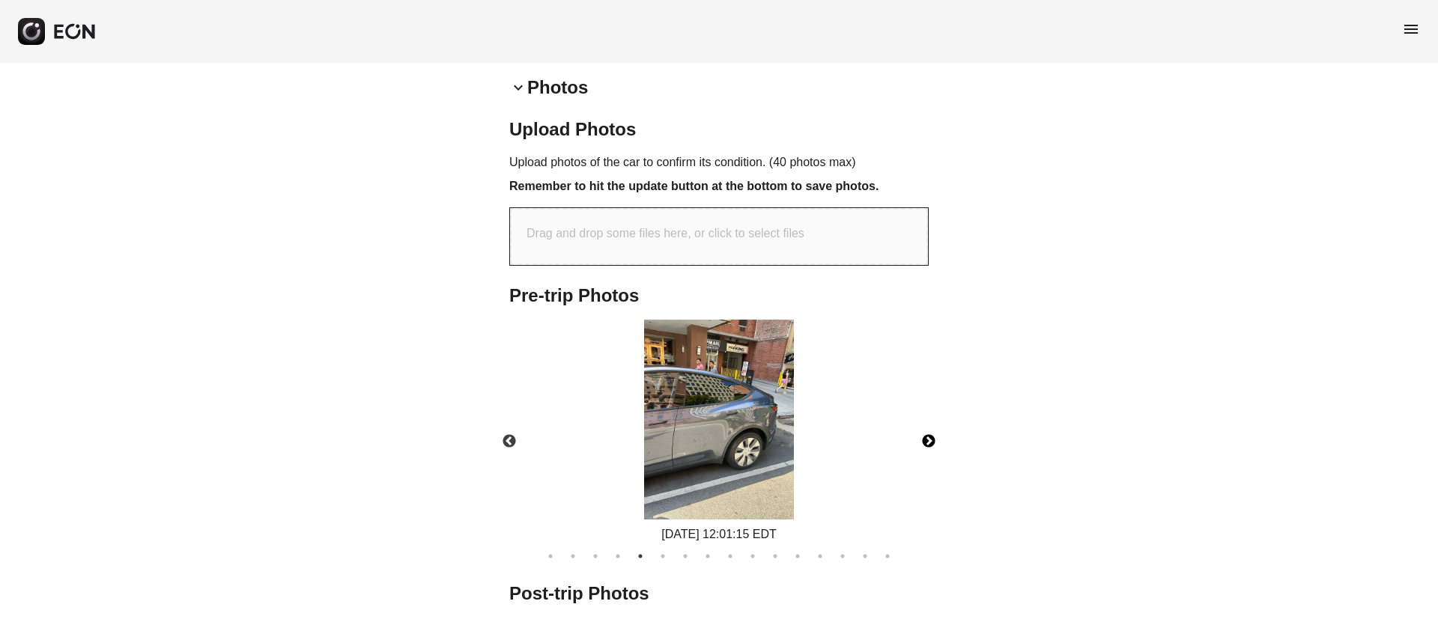
click at [913, 439] on button "Next" at bounding box center [929, 442] width 52 height 52
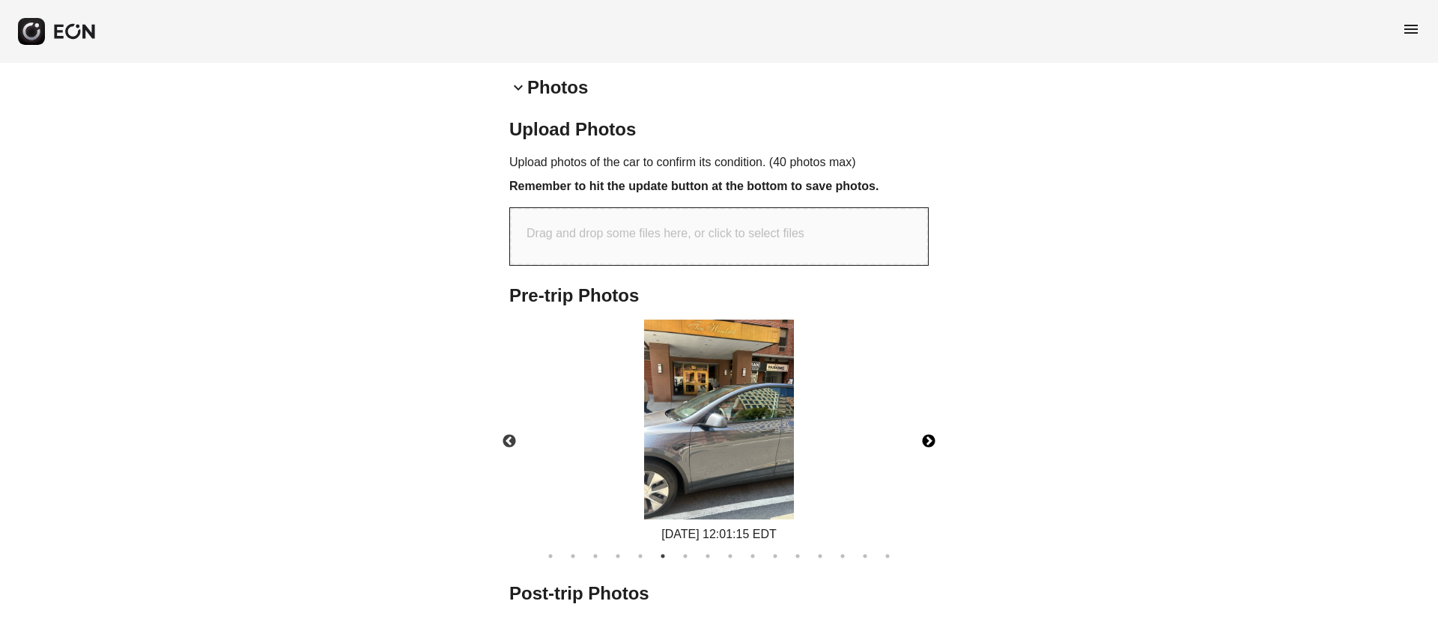
click at [913, 439] on button "Next" at bounding box center [929, 442] width 52 height 52
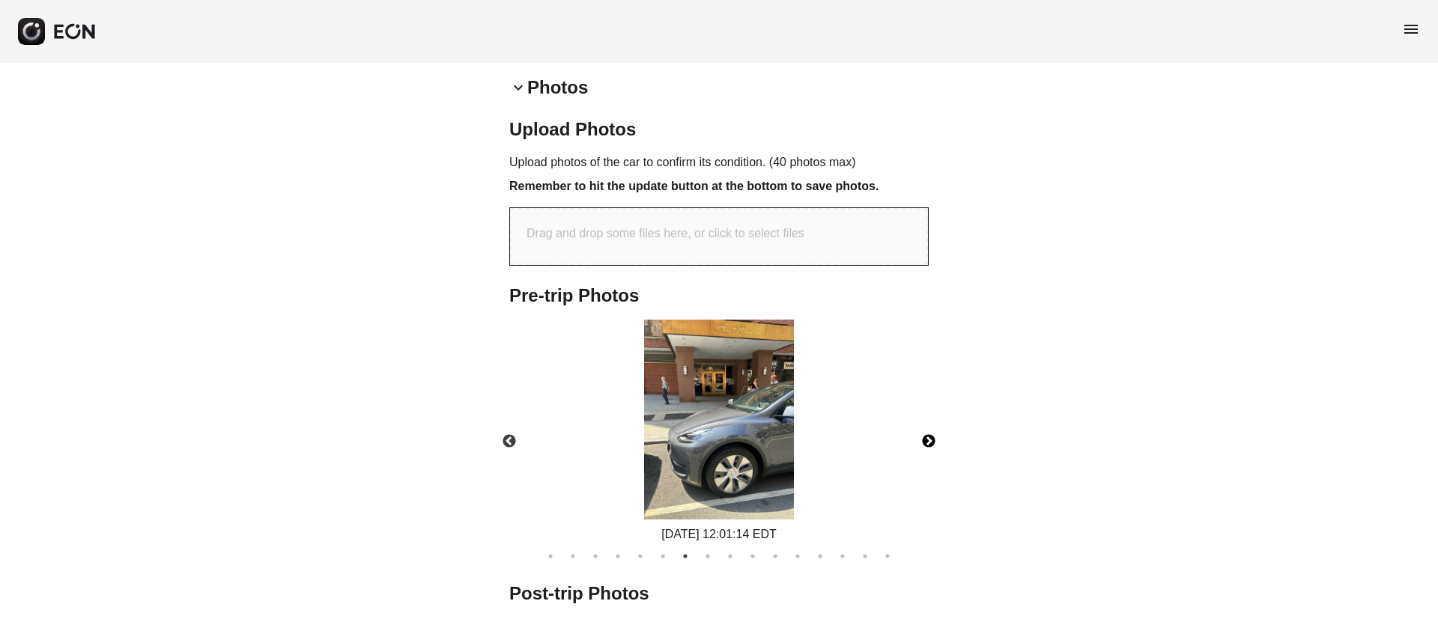
click at [913, 439] on button "Next" at bounding box center [929, 442] width 52 height 52
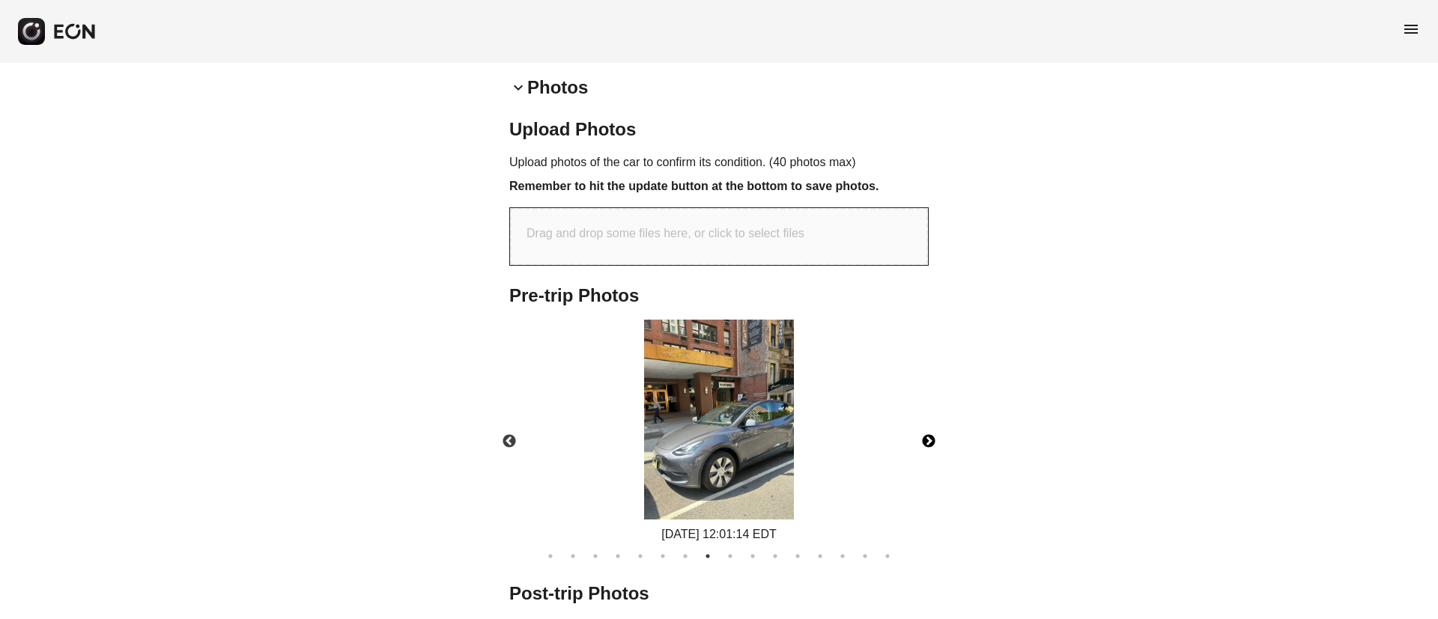
click at [913, 439] on button "Next" at bounding box center [929, 442] width 52 height 52
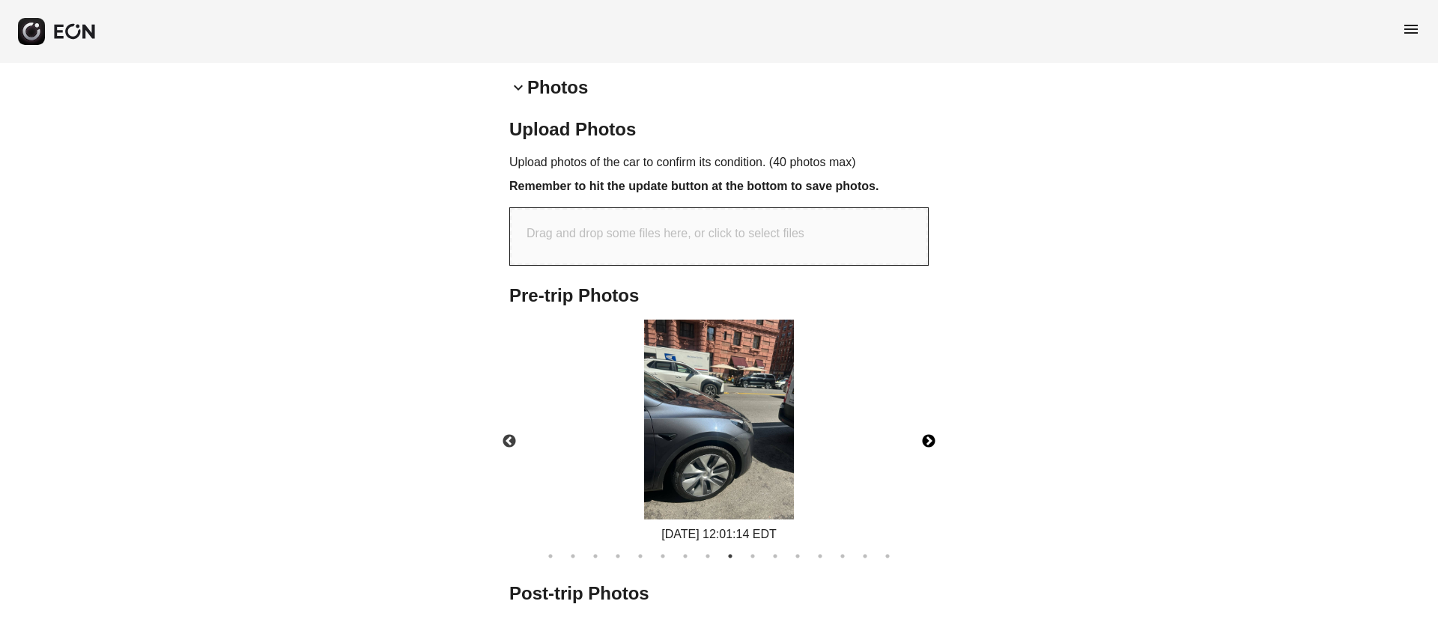
click at [913, 439] on button "Next" at bounding box center [929, 442] width 52 height 52
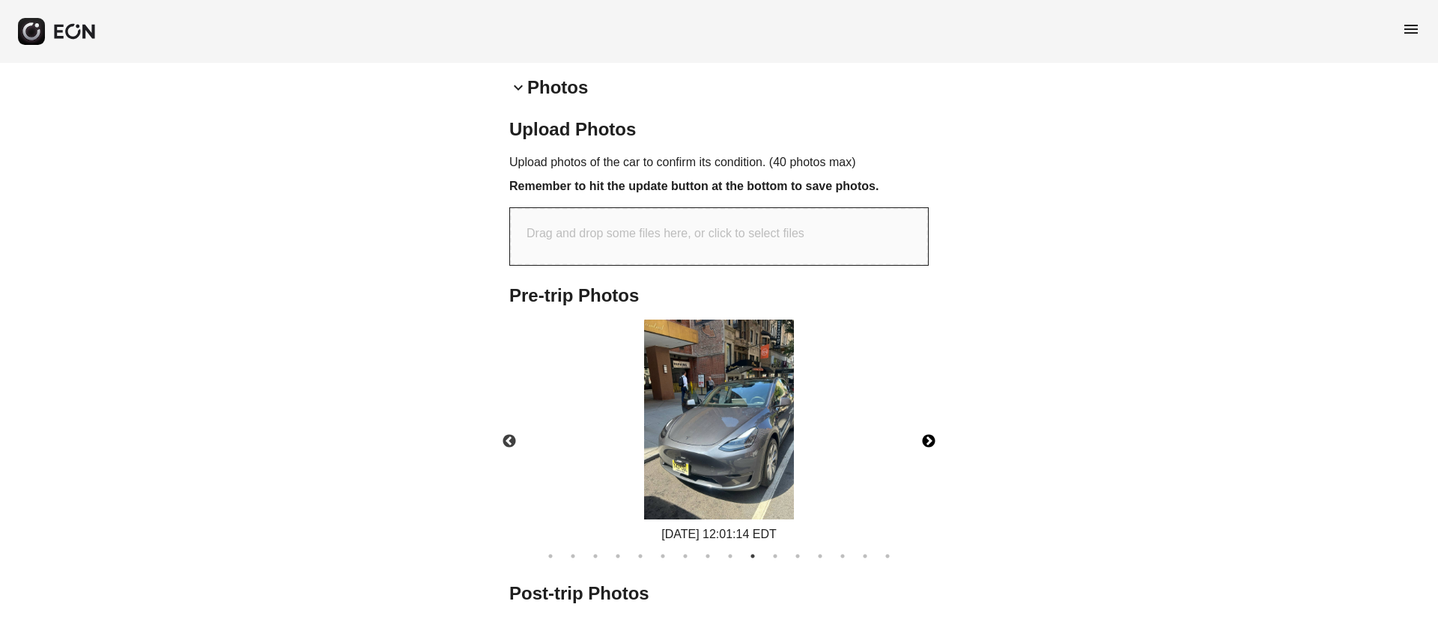
click at [913, 439] on button "Next" at bounding box center [929, 442] width 52 height 52
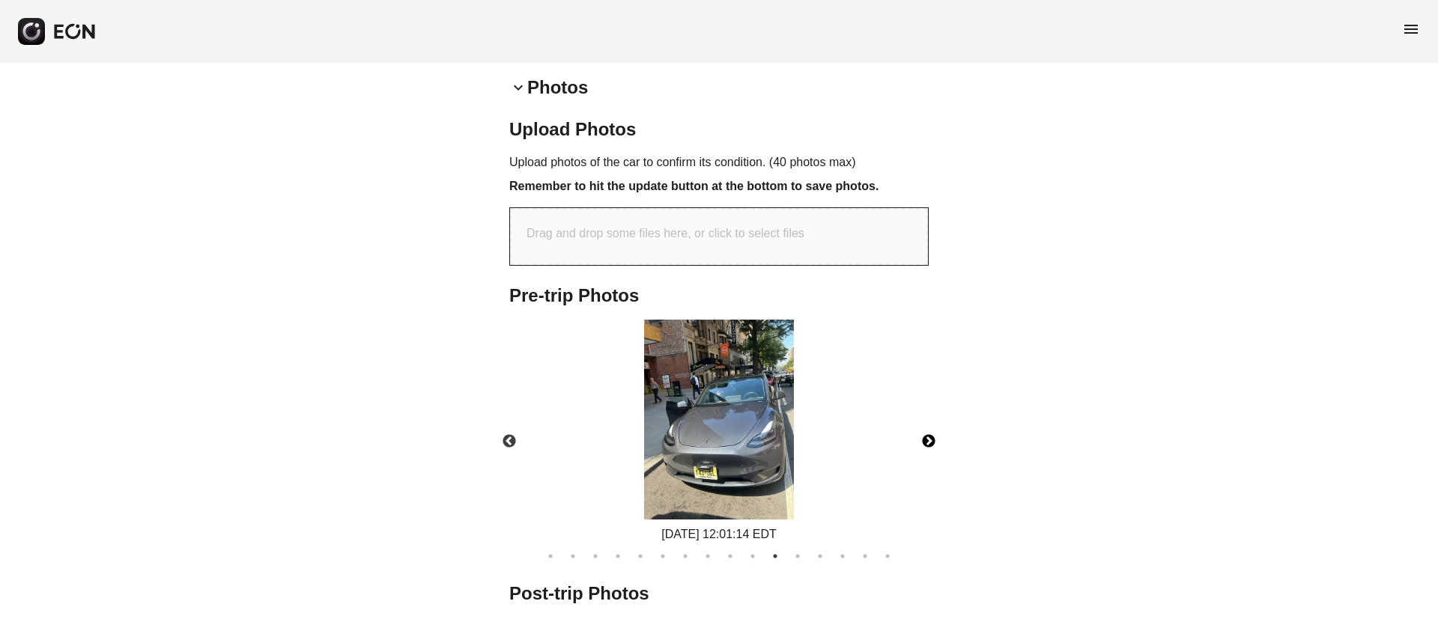
click at [733, 448] on img at bounding box center [719, 420] width 150 height 200
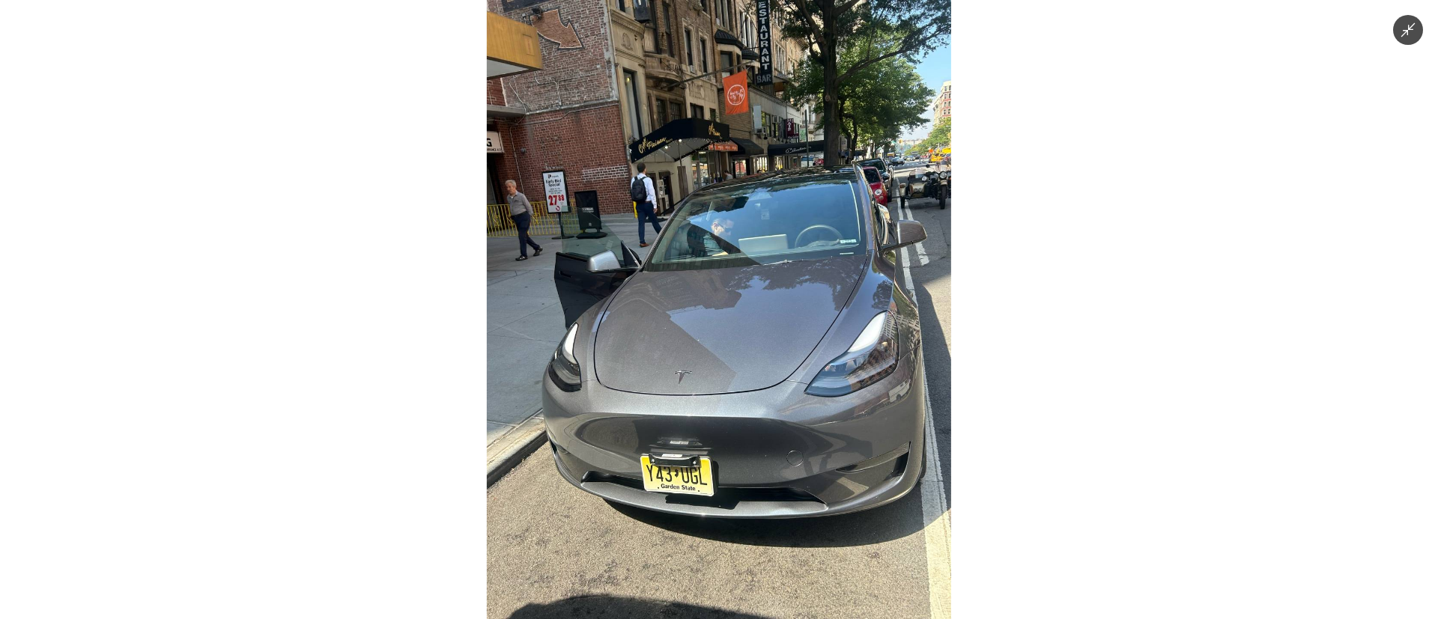
click at [877, 424] on img at bounding box center [719, 309] width 464 height 619
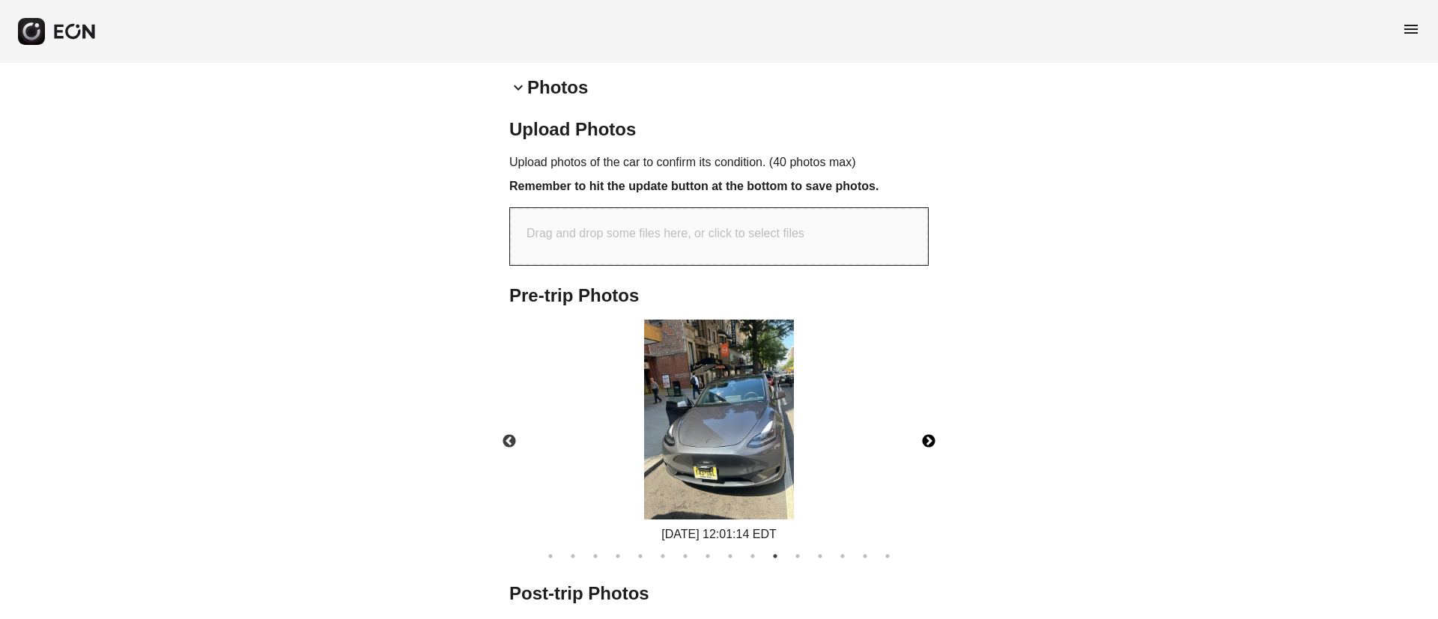
click at [936, 441] on button "Next" at bounding box center [929, 442] width 52 height 52
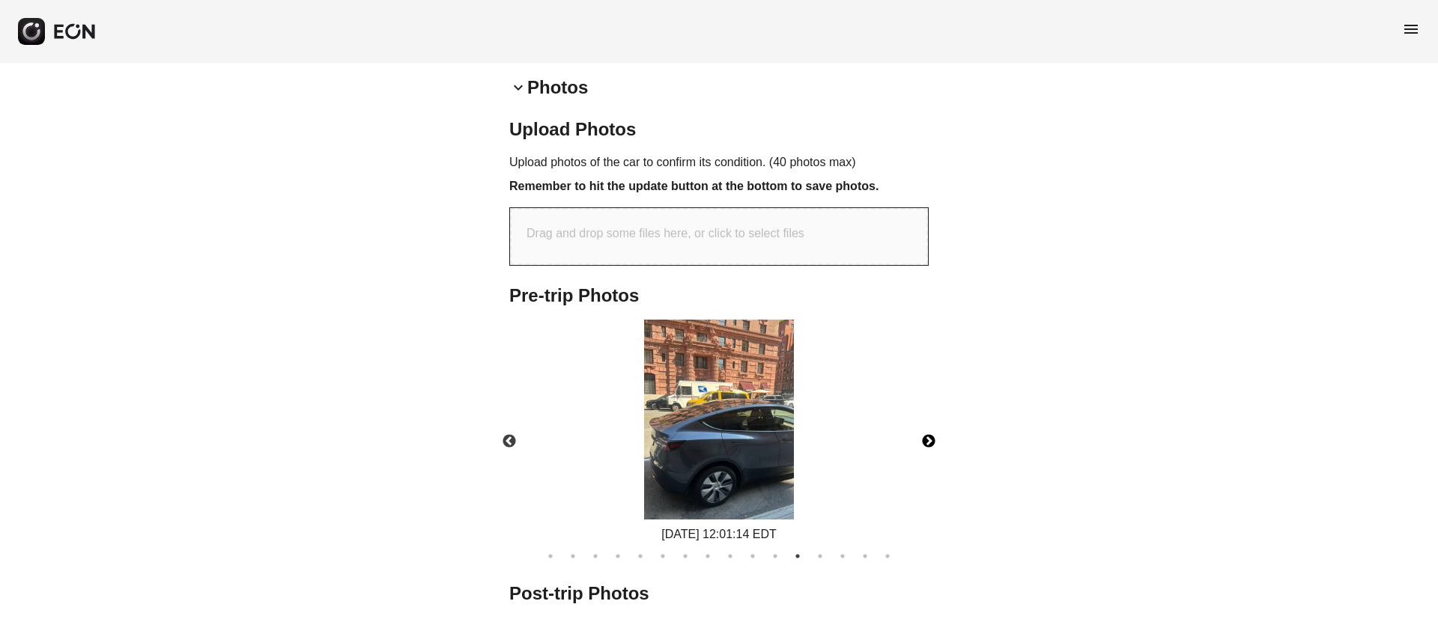
click at [930, 439] on button "Next" at bounding box center [929, 442] width 52 height 52
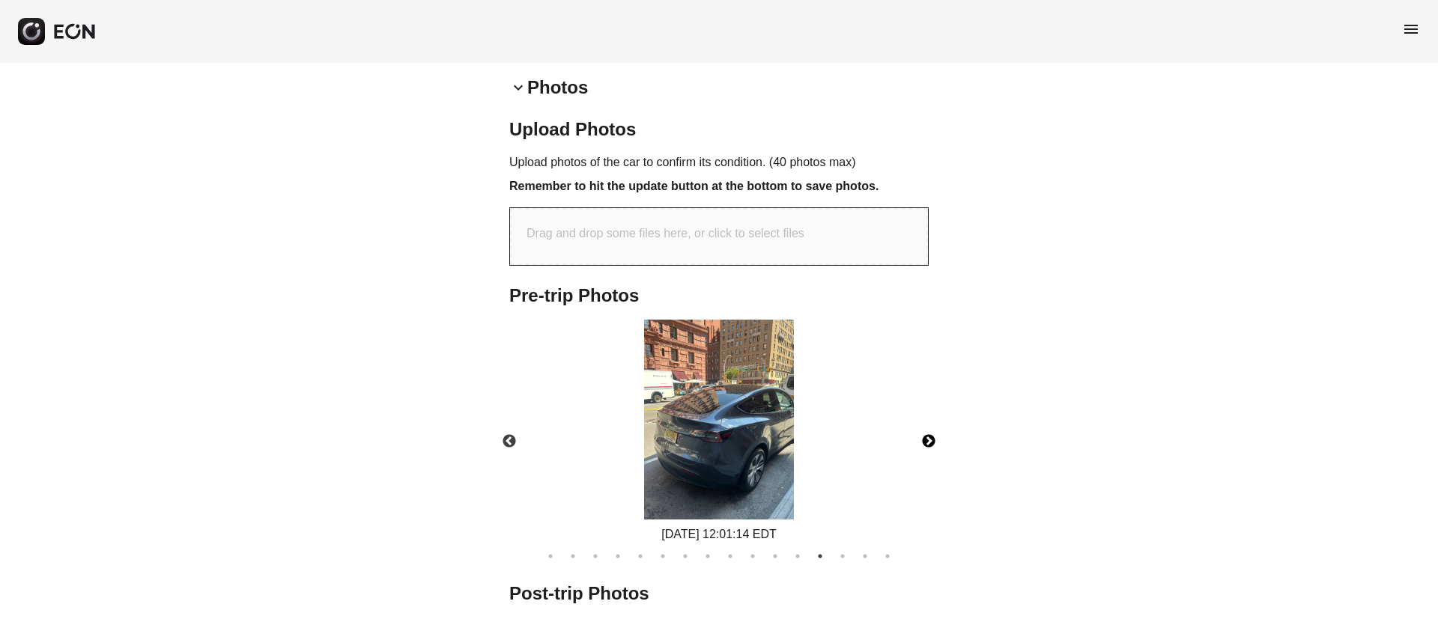
click at [930, 439] on button "Next" at bounding box center [929, 442] width 52 height 52
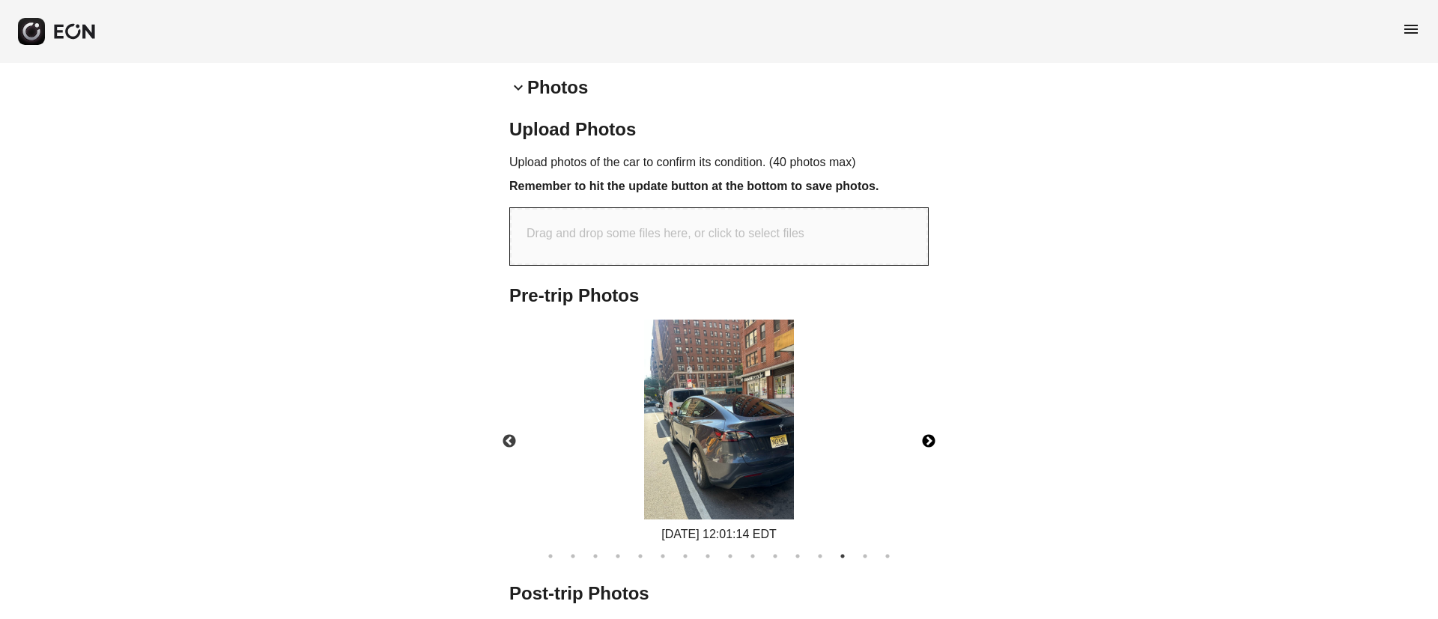
click at [930, 439] on button "Next" at bounding box center [929, 442] width 52 height 52
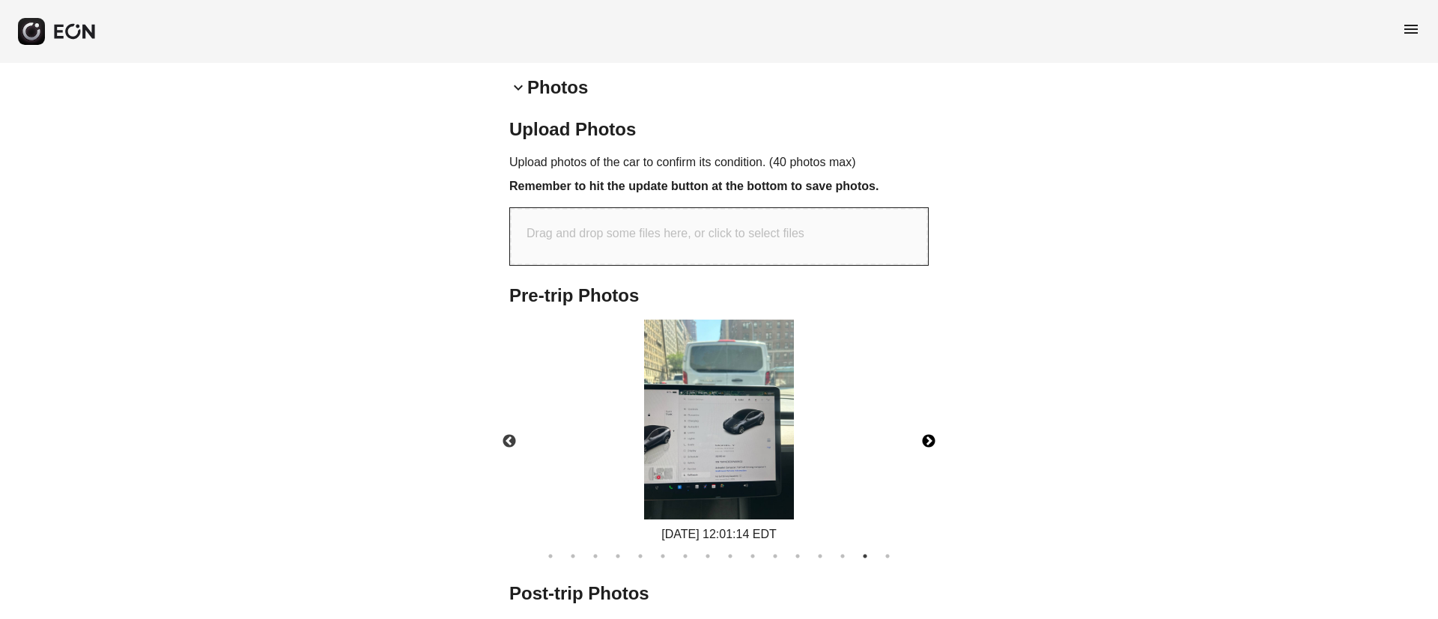
click at [930, 439] on button "Next" at bounding box center [929, 442] width 52 height 52
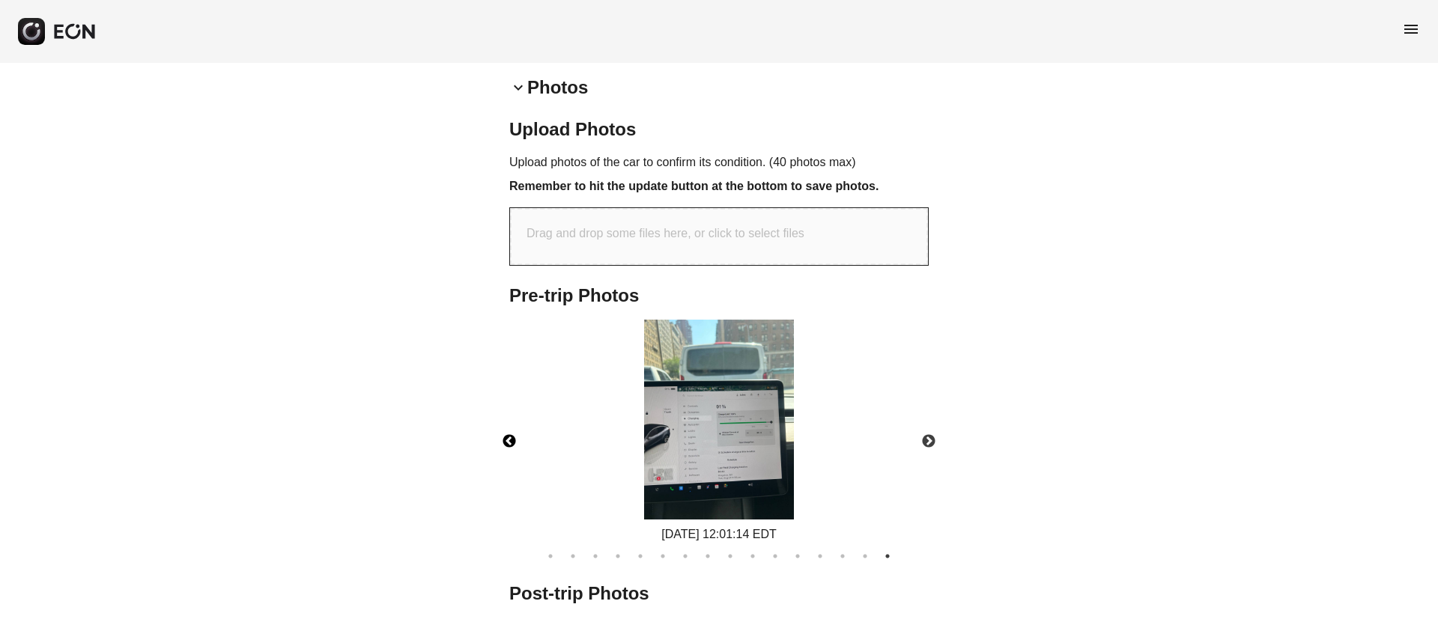
click at [505, 437] on button "Previous" at bounding box center [509, 442] width 52 height 52
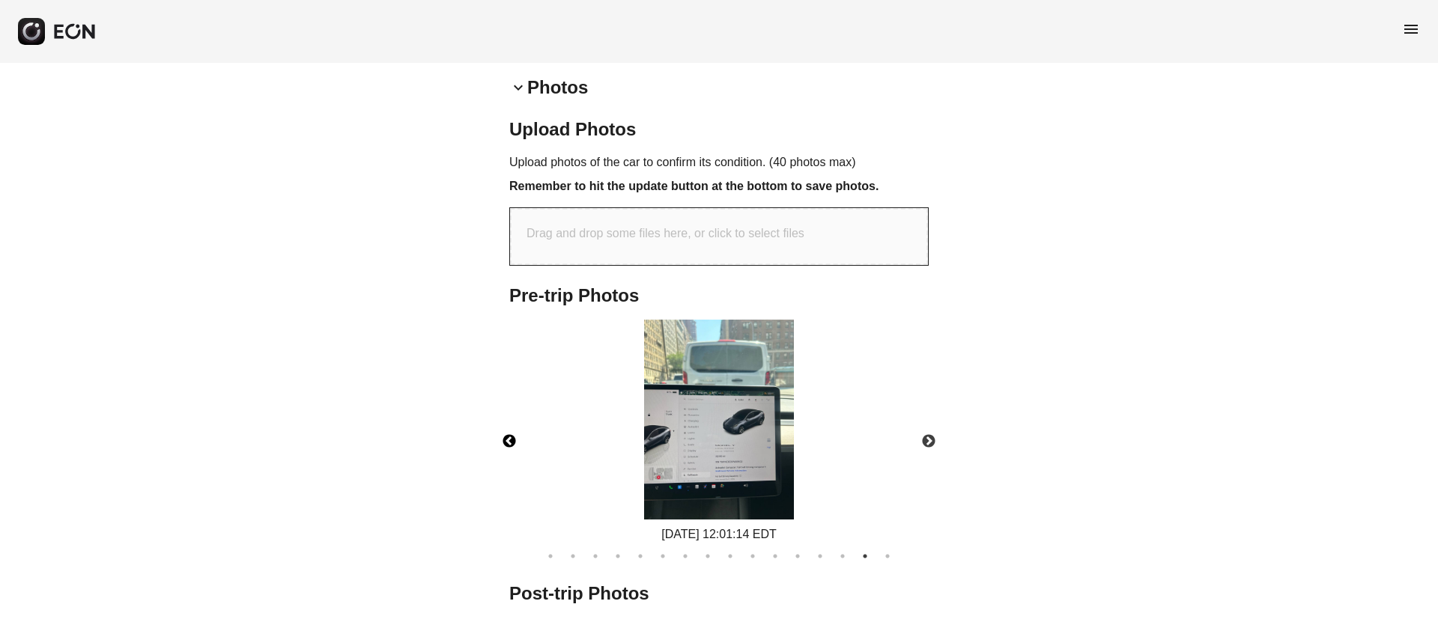
click at [505, 437] on button "Previous" at bounding box center [509, 442] width 52 height 52
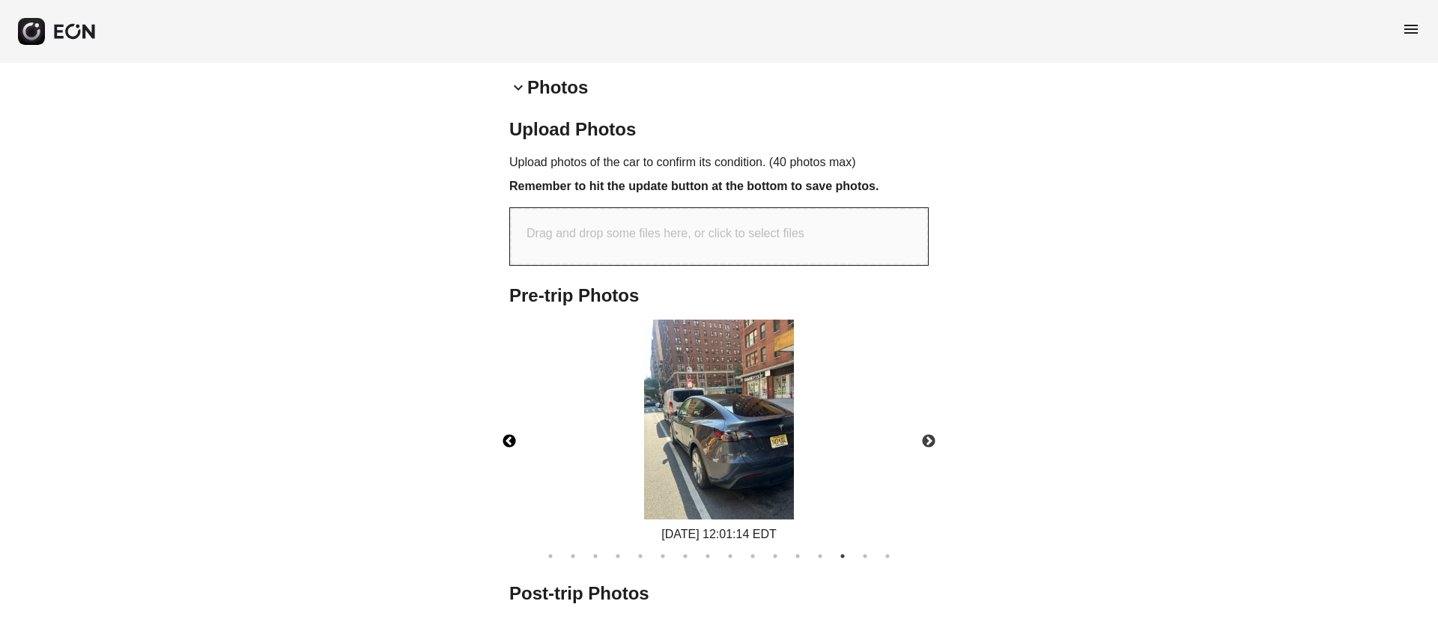
click at [750, 425] on img at bounding box center [719, 420] width 150 height 200
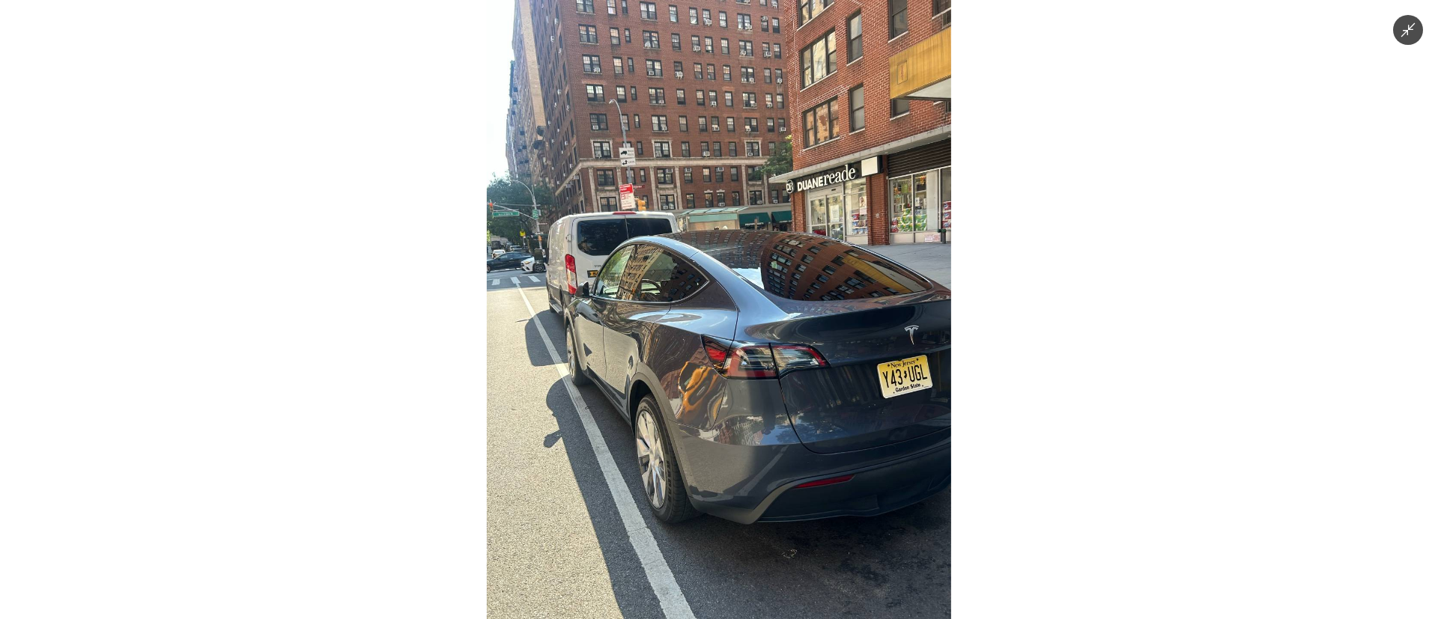
click at [750, 425] on img at bounding box center [719, 309] width 464 height 619
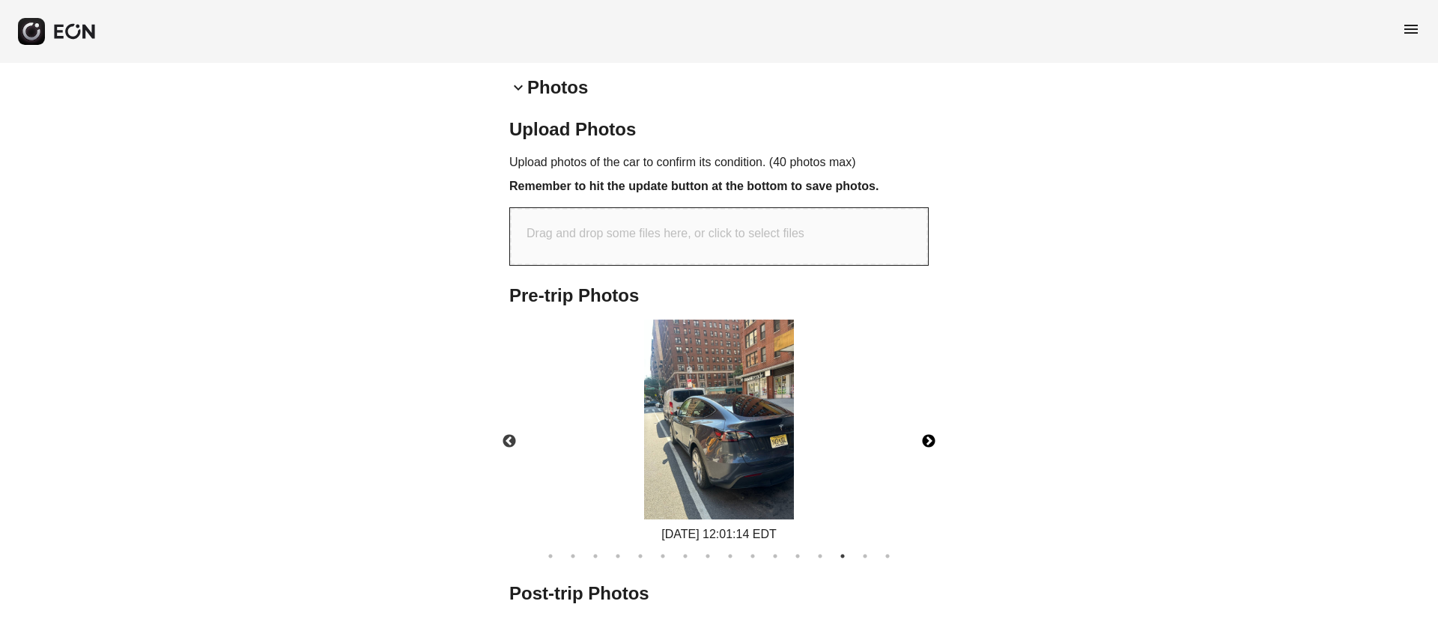
click at [925, 446] on button "Next" at bounding box center [929, 442] width 52 height 52
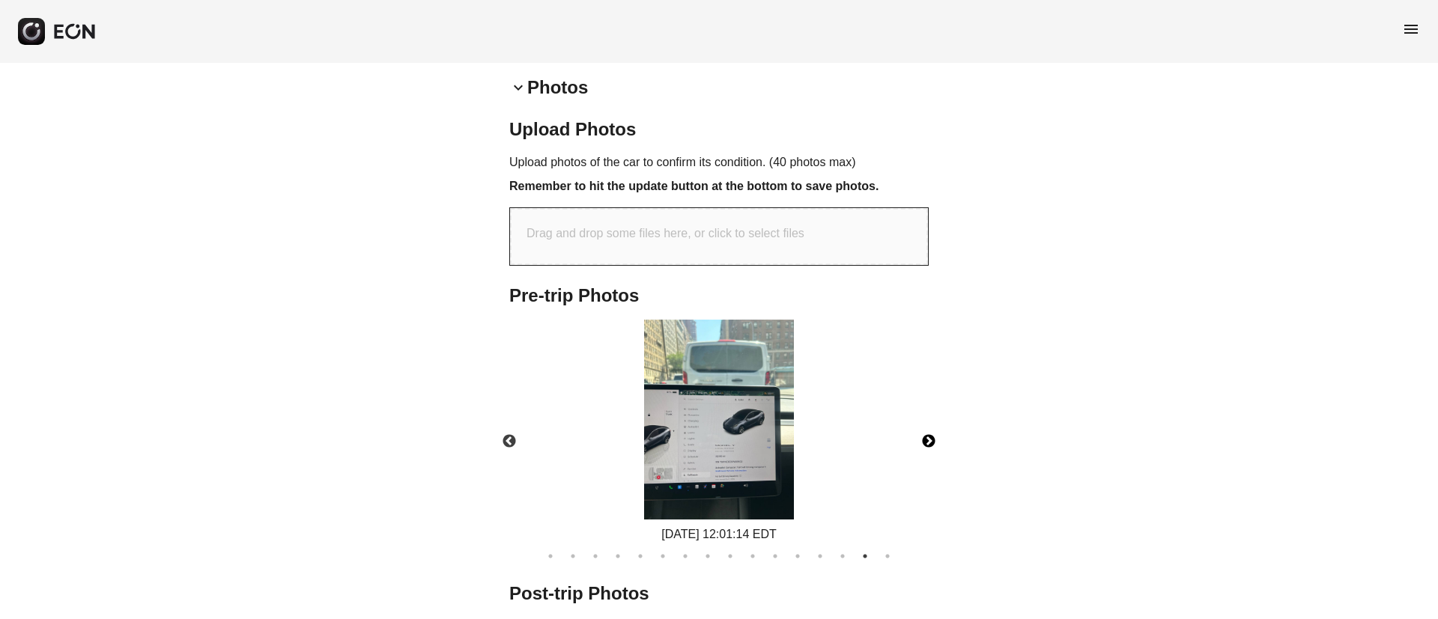
click at [732, 446] on img at bounding box center [719, 420] width 150 height 200
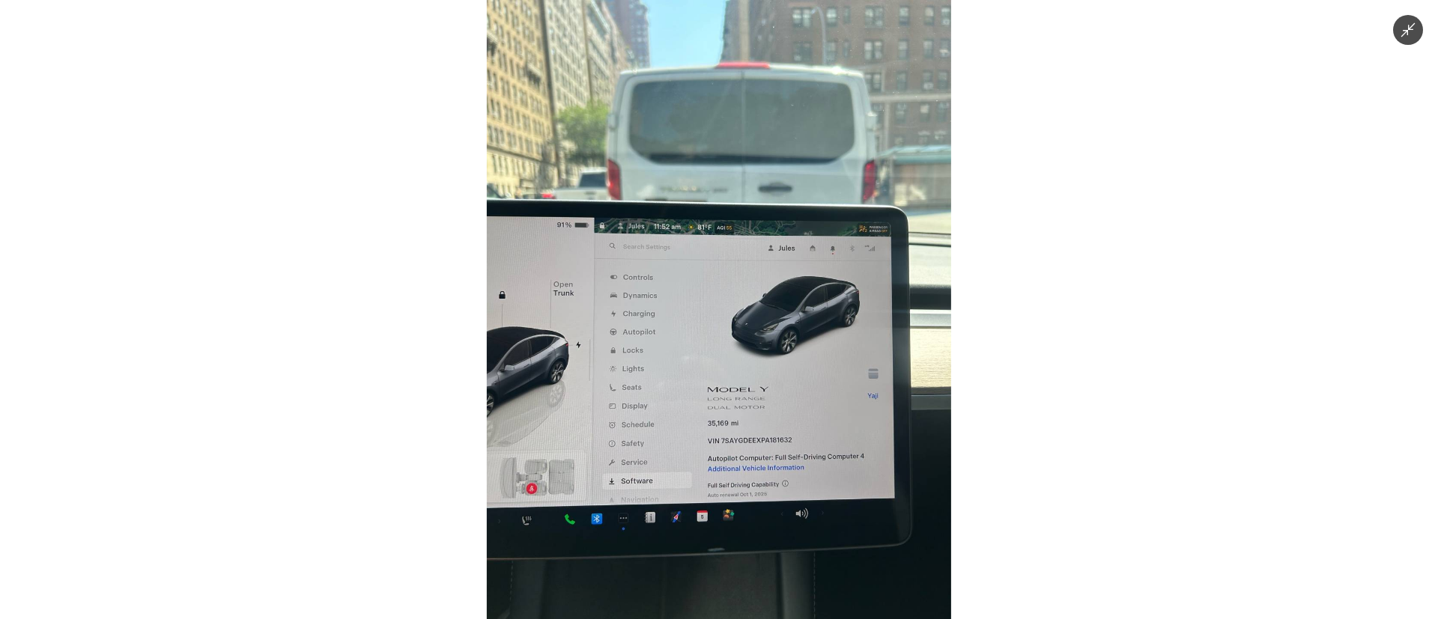
click at [732, 446] on img at bounding box center [719, 309] width 464 height 619
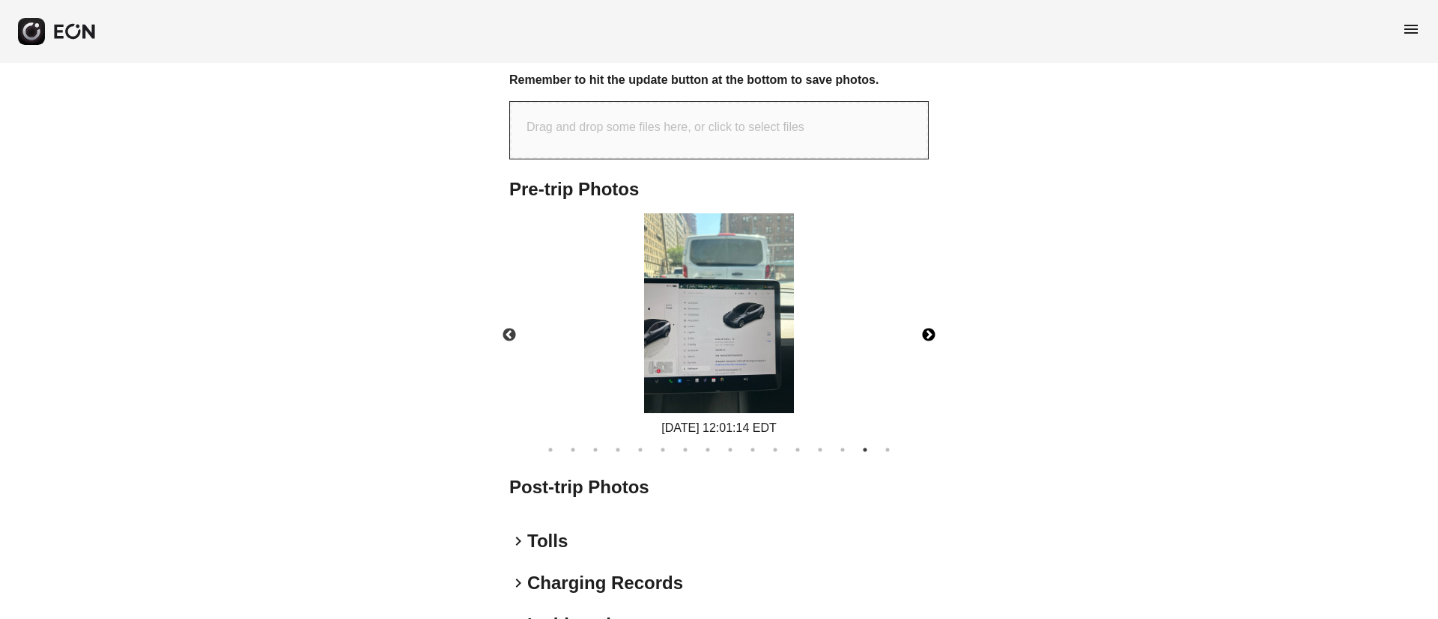
scroll to position [706, 0]
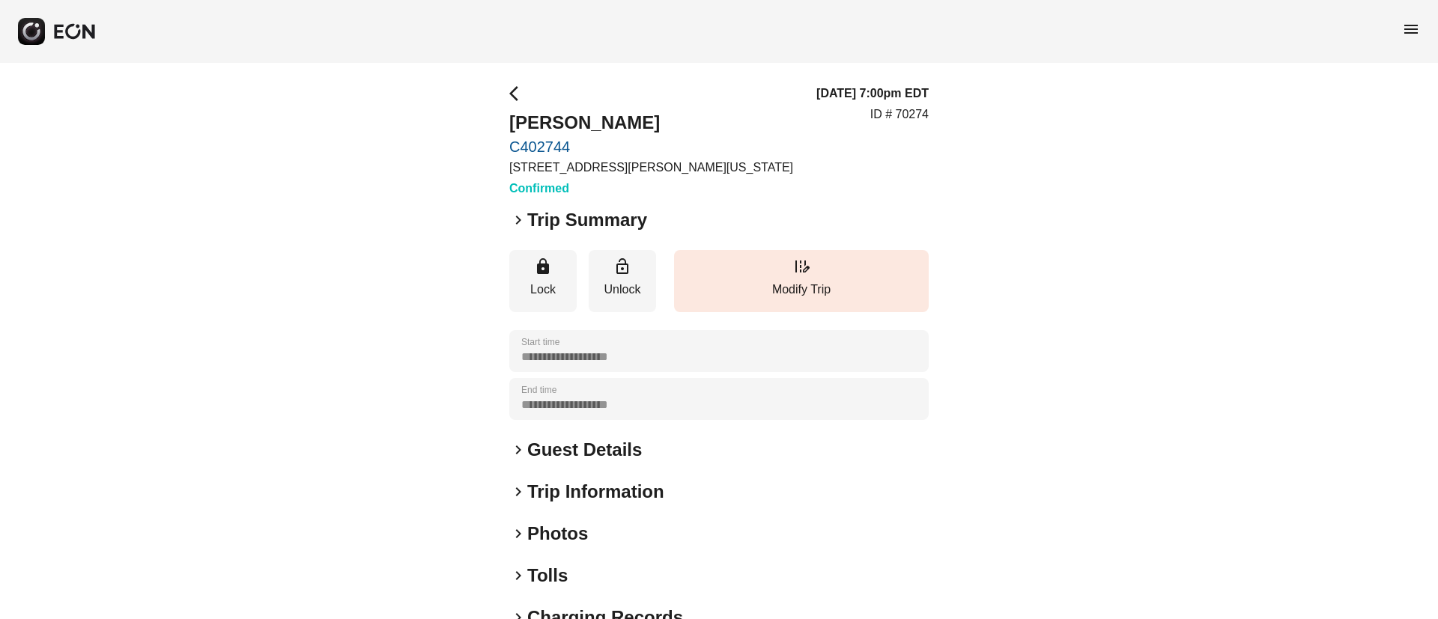
click at [568, 457] on h2 "Guest Details" at bounding box center [584, 450] width 115 height 24
click at [1407, 27] on span "menu" at bounding box center [1411, 29] width 18 height 18
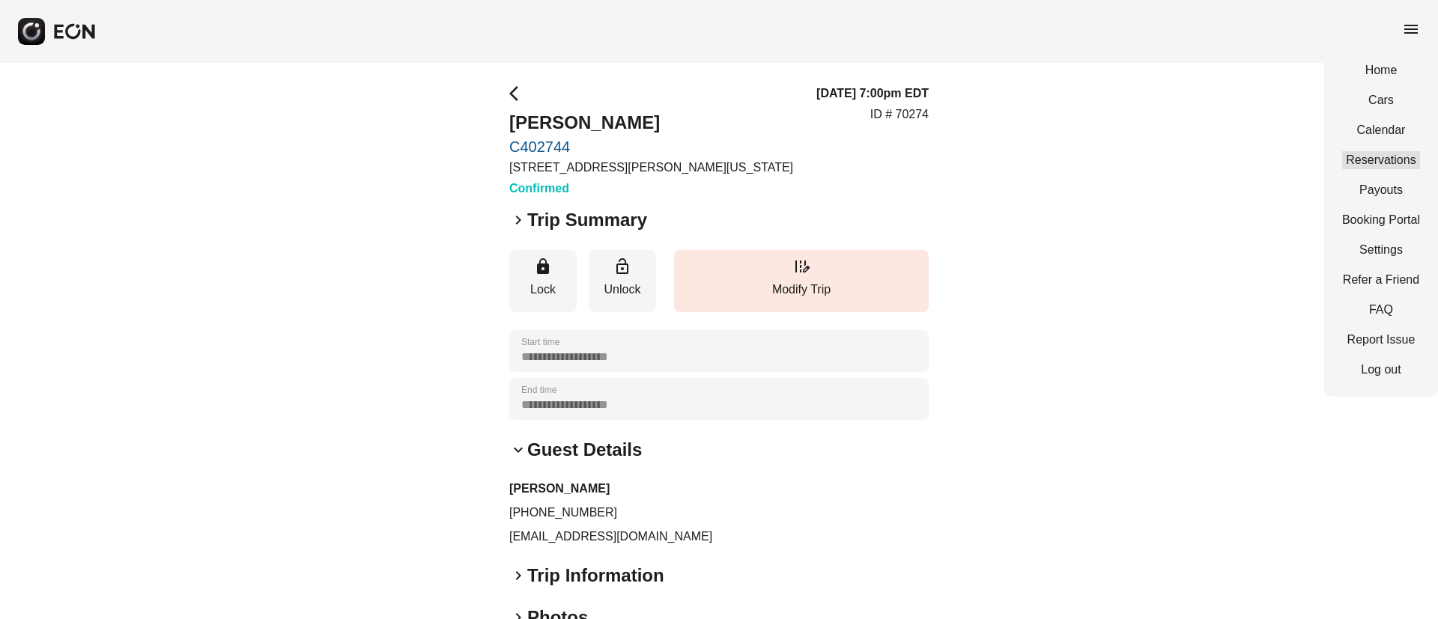
click at [1384, 166] on link "Reservations" at bounding box center [1381, 160] width 78 height 18
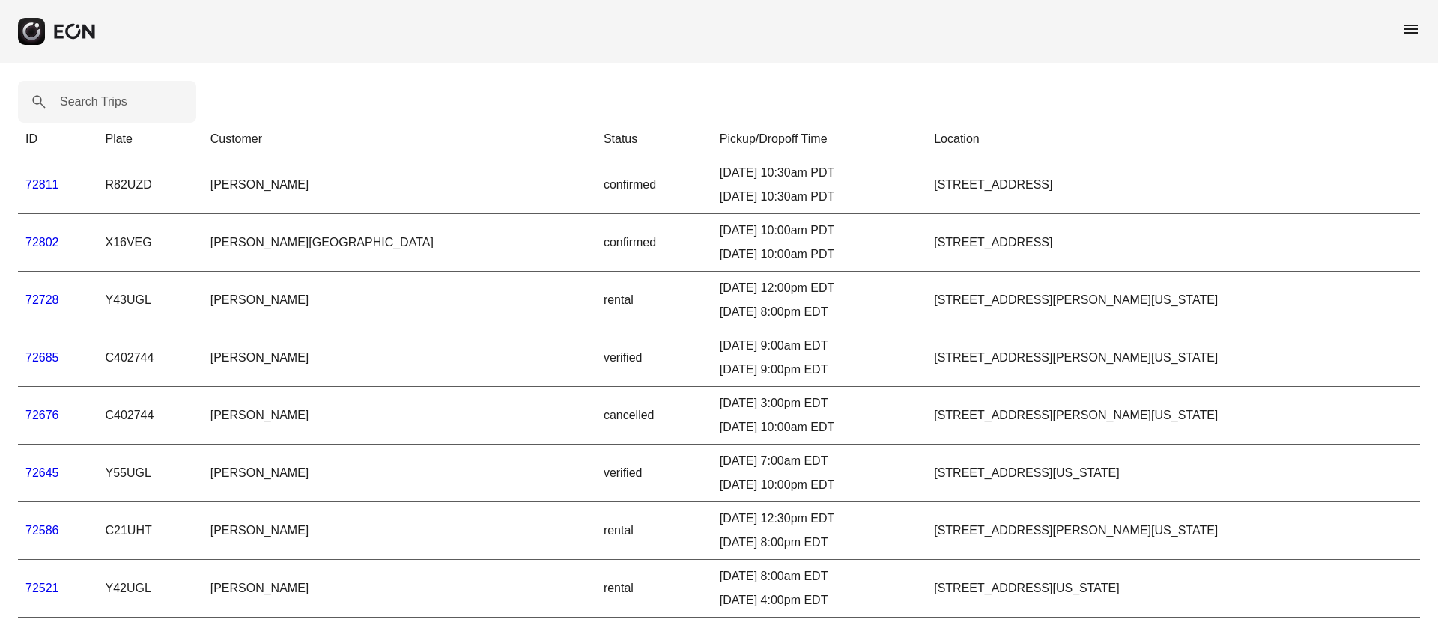
click at [89, 98] on label "Search Trips" at bounding box center [93, 102] width 67 height 18
click at [89, 98] on Trips "Search Trips" at bounding box center [107, 102] width 178 height 42
paste Trips "******"
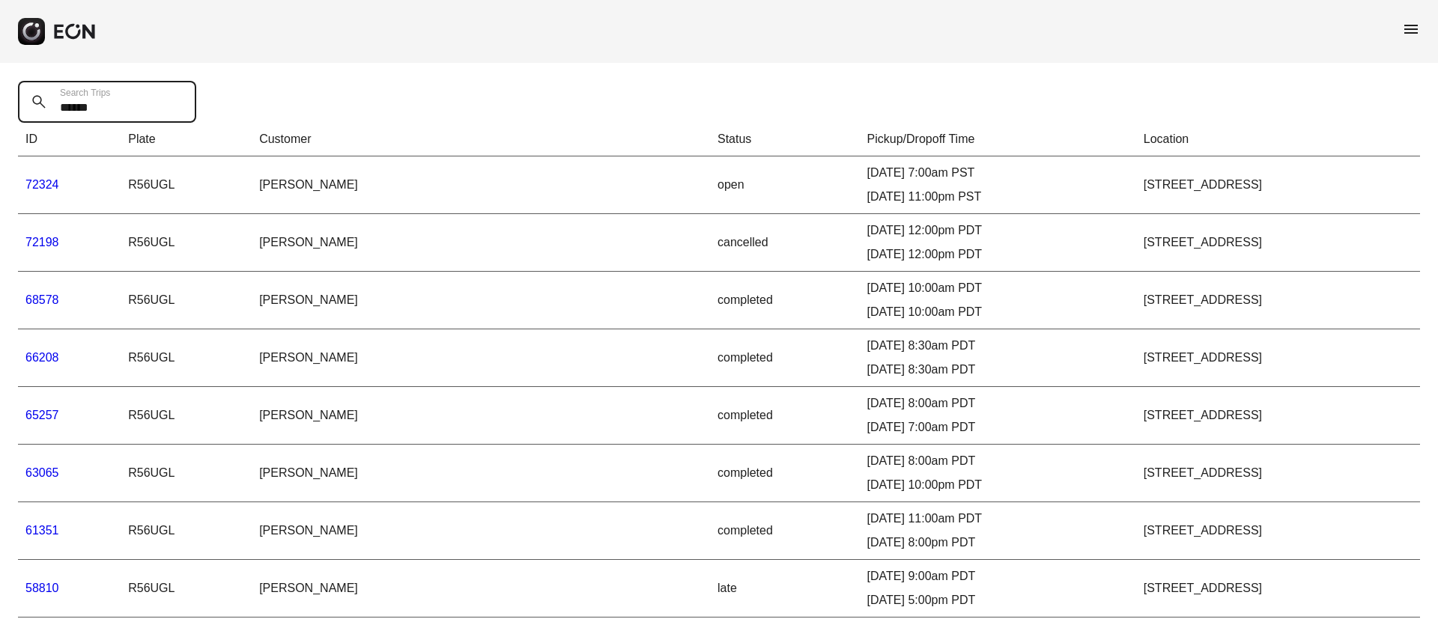
drag, startPoint x: 137, startPoint y: 103, endPoint x: 46, endPoint y: 110, distance: 91.6
click at [46, 110] on div "****** Search Trips" at bounding box center [111, 102] width 187 height 42
paste Trips "text"
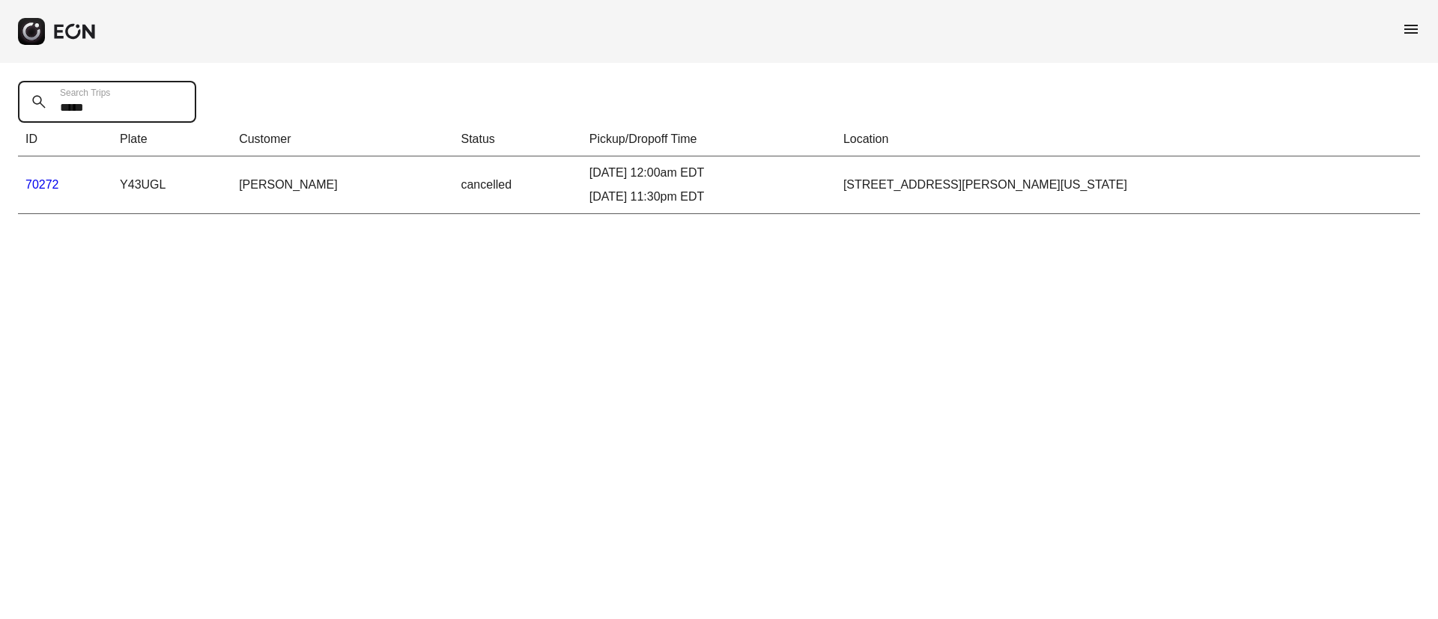
type Trips "*****"
click at [43, 189] on link "70272" at bounding box center [42, 184] width 34 height 13
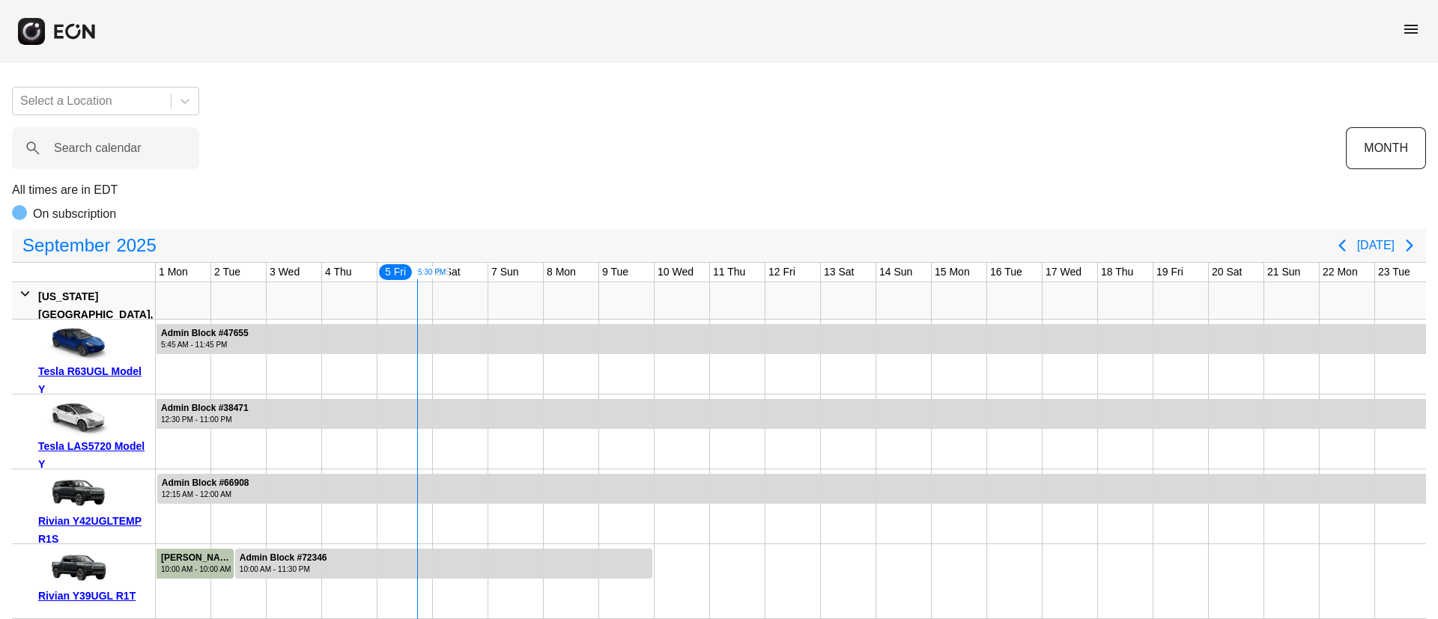
scroll to position [0, 222]
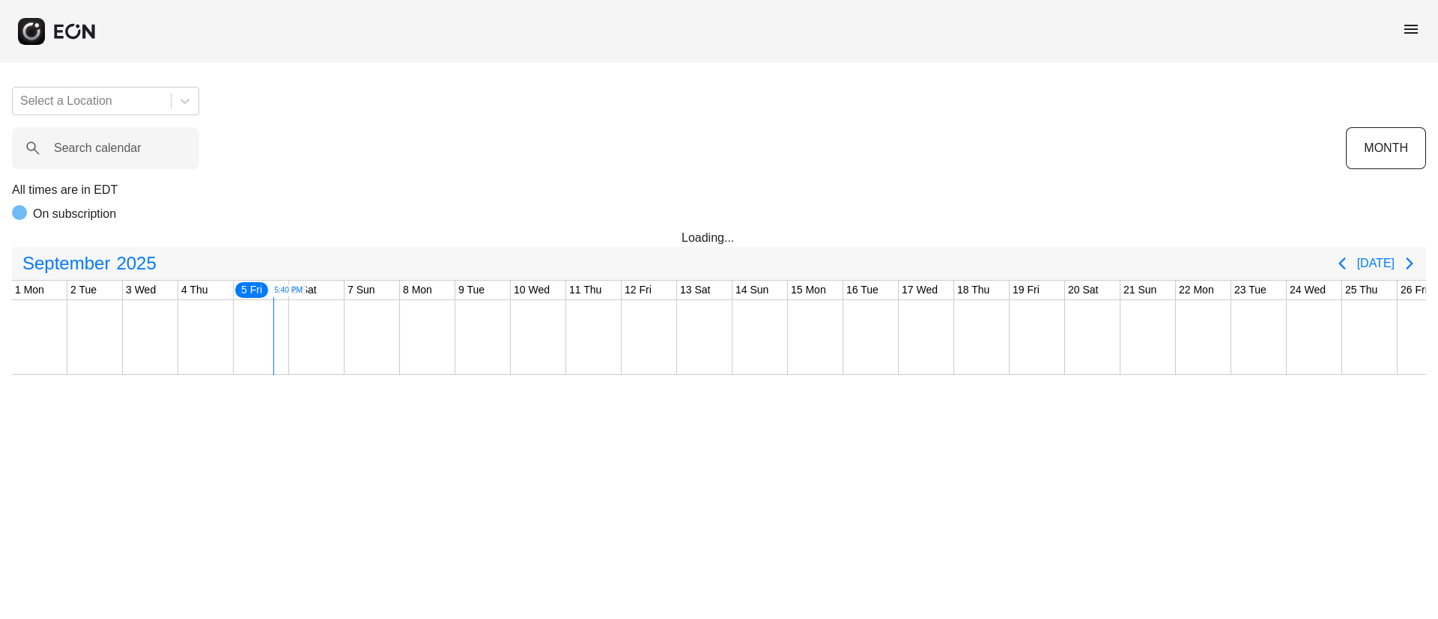
scroll to position [0, 222]
click at [96, 147] on label "Search calendar" at bounding box center [98, 148] width 88 height 18
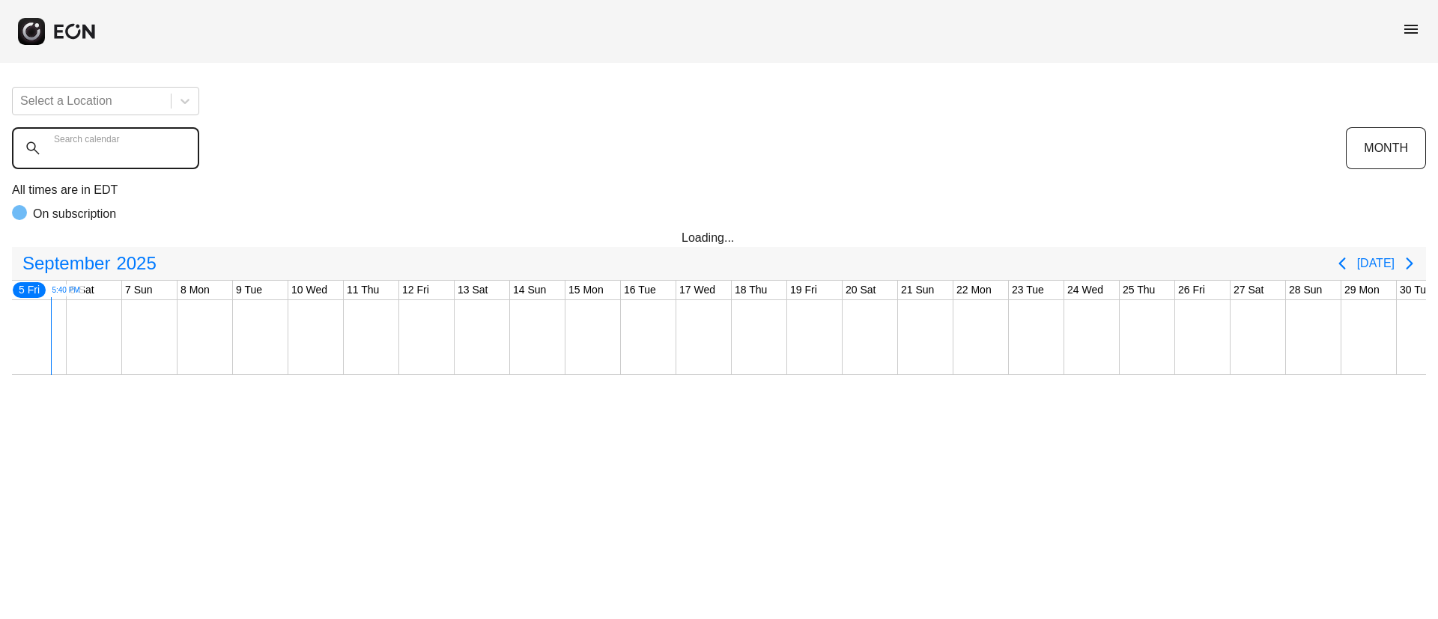
click at [96, 147] on calendar "Search calendar" at bounding box center [105, 148] width 187 height 42
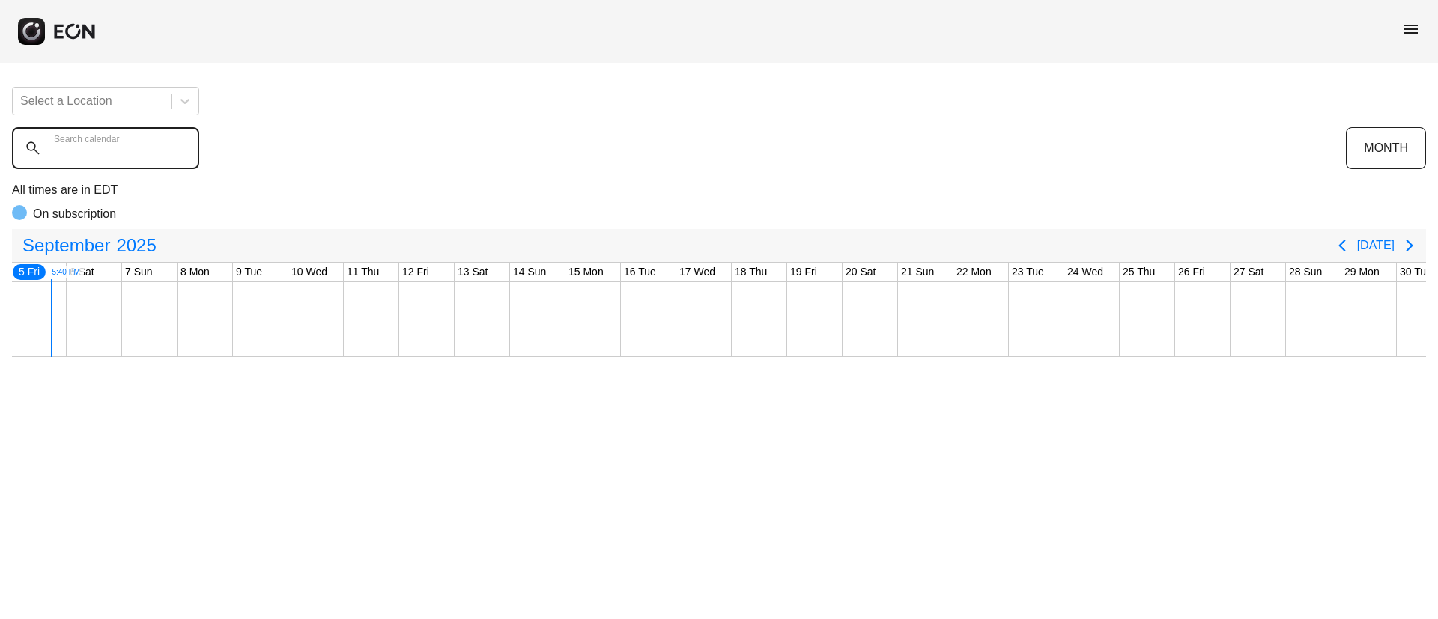
click at [96, 147] on calendar "Search calendar" at bounding box center [105, 148] width 187 height 42
paste calendar "******"
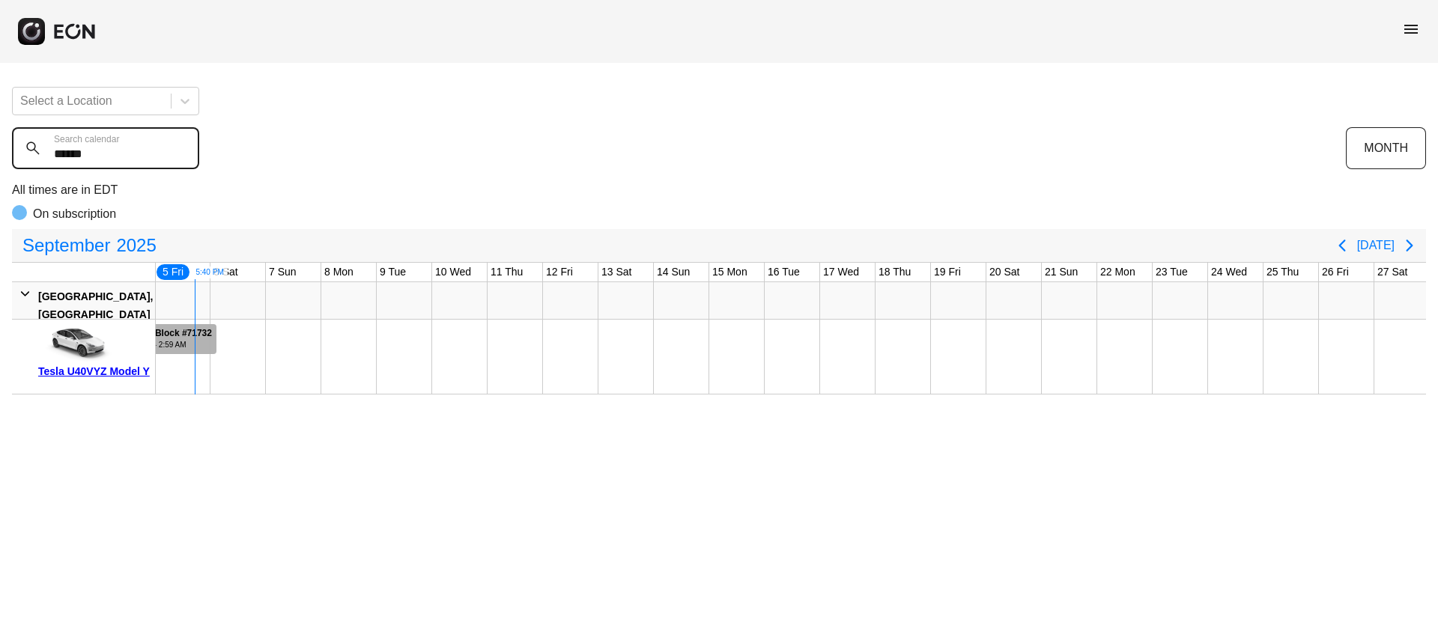
type calendar "******"
click at [198, 350] on div "3:00 AM - 2:59 AM" at bounding box center [168, 344] width 88 height 11
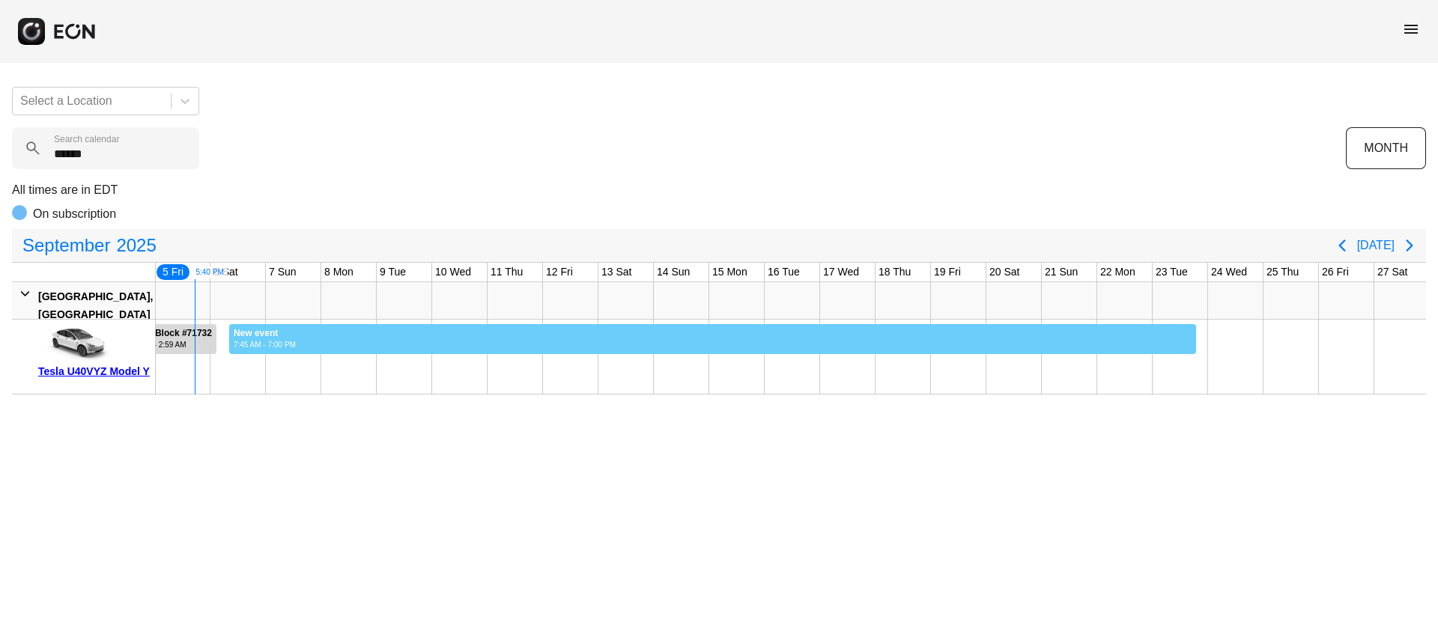
drag, startPoint x: 228, startPoint y: 331, endPoint x: 1196, endPoint y: 394, distance: 969.7
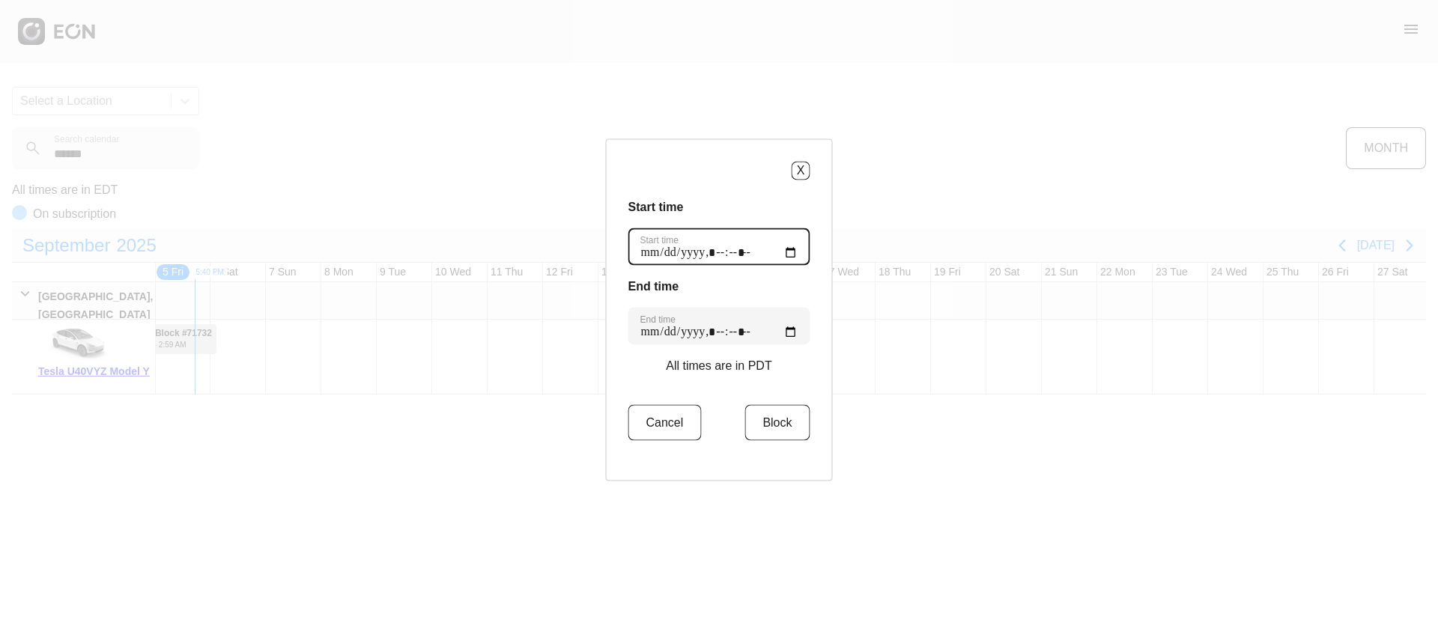
click at [780, 248] on time "Start time" at bounding box center [719, 246] width 182 height 37
type time "**********"
click at [771, 222] on div "Start time Start time" at bounding box center [719, 231] width 182 height 67
click at [782, 331] on time "End time" at bounding box center [719, 325] width 182 height 37
type time "**********"
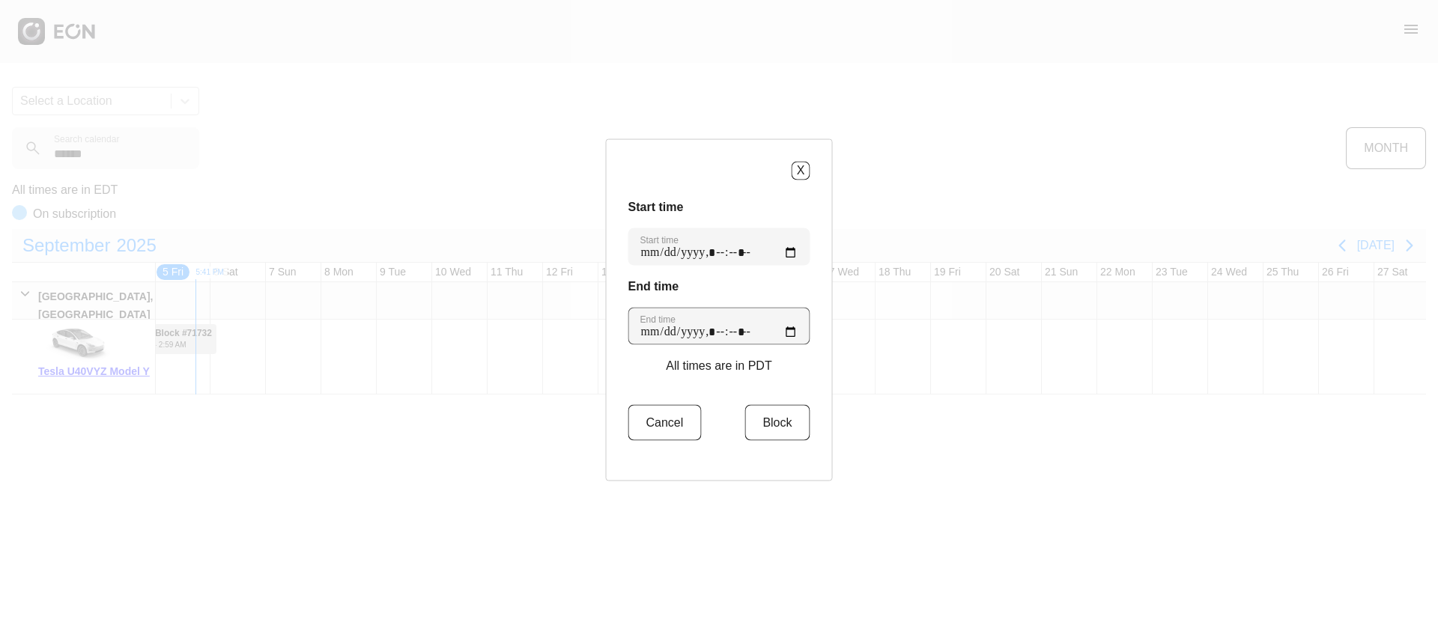
click at [762, 302] on div "End time End time" at bounding box center [719, 310] width 182 height 67
click at [757, 409] on button "Block" at bounding box center [777, 422] width 65 height 36
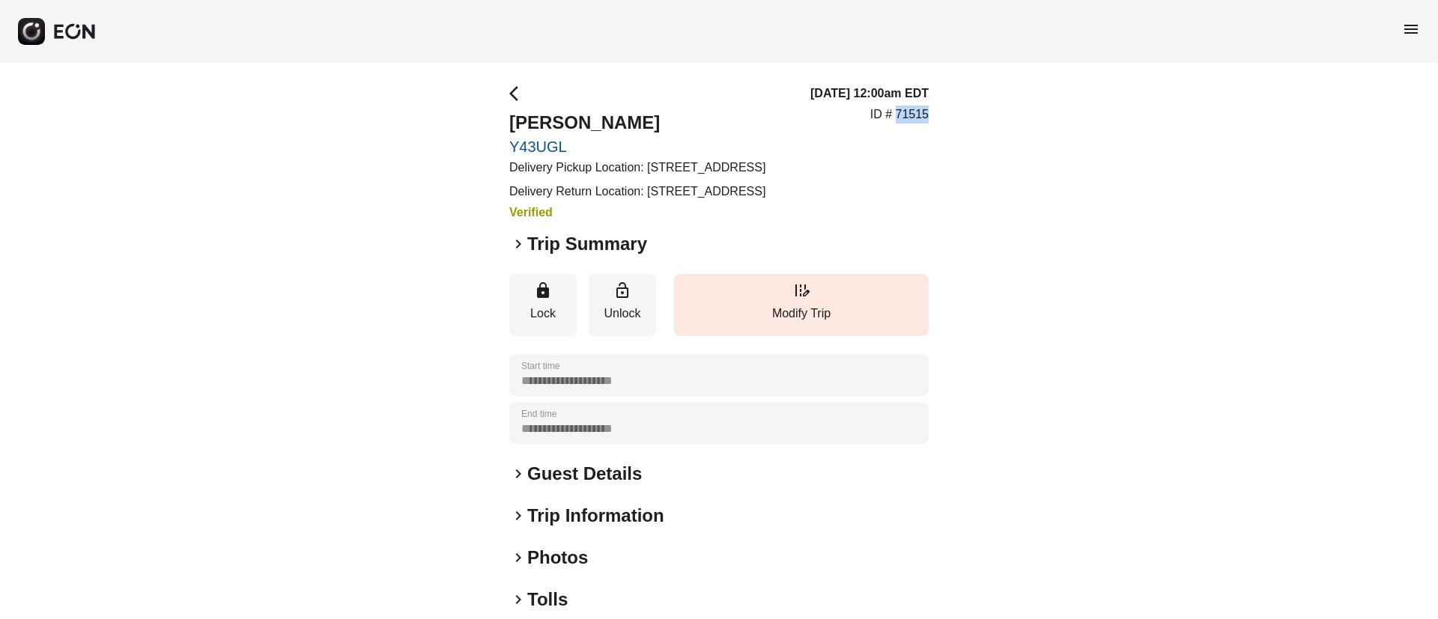
drag, startPoint x: 897, startPoint y: 135, endPoint x: 983, endPoint y: 137, distance: 85.4
click at [983, 137] on div "**********" at bounding box center [719, 417] width 1438 height 709
copy p "71515"
click at [888, 222] on div "[DATE] 12:00am EDT ID # 71515" at bounding box center [869, 153] width 118 height 137
click at [515, 253] on span "keyboard_arrow_right" at bounding box center [518, 244] width 18 height 18
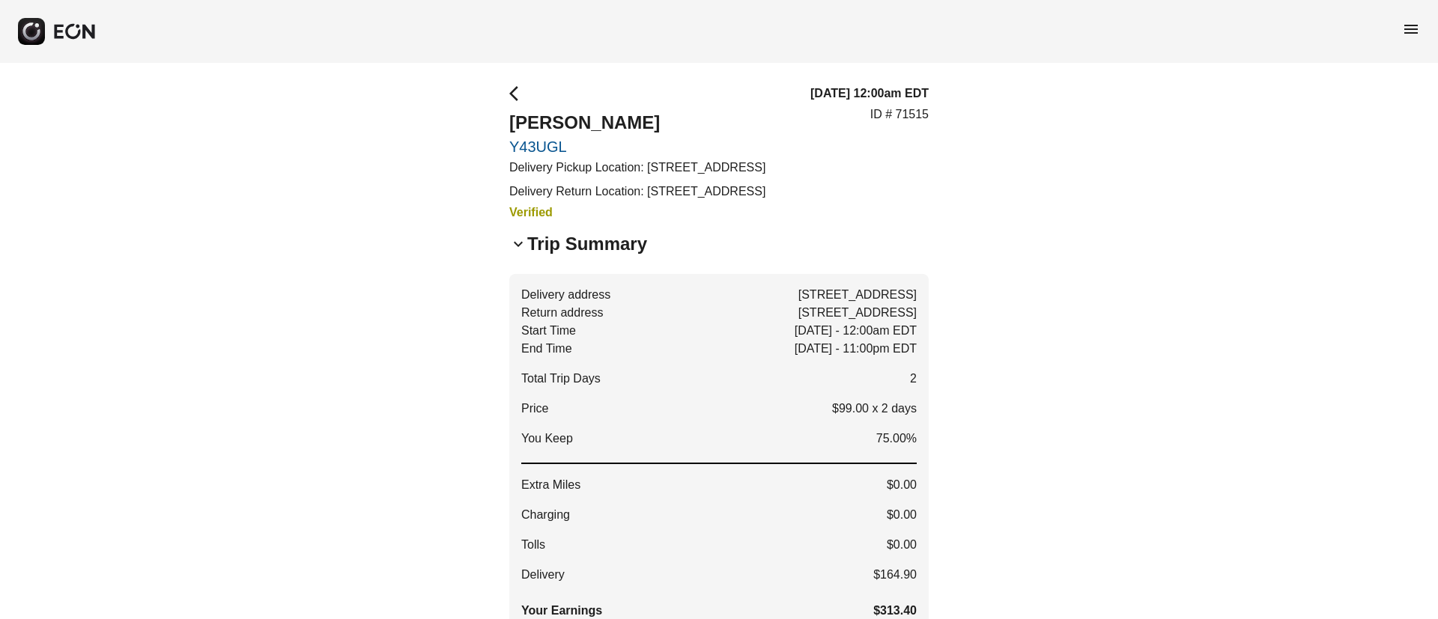
click at [515, 253] on span "keyboard_arrow_down" at bounding box center [518, 244] width 18 height 18
